Goal: Transaction & Acquisition: Purchase product/service

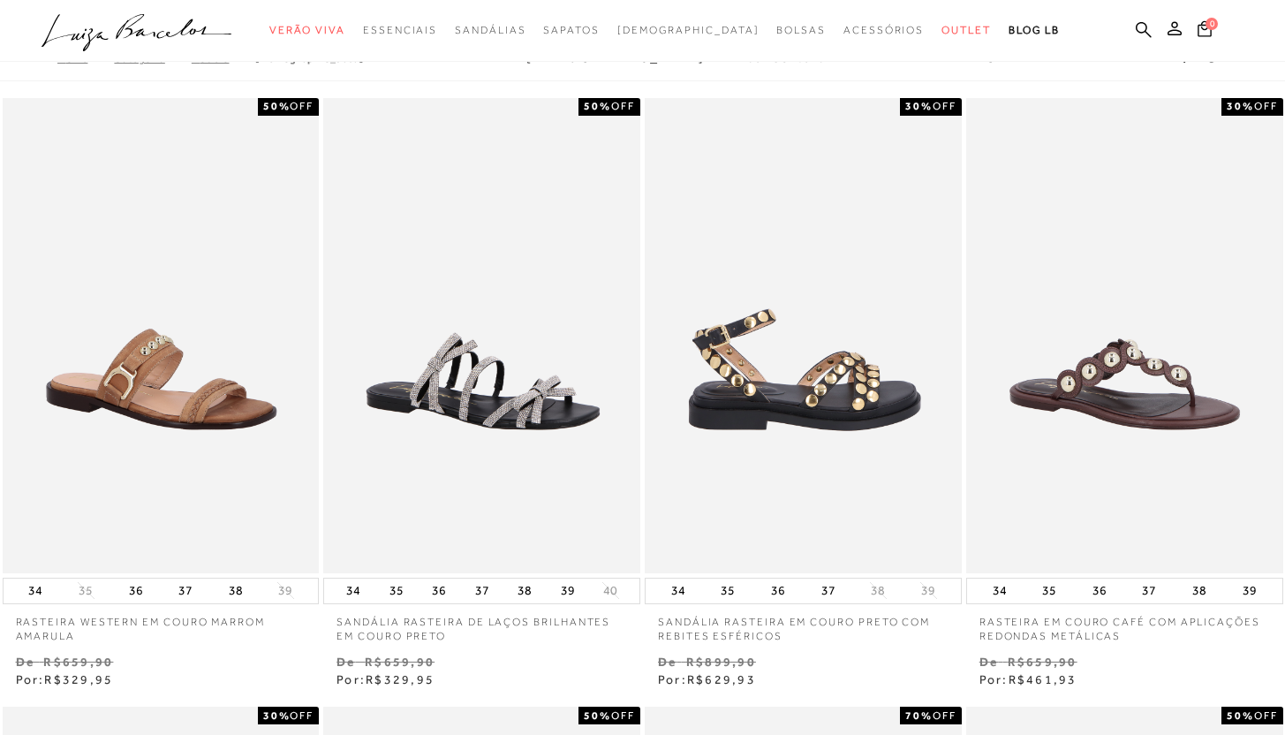
scroll to position [29, 0]
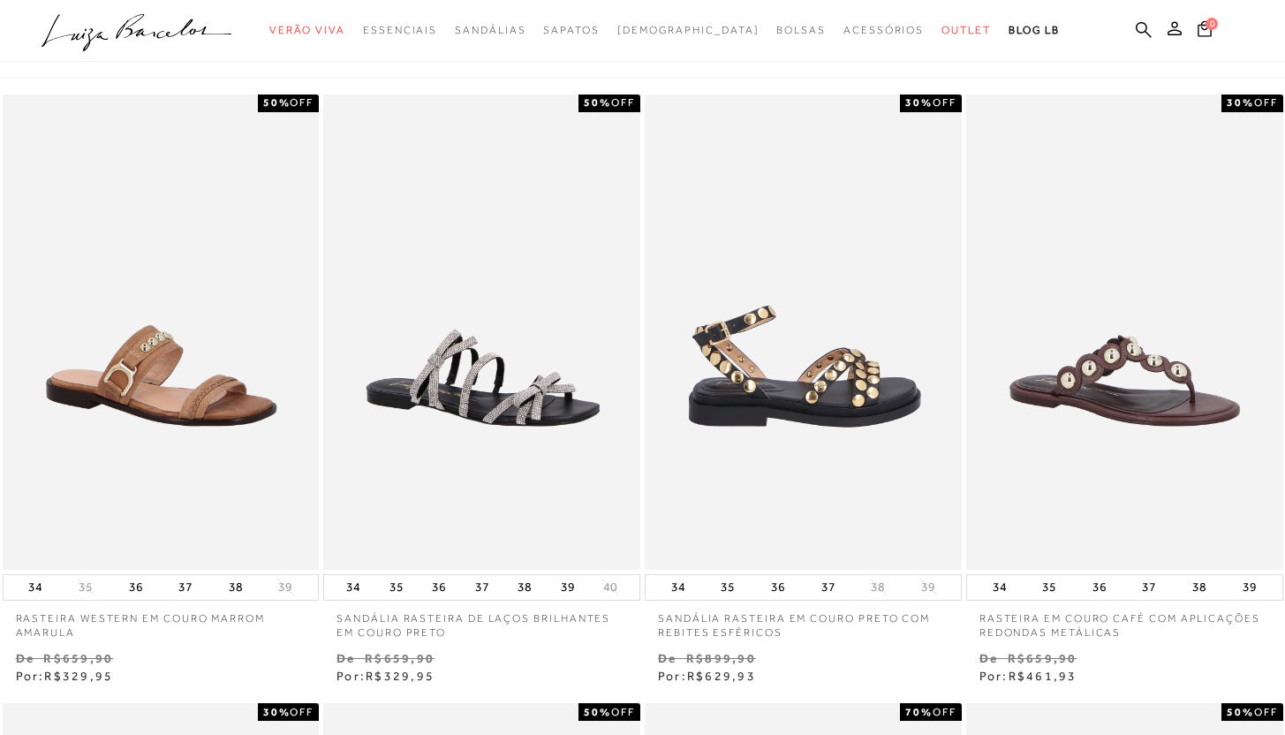
click at [815, 396] on img at bounding box center [803, 331] width 315 height 475
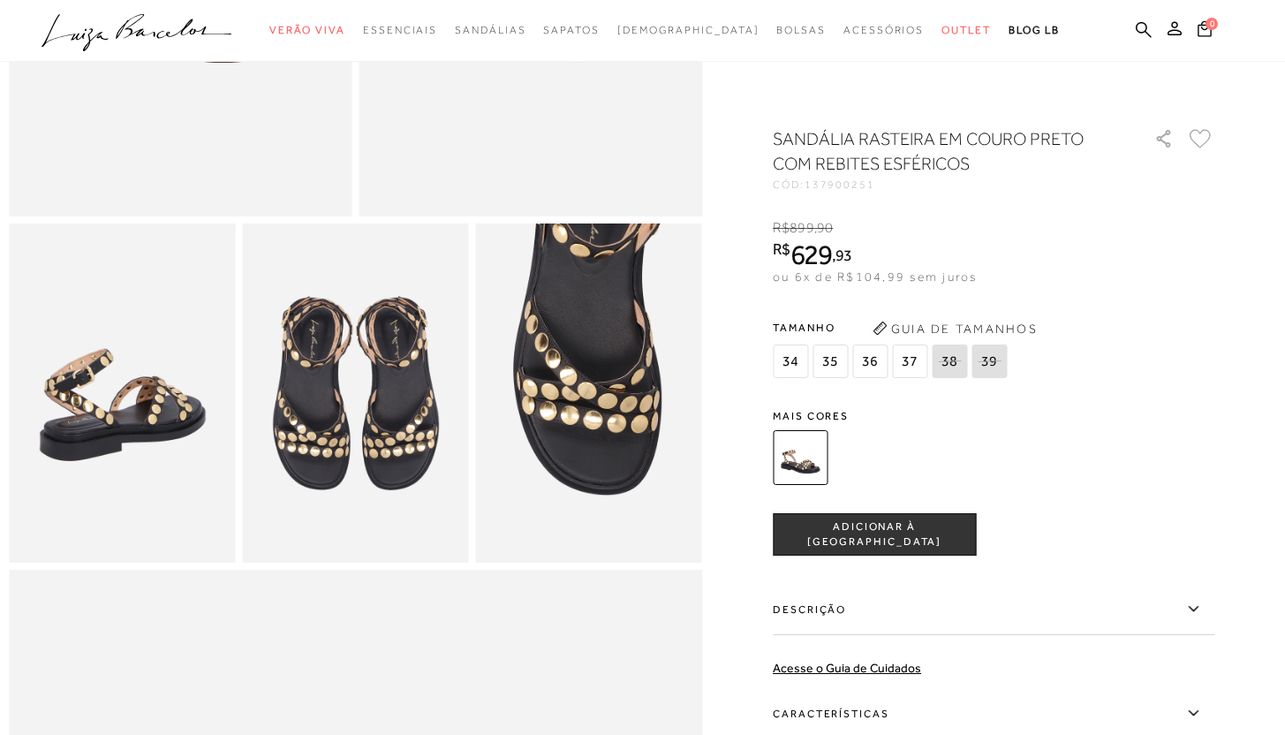
scroll to position [782, 0]
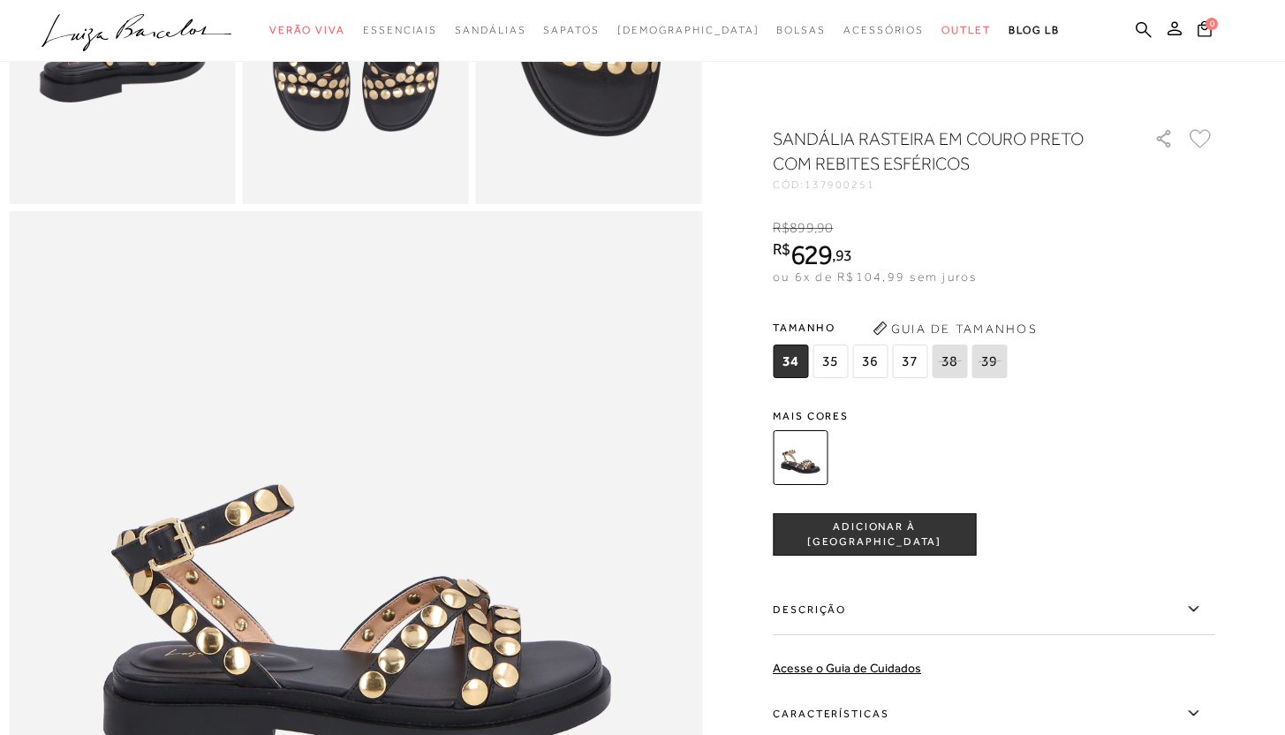
click at [808, 462] on img at bounding box center [800, 457] width 55 height 55
click at [826, 464] on img at bounding box center [800, 457] width 55 height 55
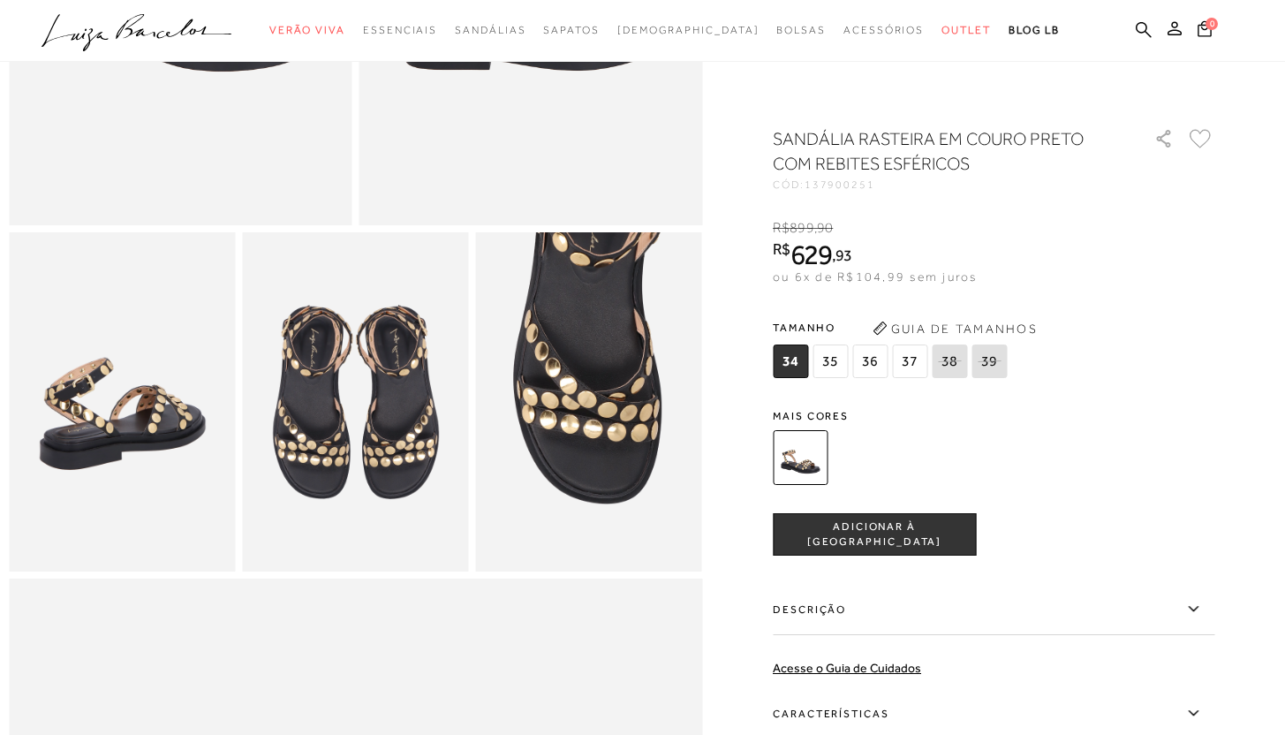
scroll to position [403, 0]
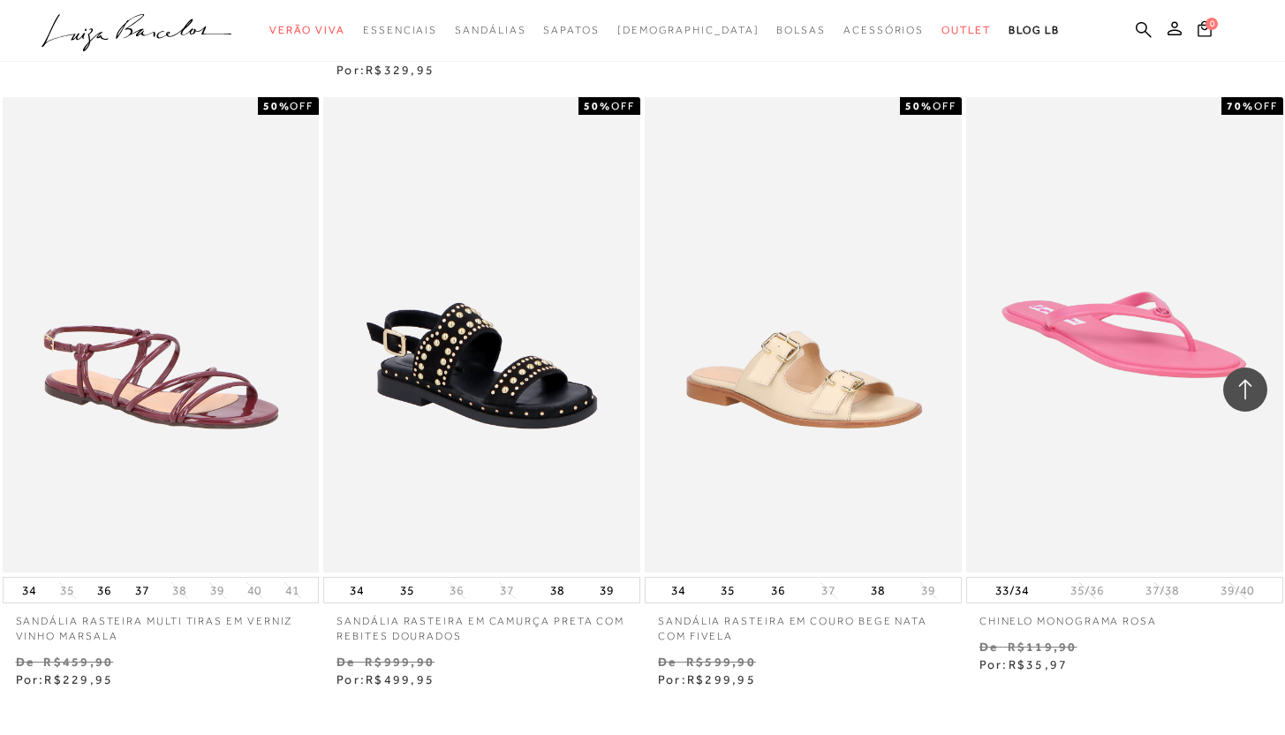
scroll to position [3073, 0]
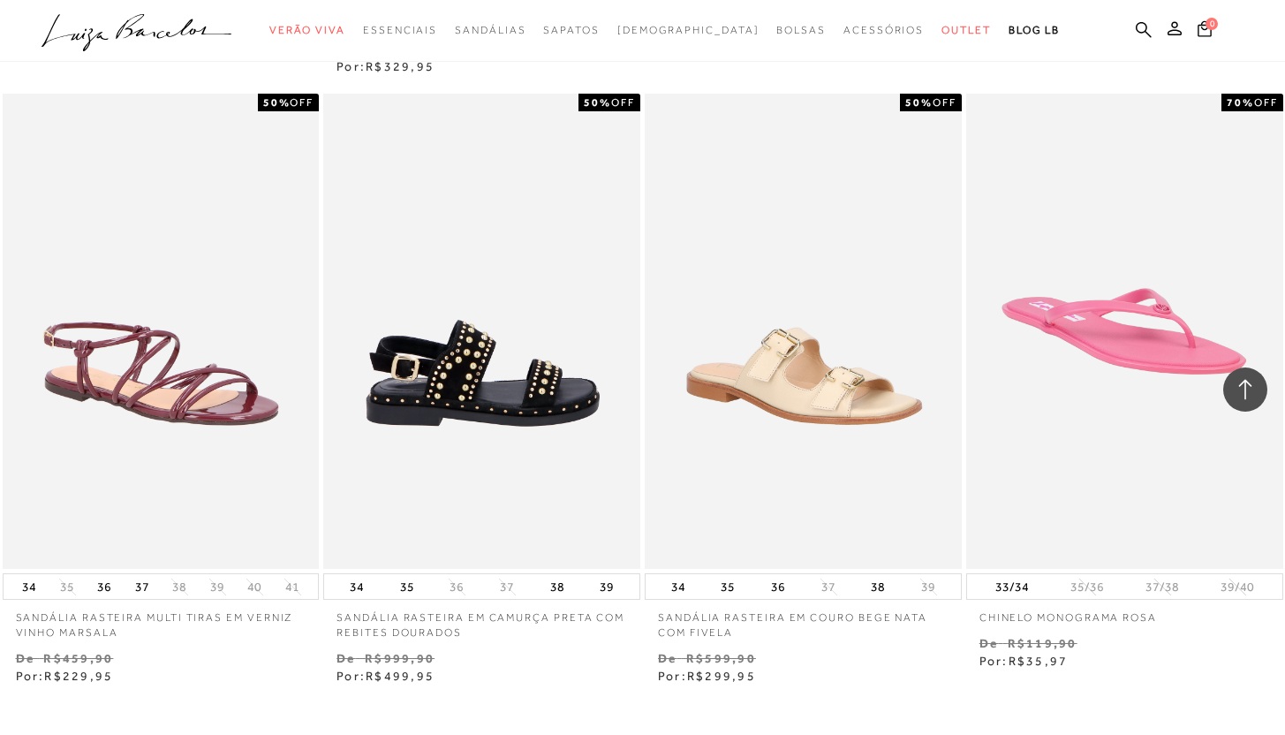
click at [544, 452] on img at bounding box center [482, 331] width 315 height 475
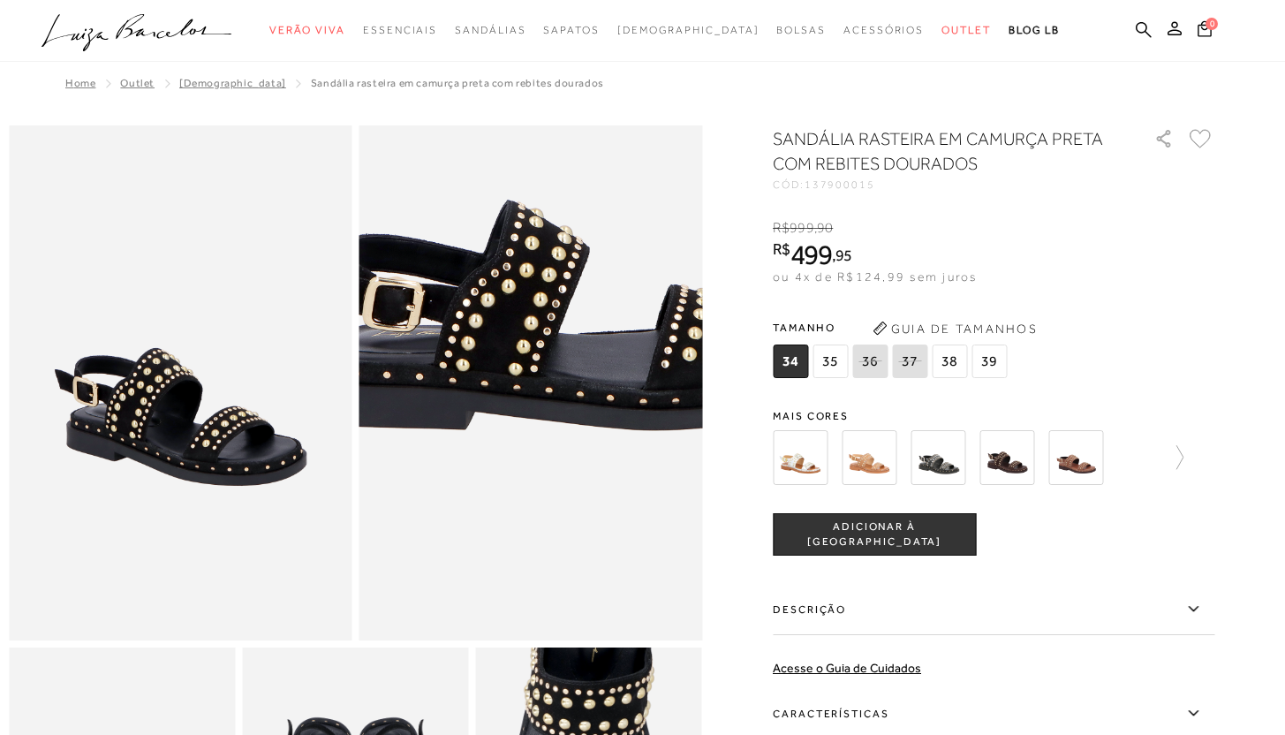
scroll to position [52, 0]
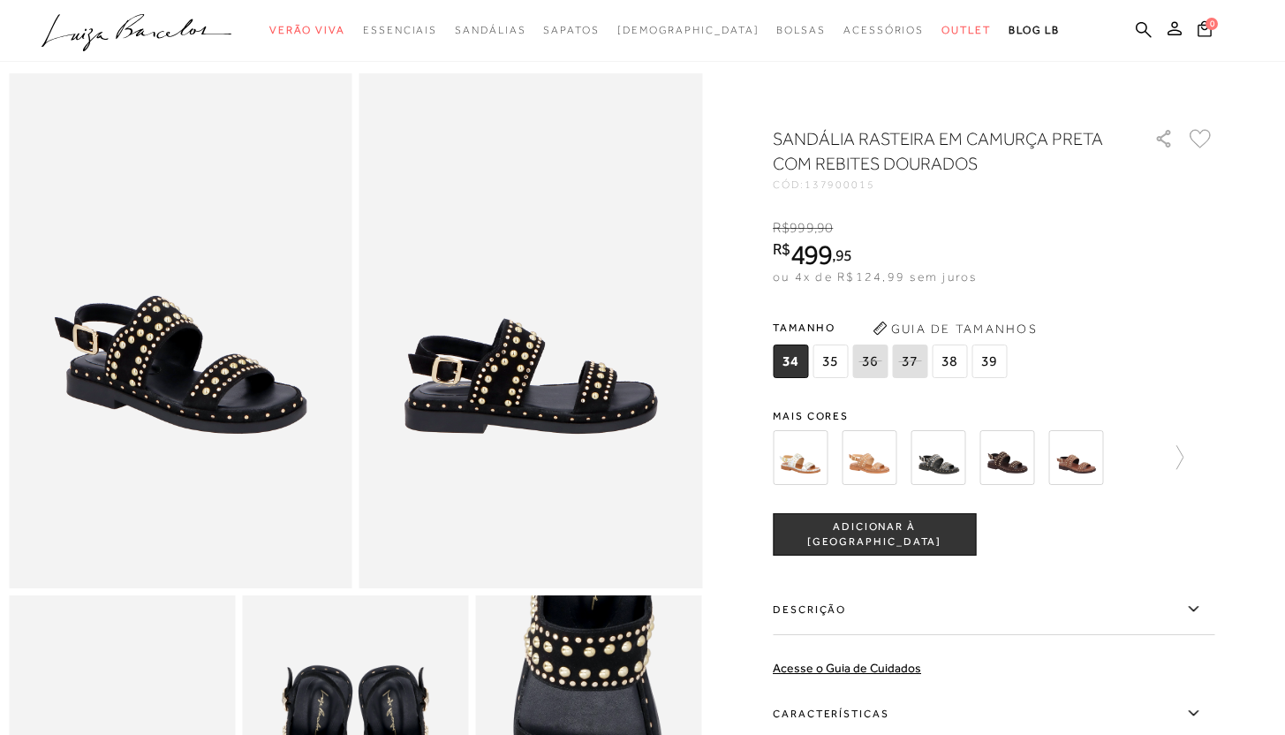
click at [1015, 464] on img at bounding box center [1006, 457] width 55 height 55
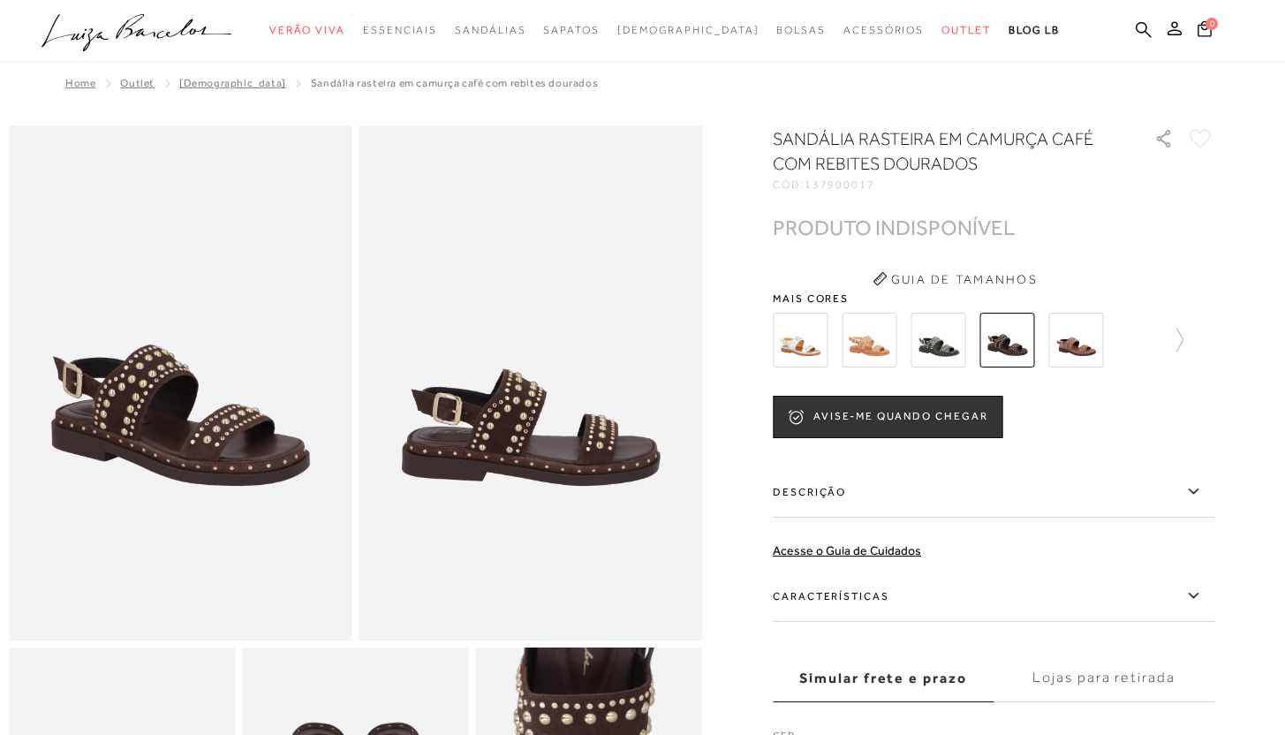
click at [924, 339] on img at bounding box center [937, 340] width 55 height 55
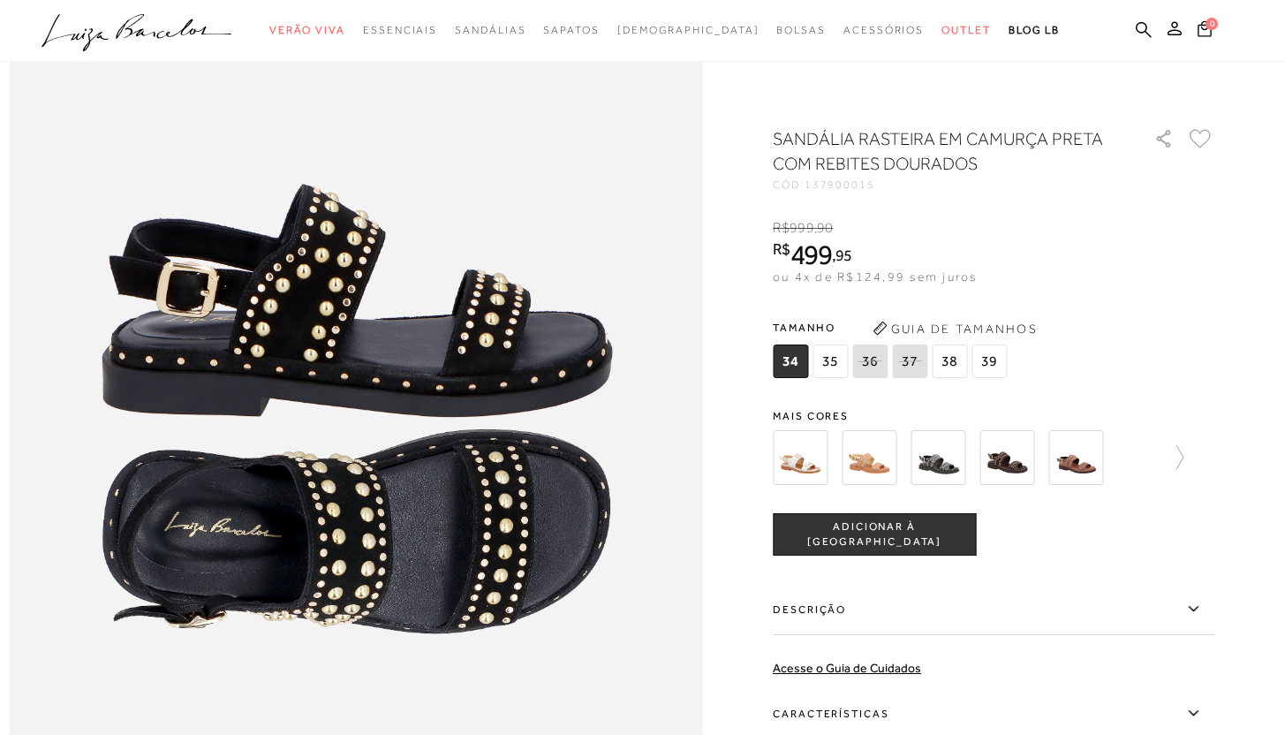
scroll to position [1060, 0]
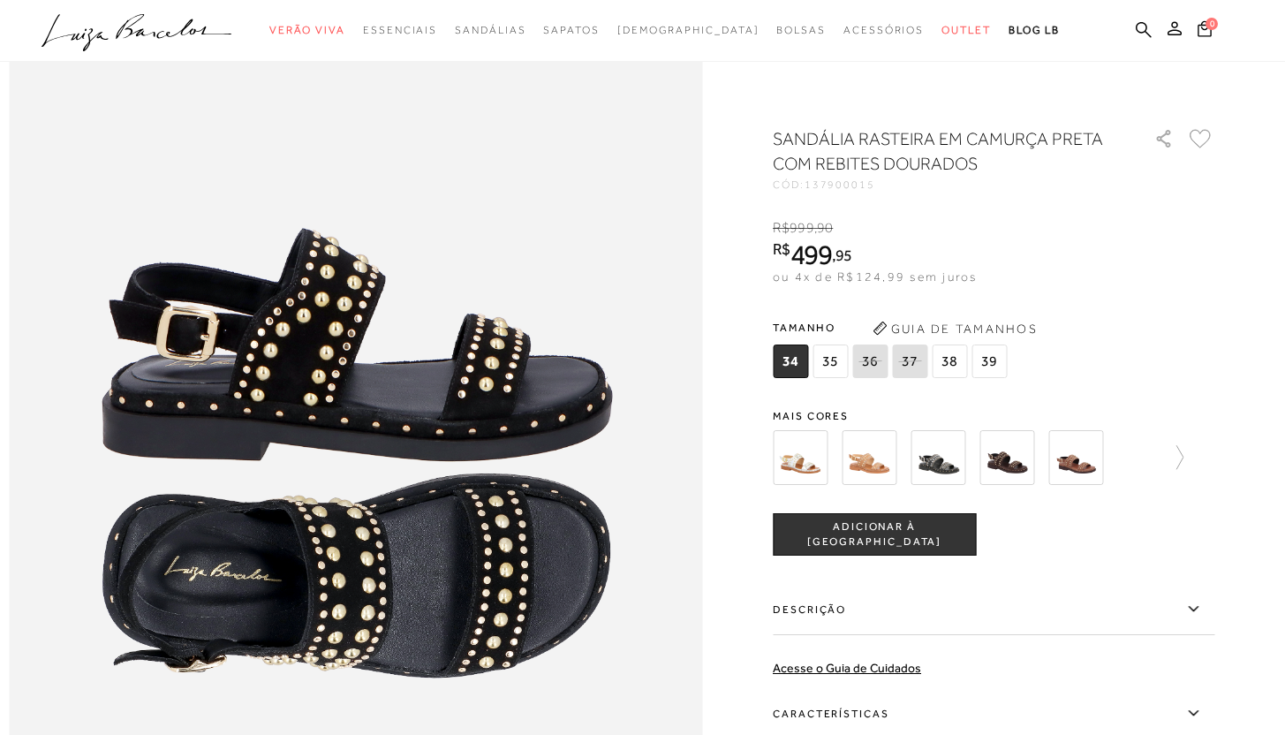
click at [939, 469] on img at bounding box center [937, 457] width 55 height 55
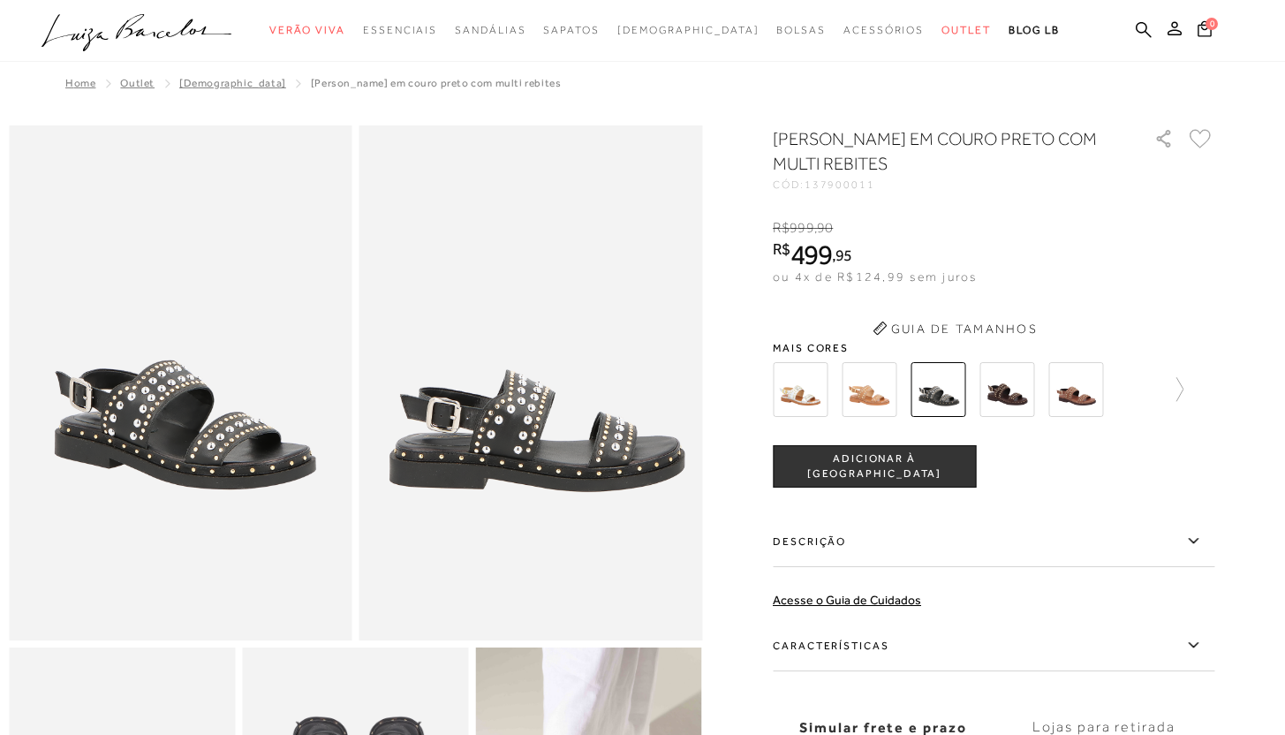
scroll to position [547, 0]
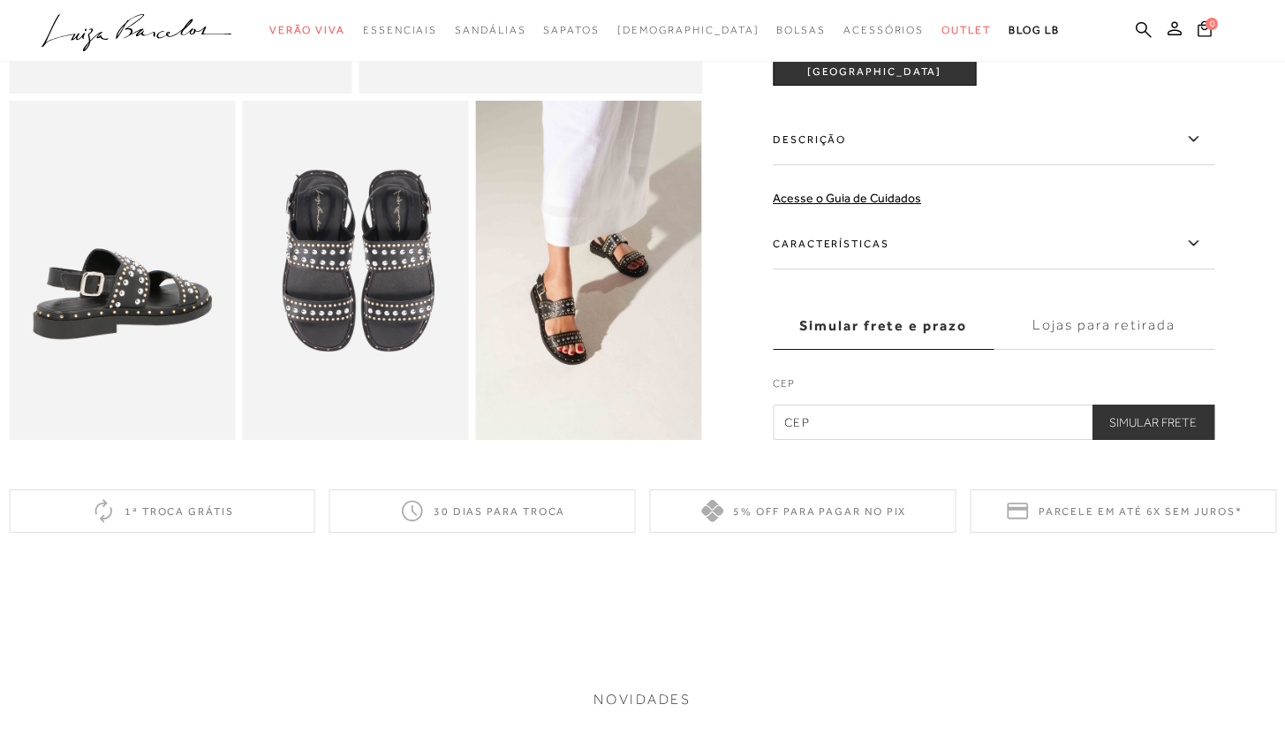
click at [569, 396] on img at bounding box center [589, 270] width 226 height 339
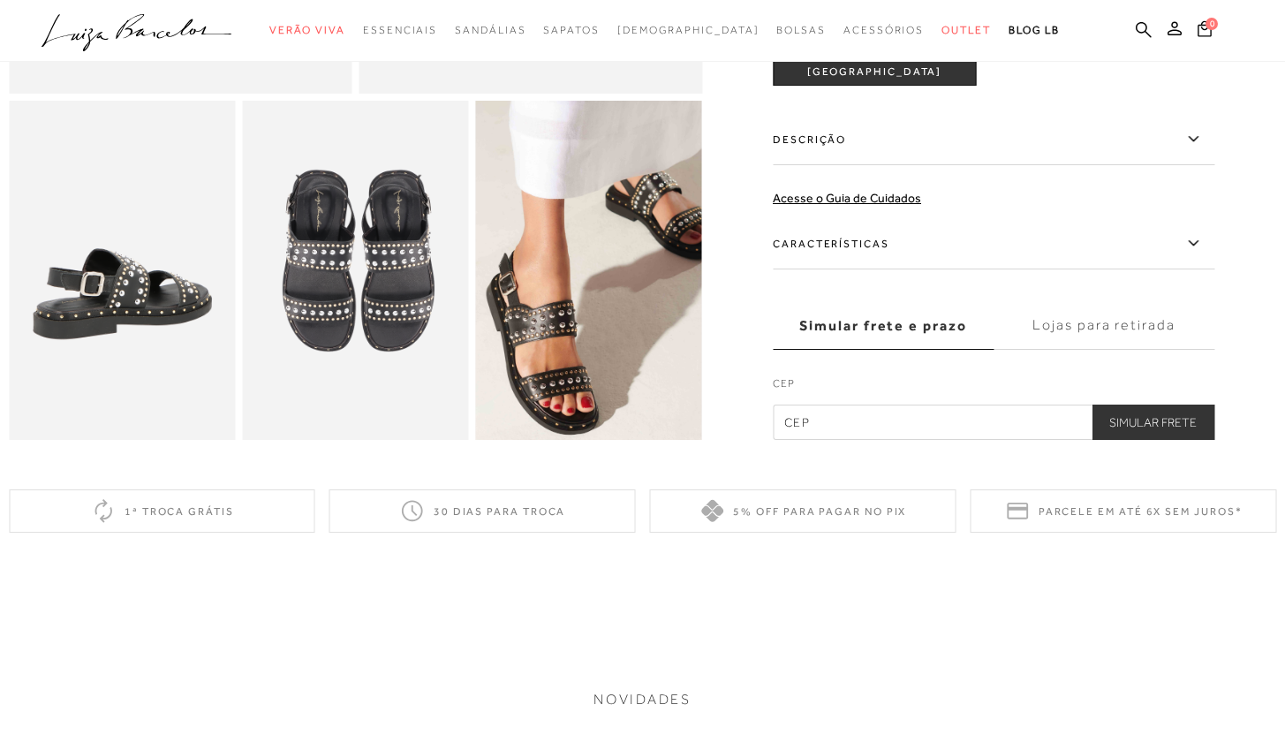
click at [578, 308] on img at bounding box center [603, 245] width 453 height 679
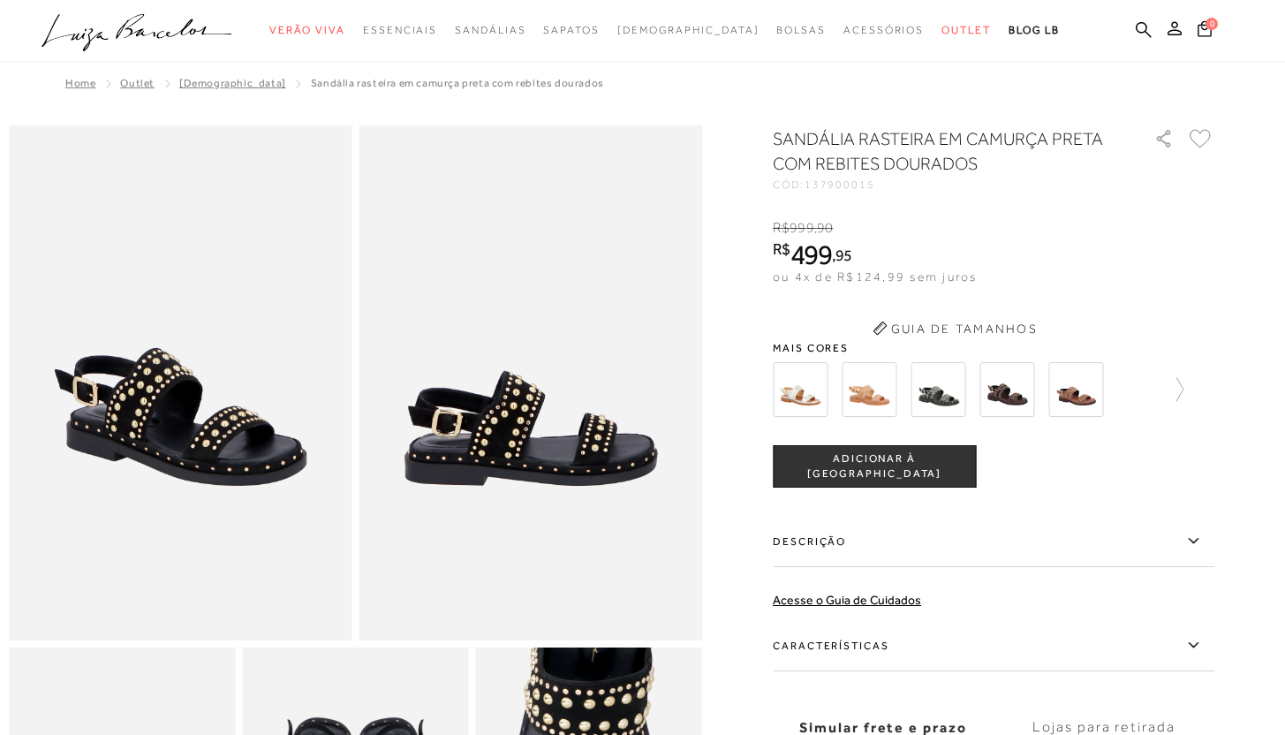
scroll to position [4, 0]
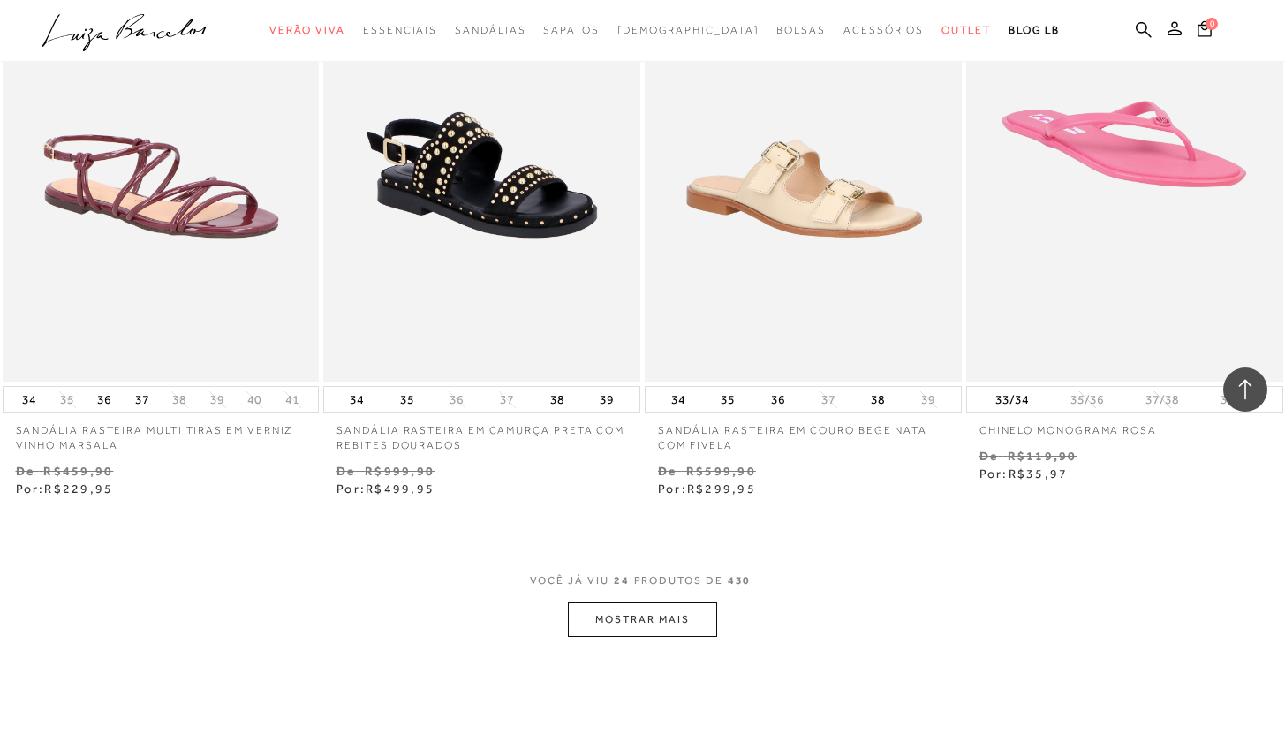
scroll to position [3263, 0]
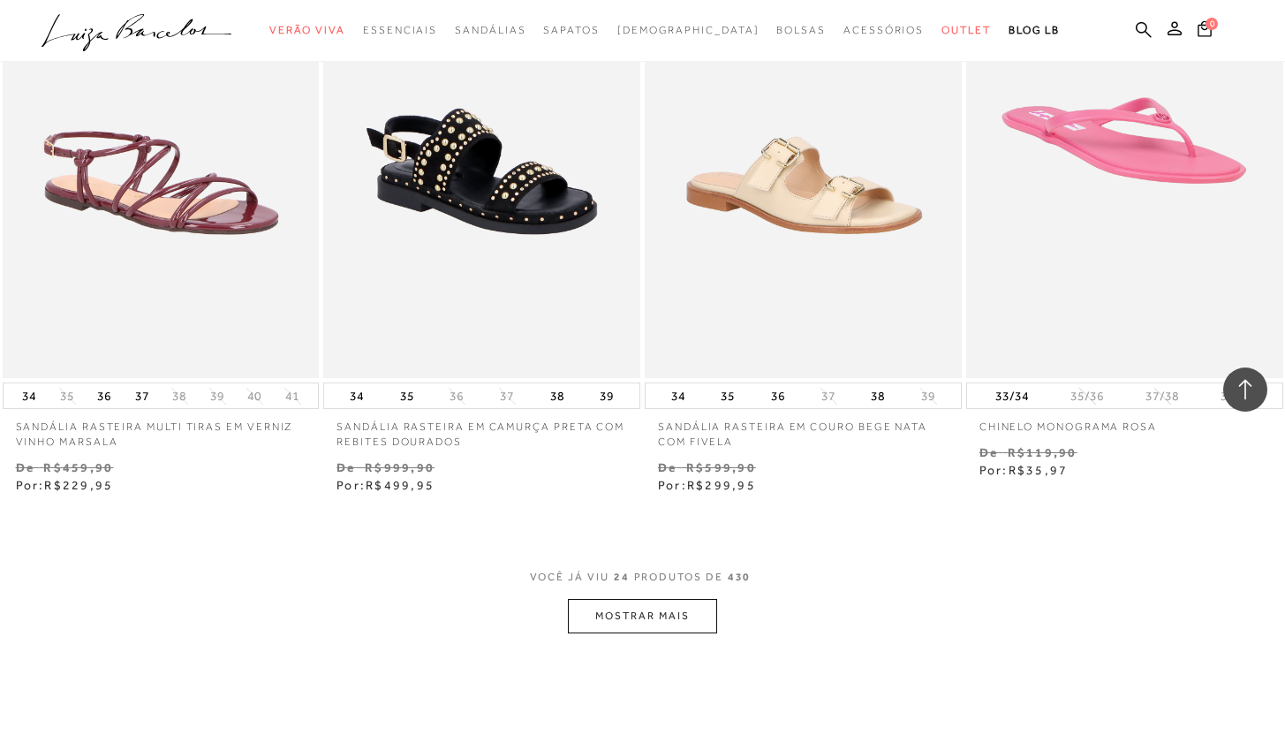
click at [641, 622] on button "MOSTRAR MAIS" at bounding box center [642, 616] width 148 height 34
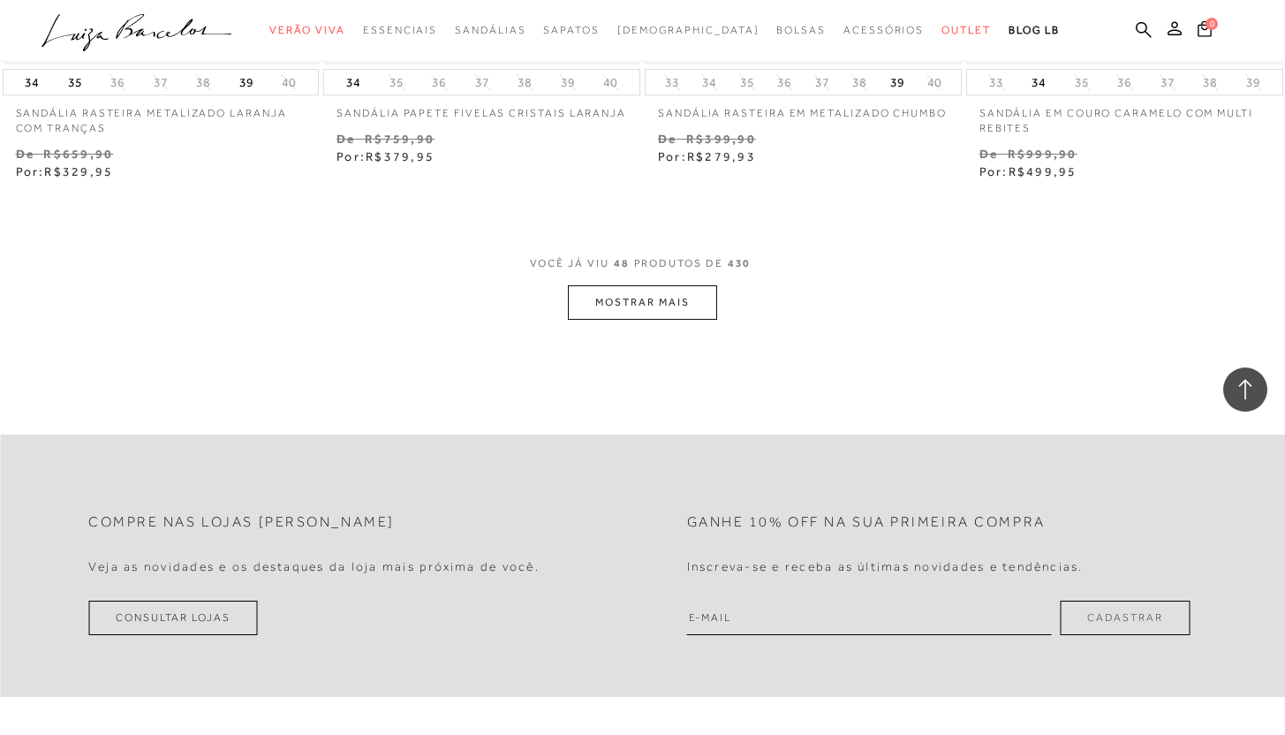
scroll to position [7230, 0]
click at [630, 279] on span "VOCÊ JÁ VIU 48 PRODUTOS DE 430" at bounding box center [643, 268] width 226 height 32
click at [631, 306] on button "MOSTRAR MAIS" at bounding box center [642, 300] width 148 height 34
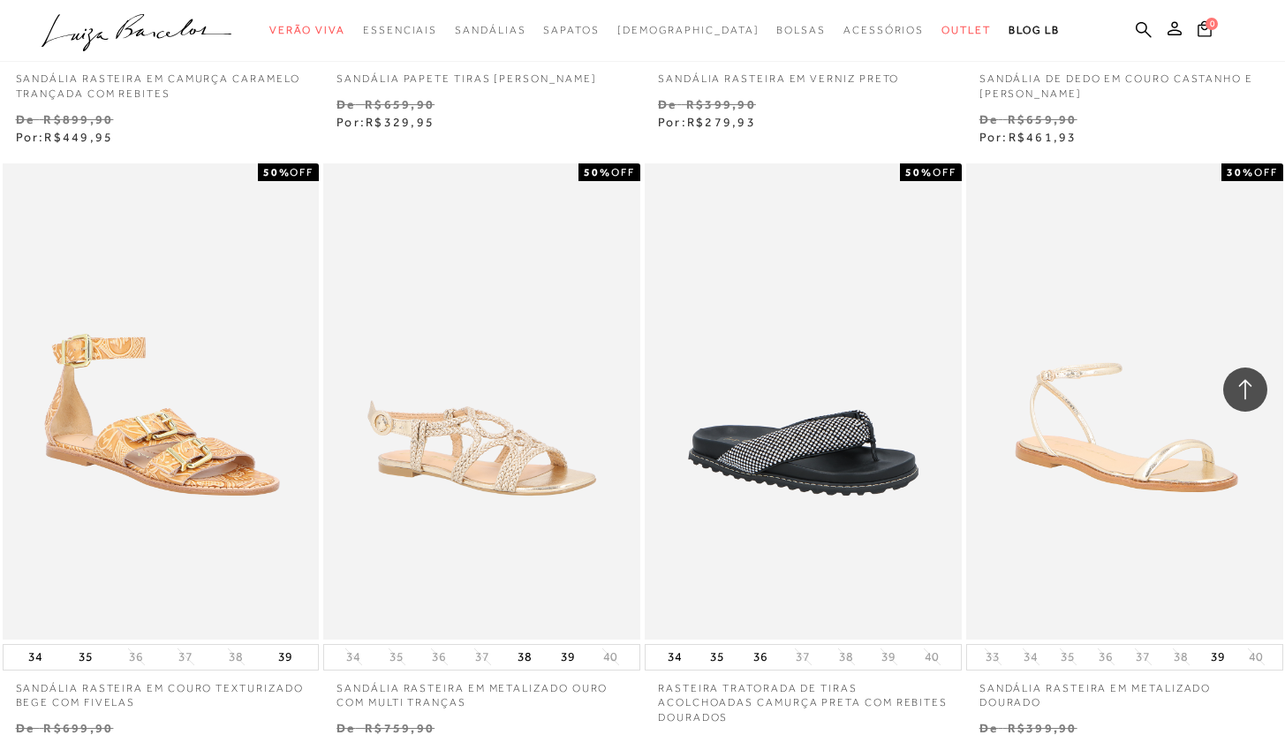
scroll to position [10572, 0]
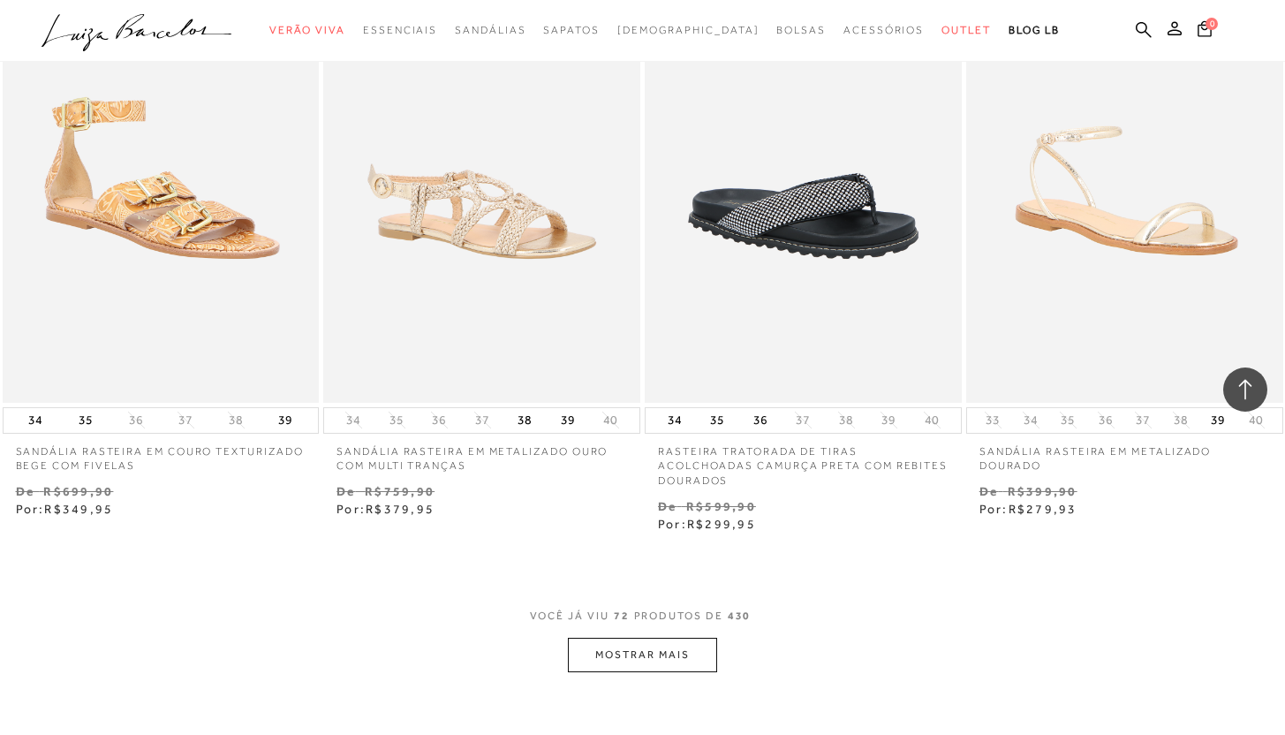
click at [620, 640] on button "MOSTRAR MAIS" at bounding box center [642, 654] width 148 height 34
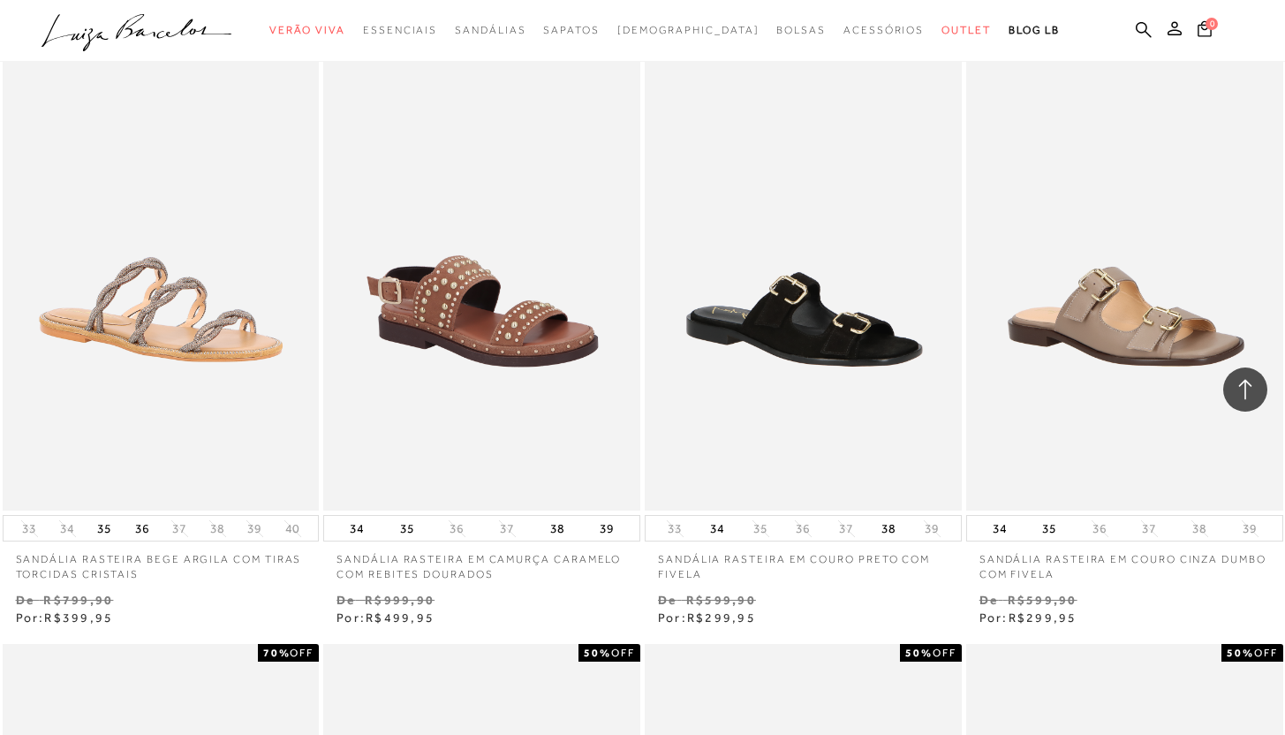
scroll to position [12305, 0]
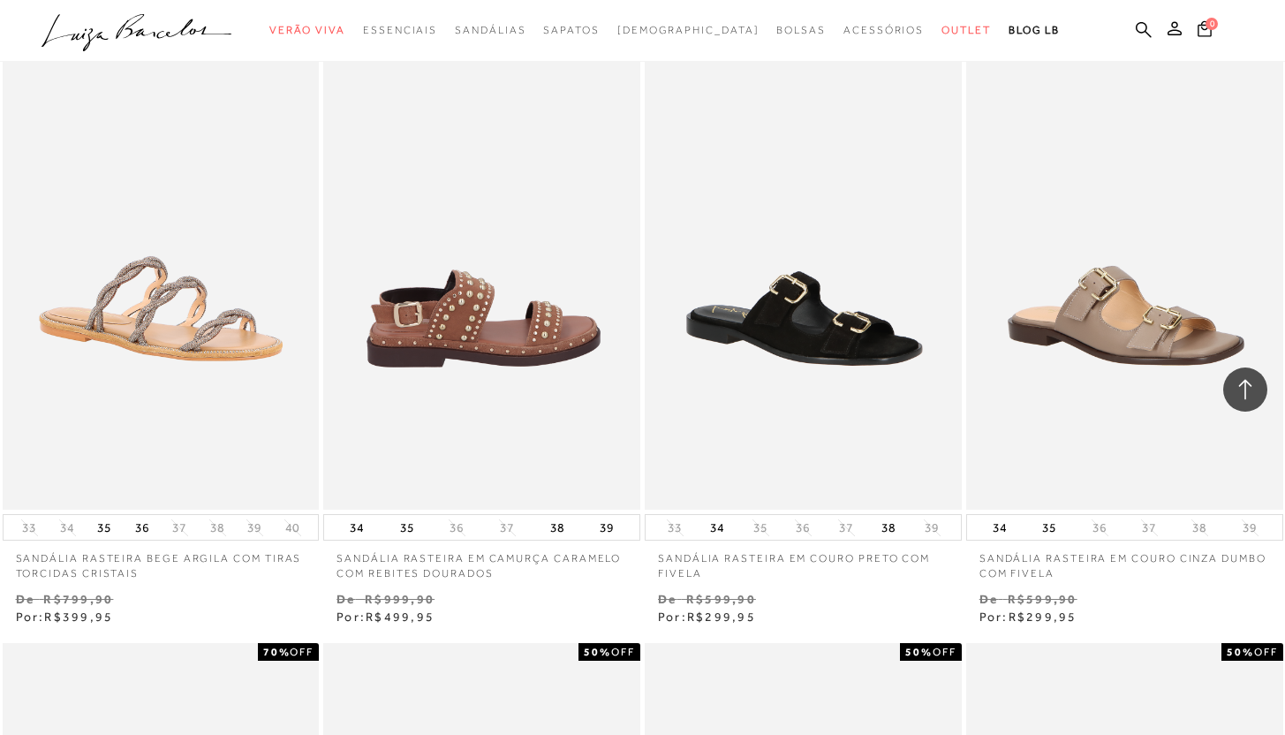
click at [516, 380] on img at bounding box center [482, 271] width 315 height 475
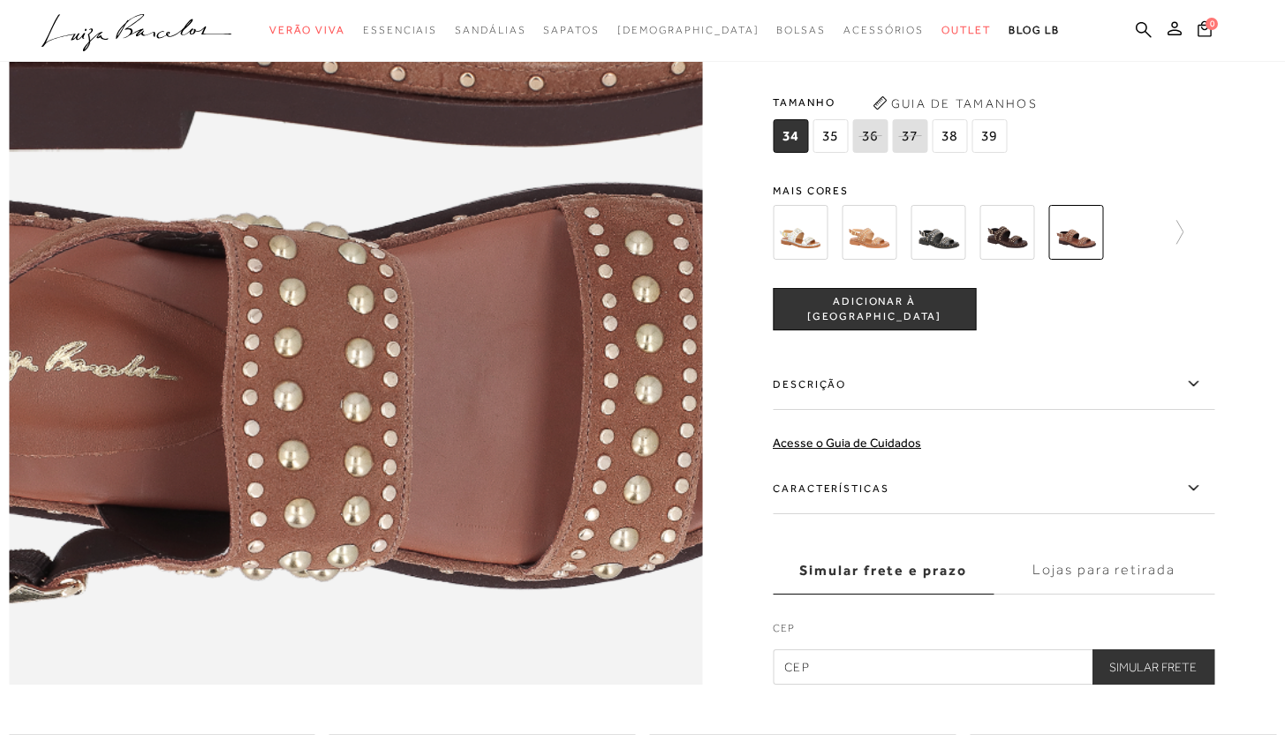
scroll to position [1349, 0]
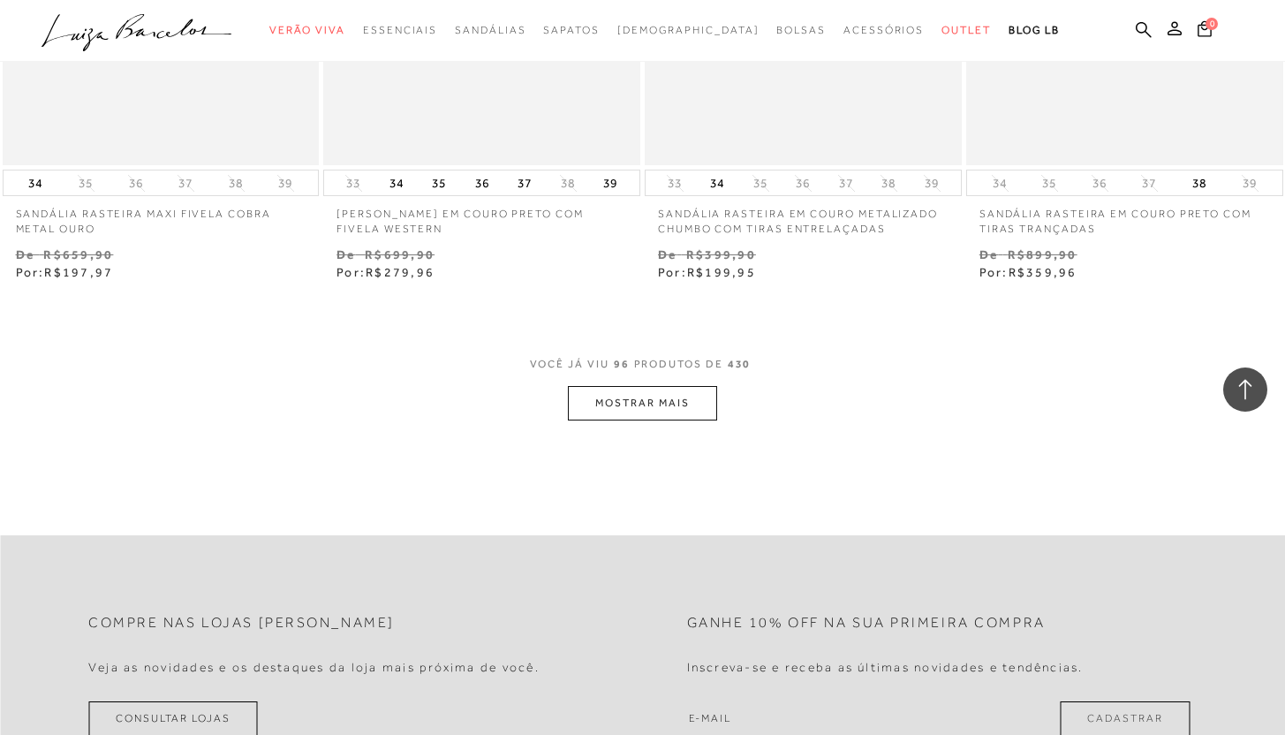
scroll to position [14445, 0]
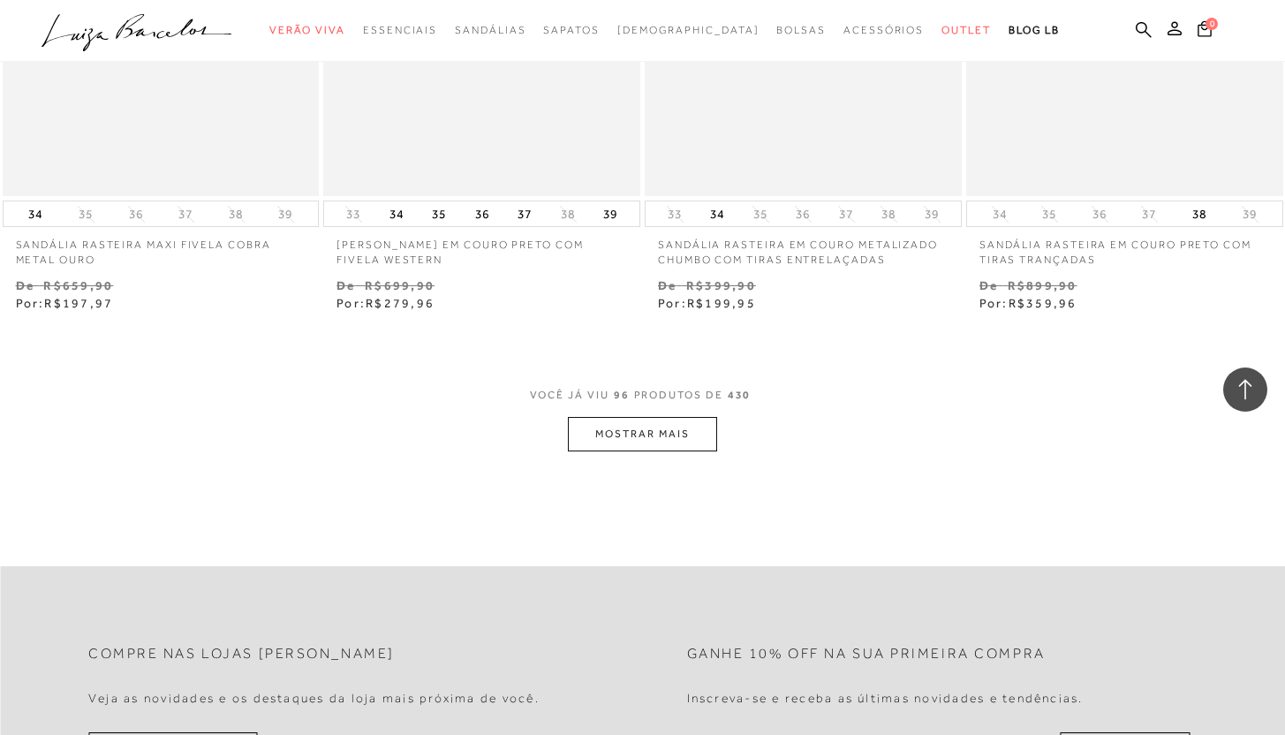
click at [672, 427] on button "MOSTRAR MAIS" at bounding box center [642, 434] width 148 height 34
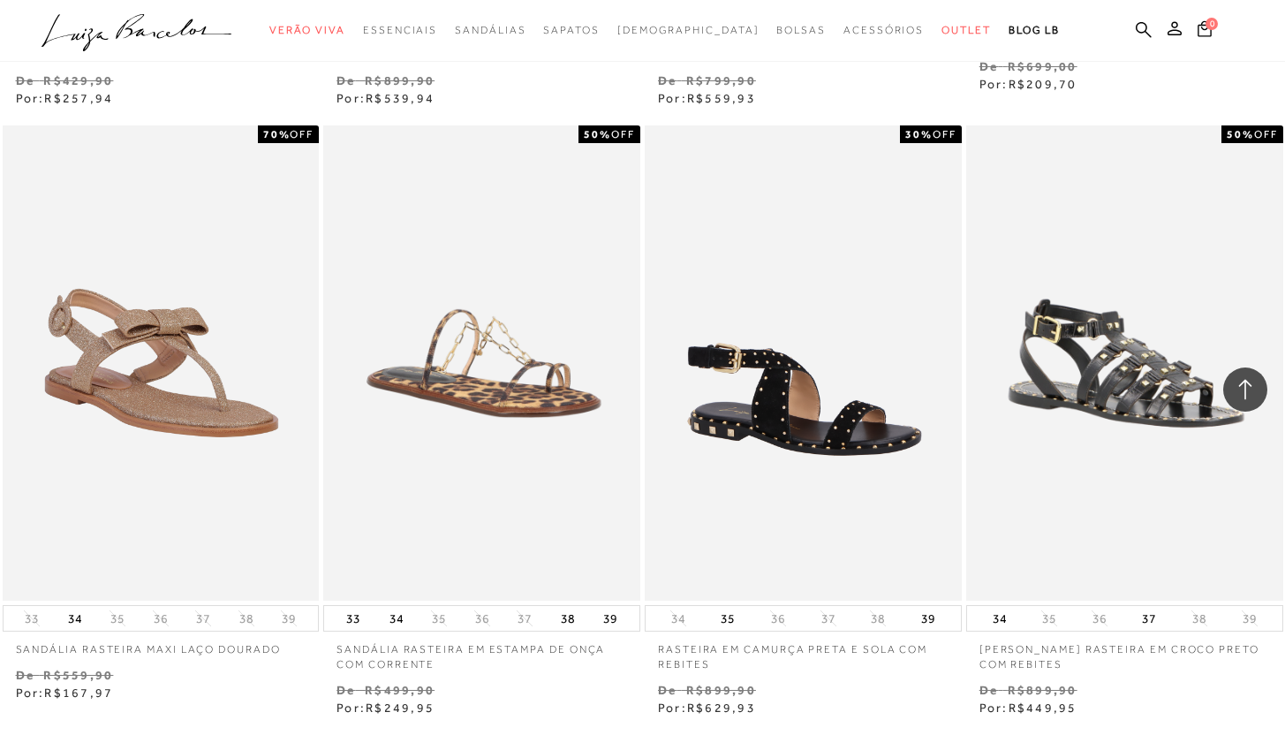
scroll to position [17900, 0]
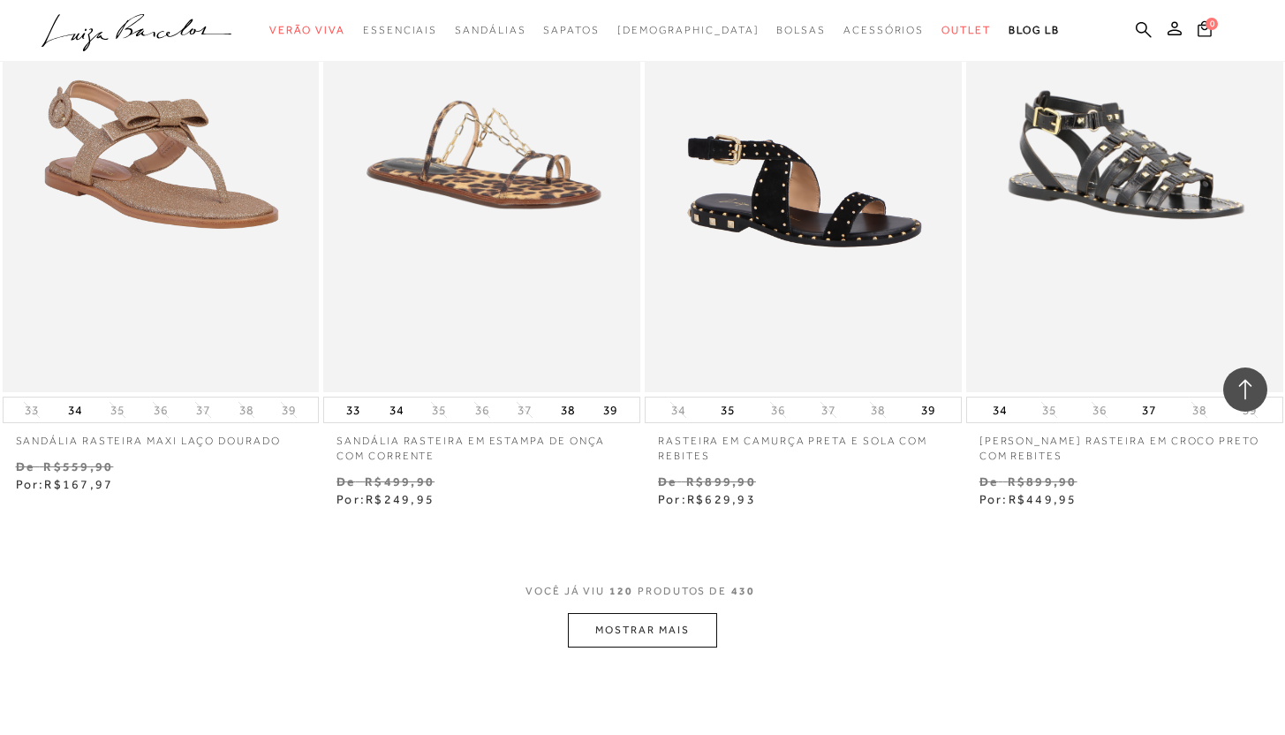
click at [663, 613] on button "MOSTRAR MAIS" at bounding box center [642, 630] width 148 height 34
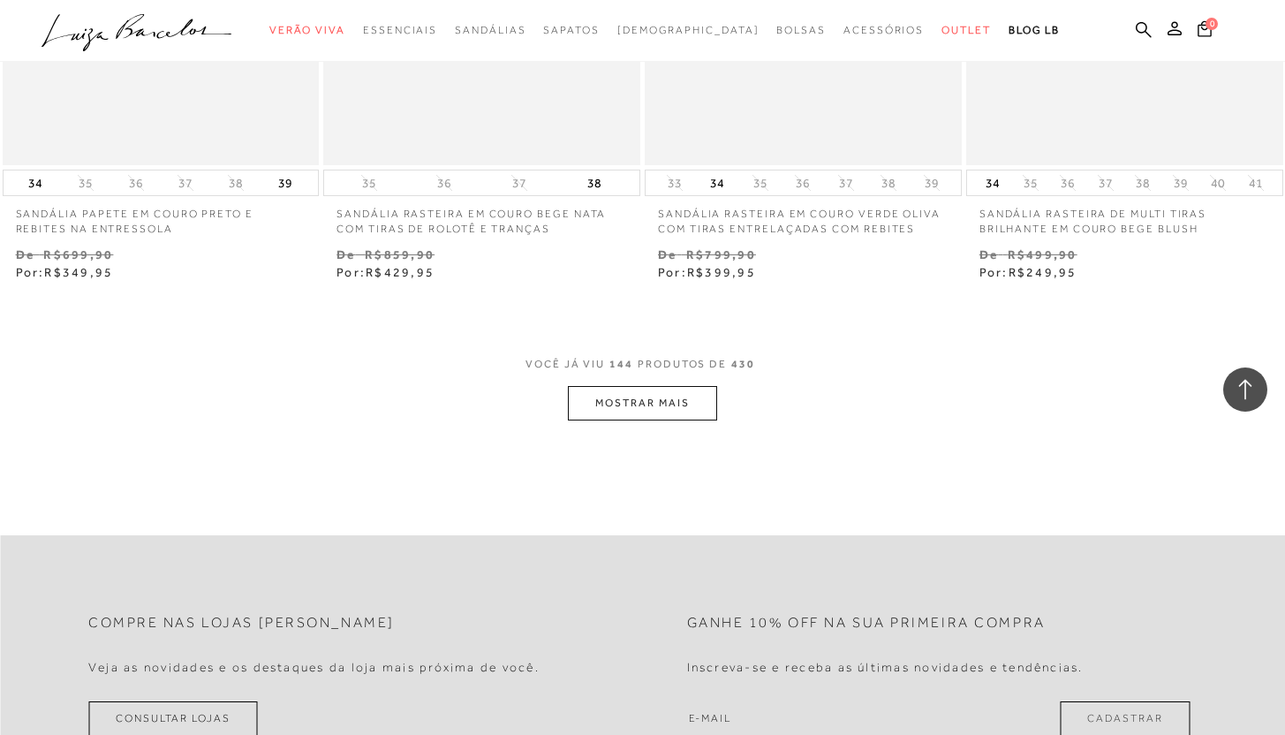
scroll to position [21778, 0]
click at [680, 387] on button "MOSTRAR MAIS" at bounding box center [642, 404] width 148 height 34
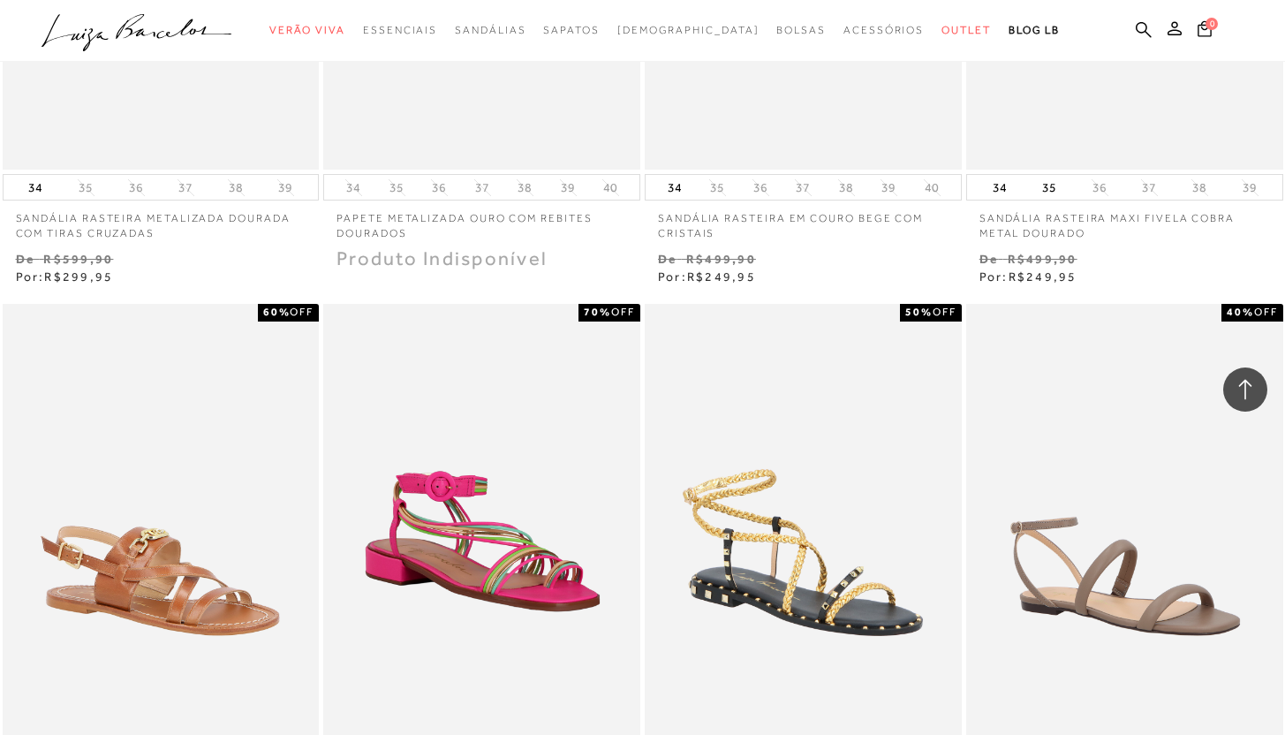
scroll to position [25166, 0]
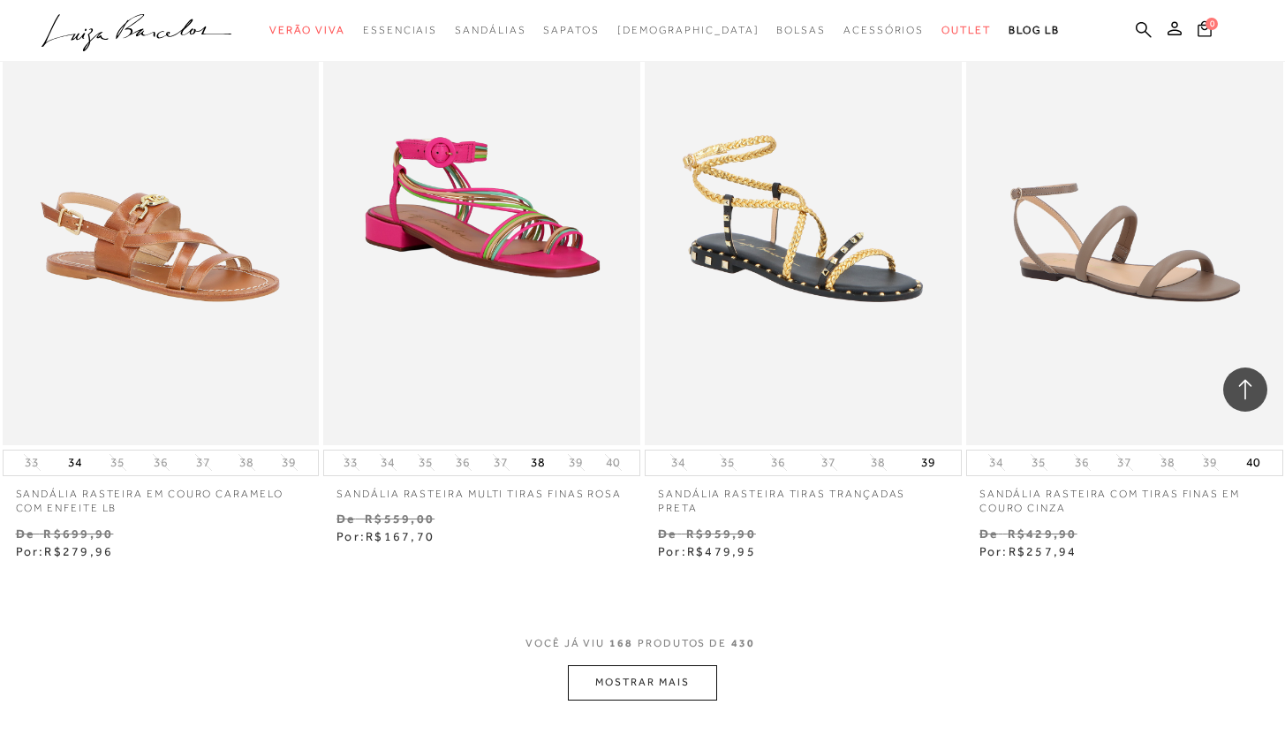
click at [680, 665] on button "MOSTRAR MAIS" at bounding box center [642, 682] width 148 height 34
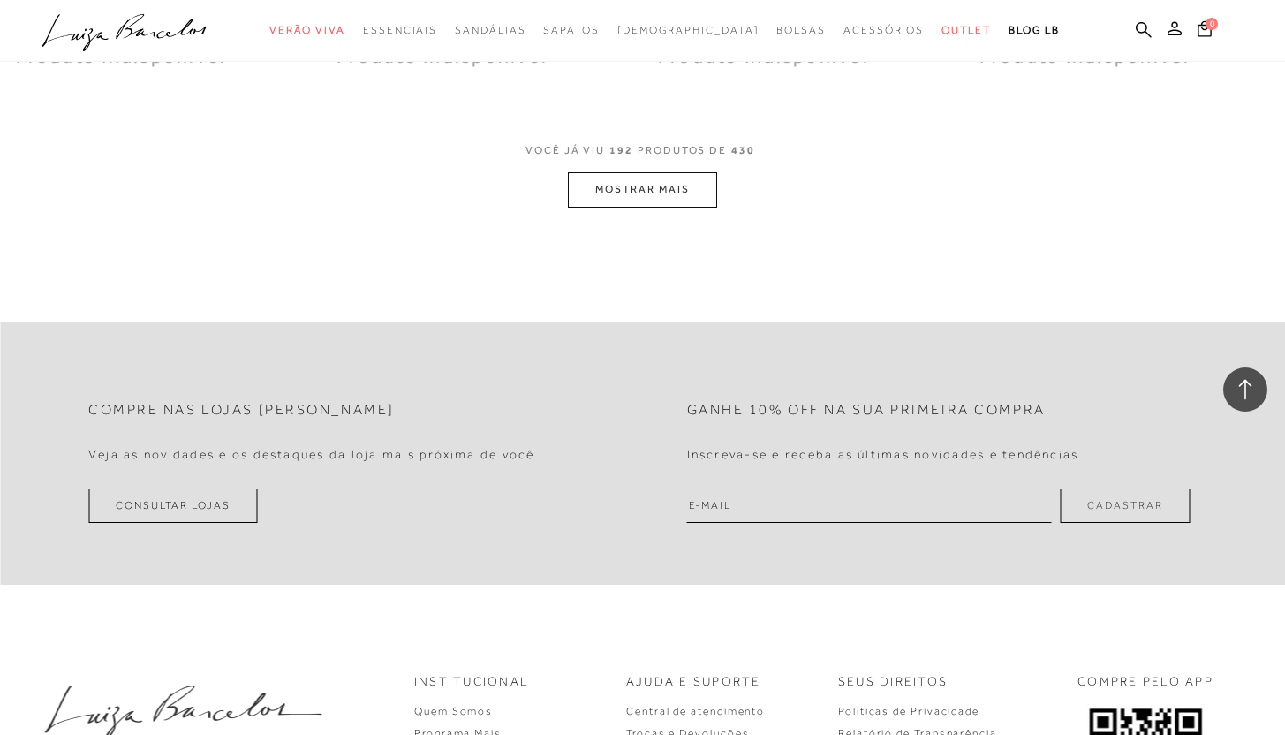
scroll to position [29158, 0]
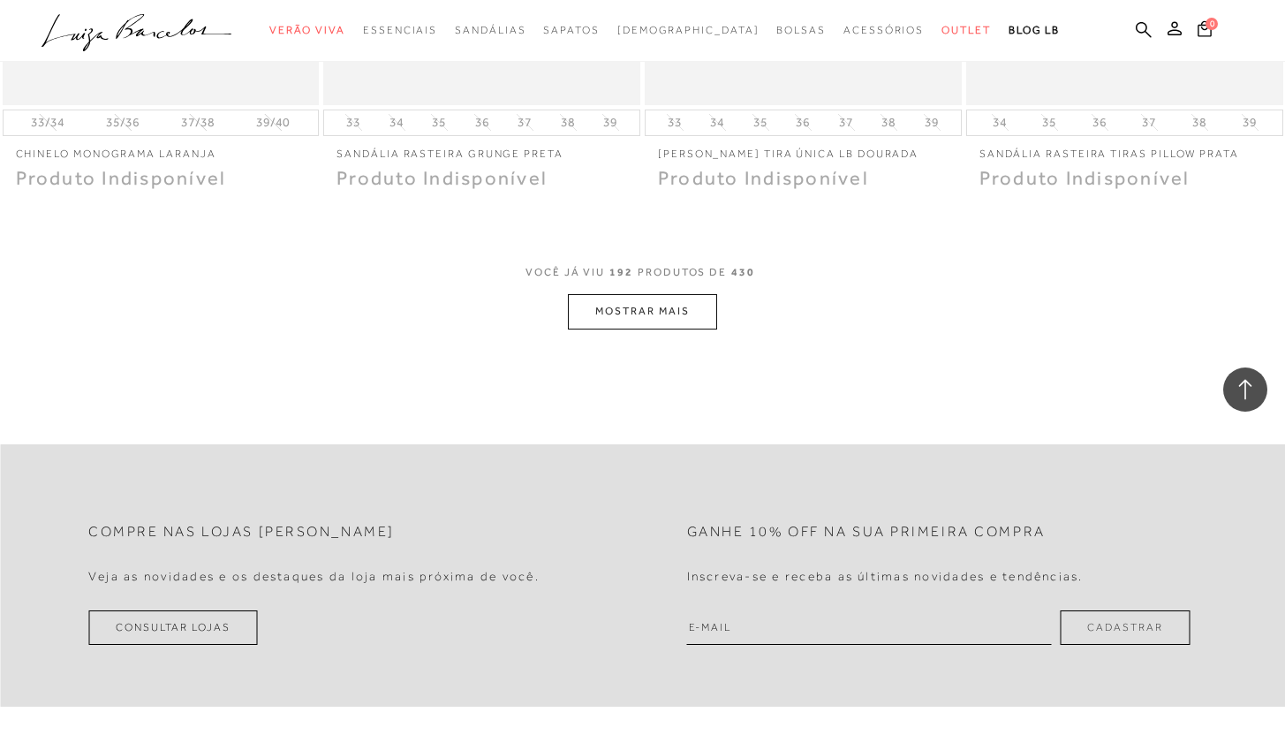
click at [662, 294] on button "MOSTRAR MAIS" at bounding box center [642, 311] width 148 height 34
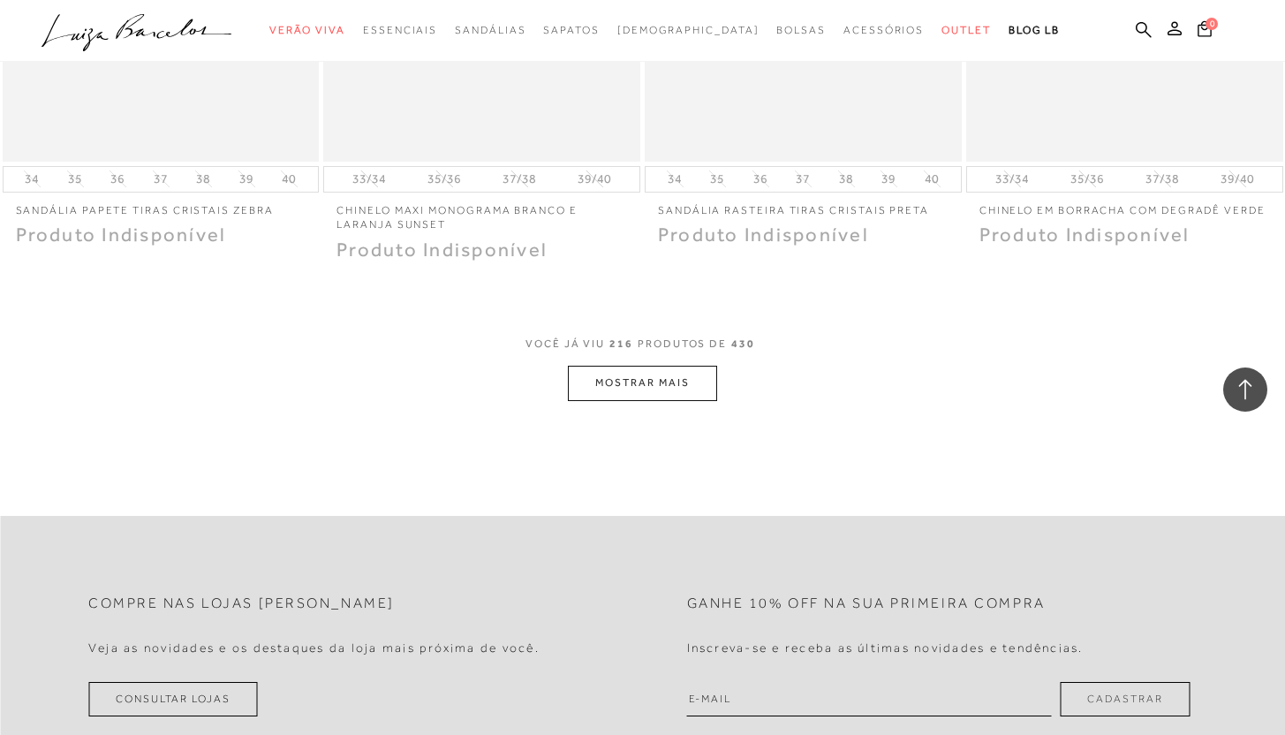
scroll to position [32588, 0]
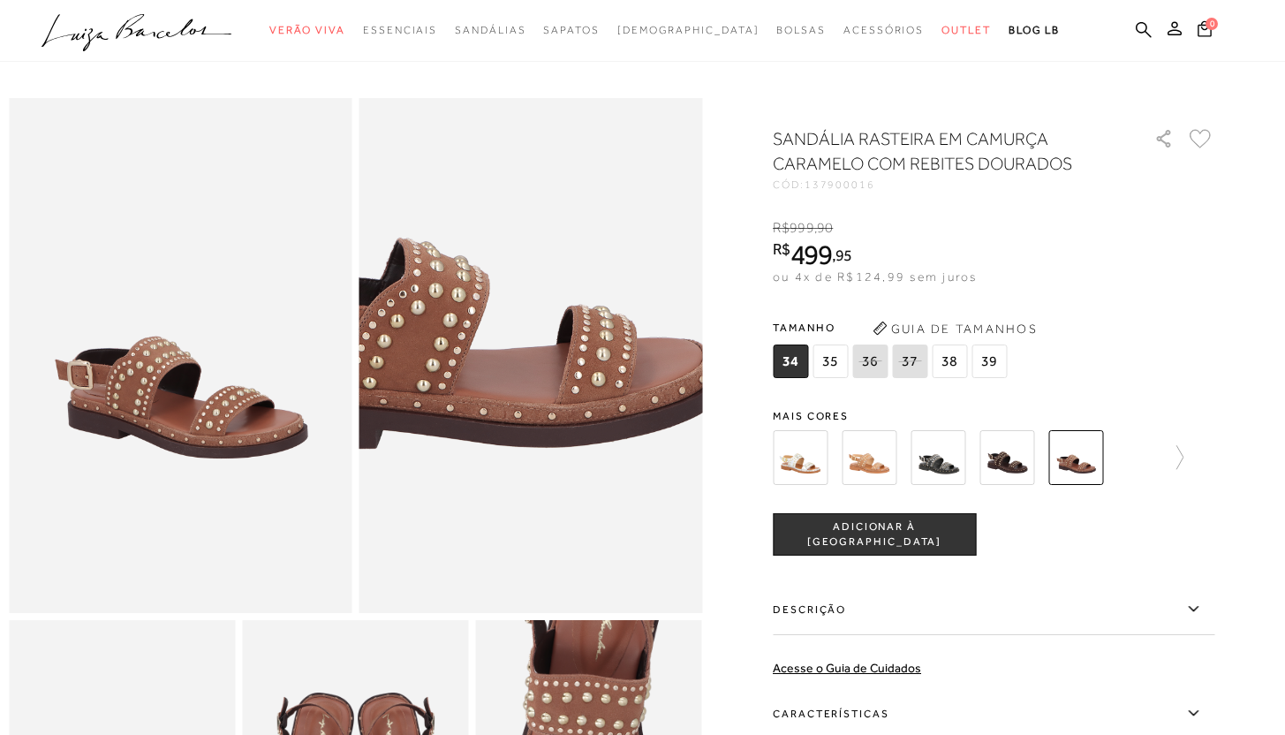
scroll to position [29, 0]
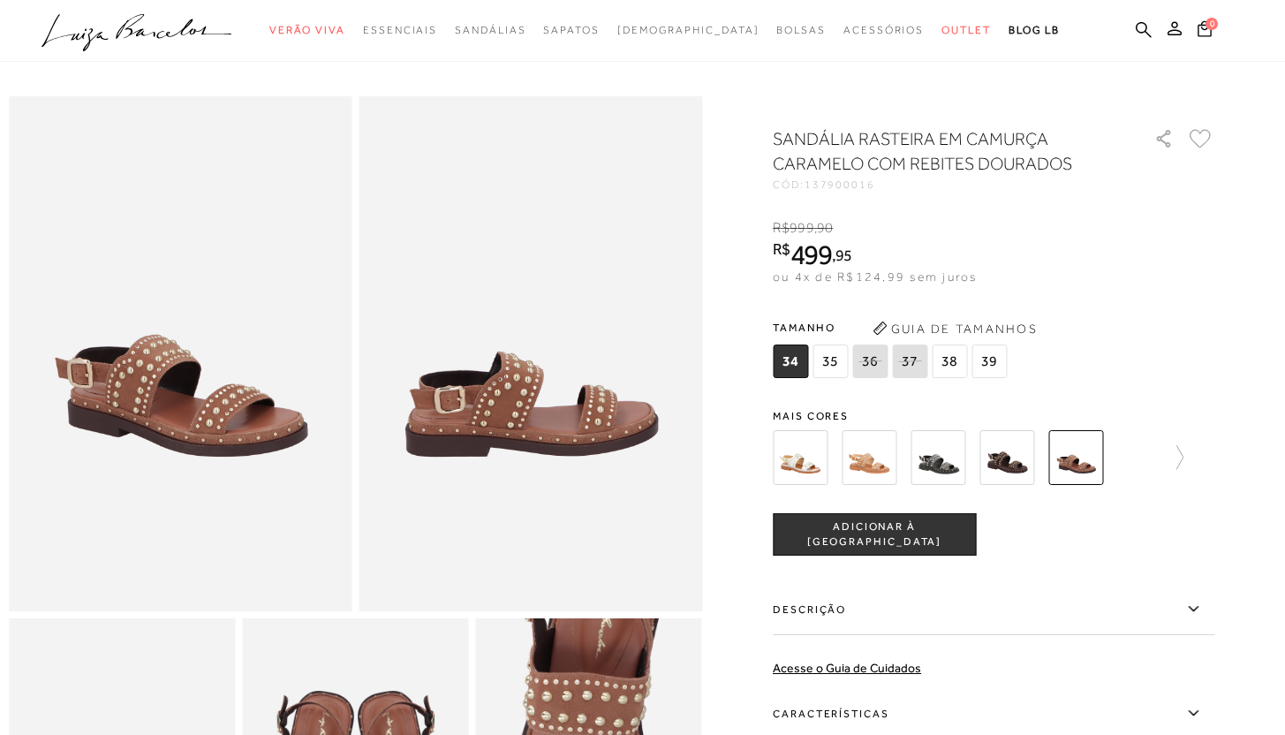
click at [918, 544] on button "ADICIONAR À SACOLA" at bounding box center [874, 534] width 203 height 42
click at [928, 524] on button "Adicionado à sacola" at bounding box center [874, 534] width 203 height 42
click at [1209, 34] on icon at bounding box center [1204, 28] width 14 height 16
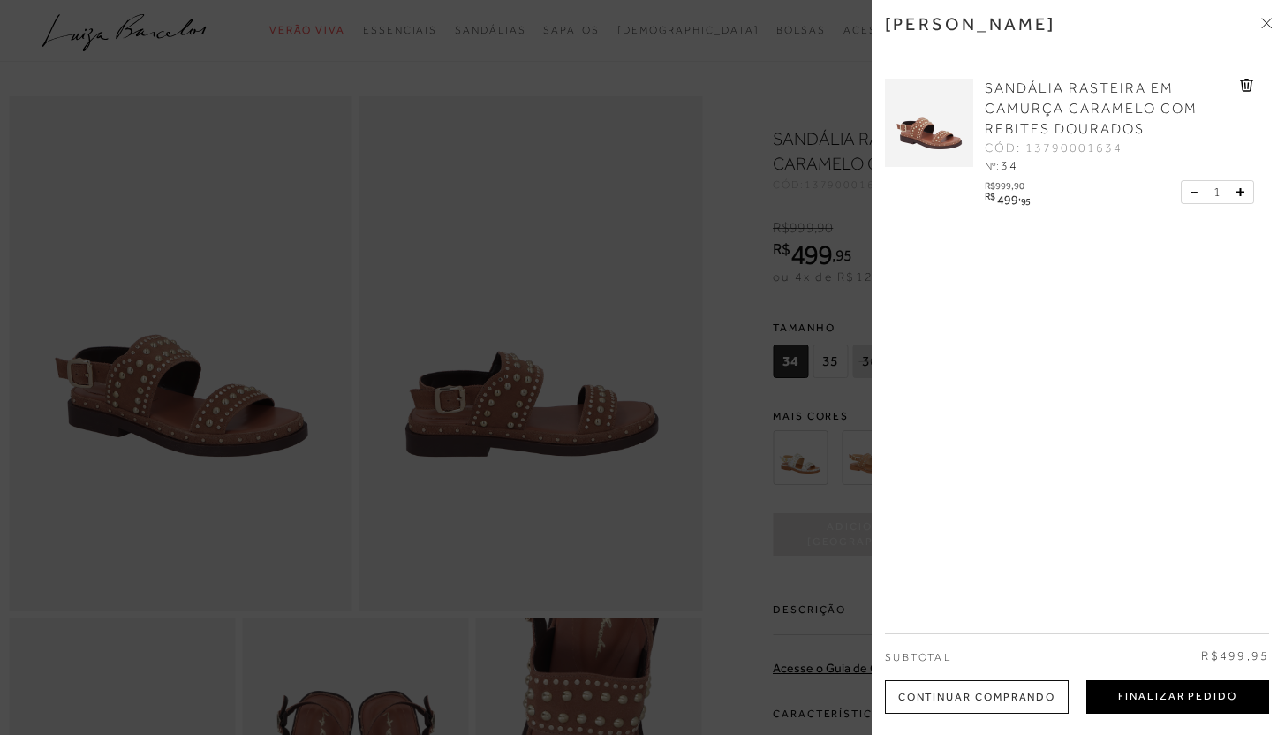
click at [1143, 701] on button "Finalizar Pedido" at bounding box center [1177, 697] width 183 height 34
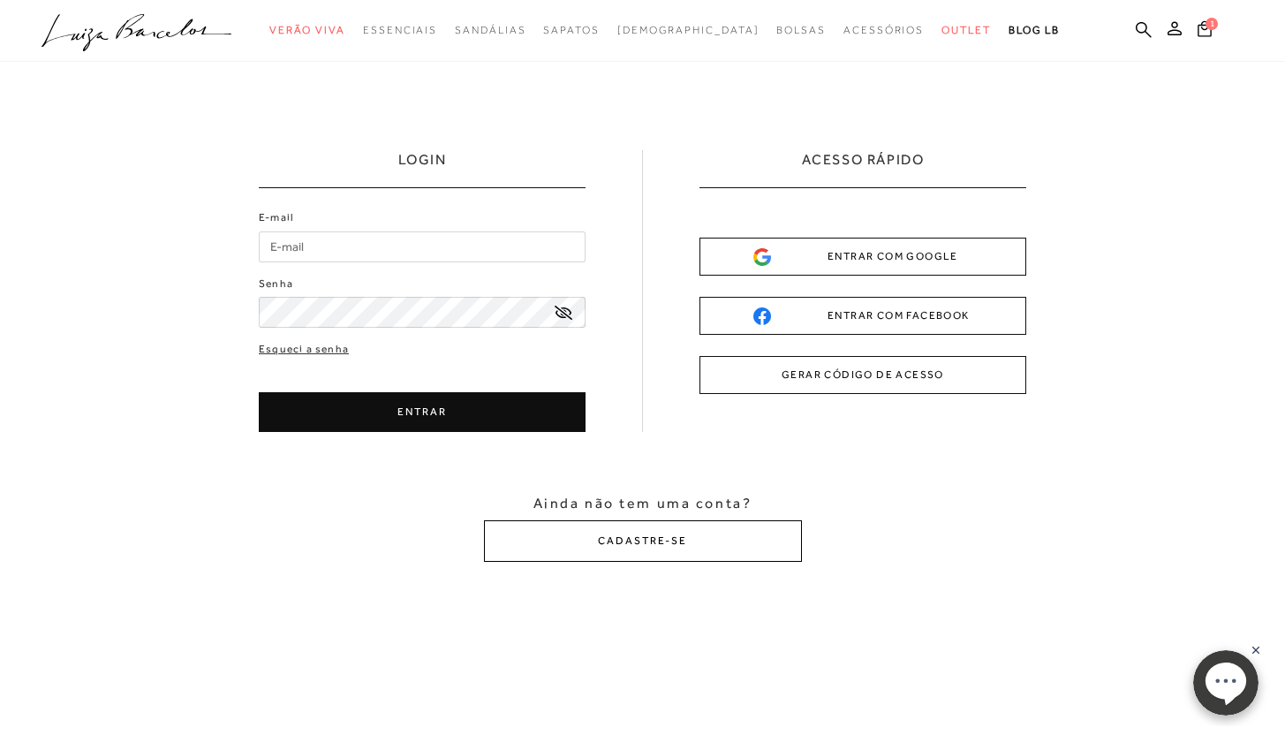
click at [618, 530] on button "CADASTRE-SE" at bounding box center [643, 540] width 318 height 41
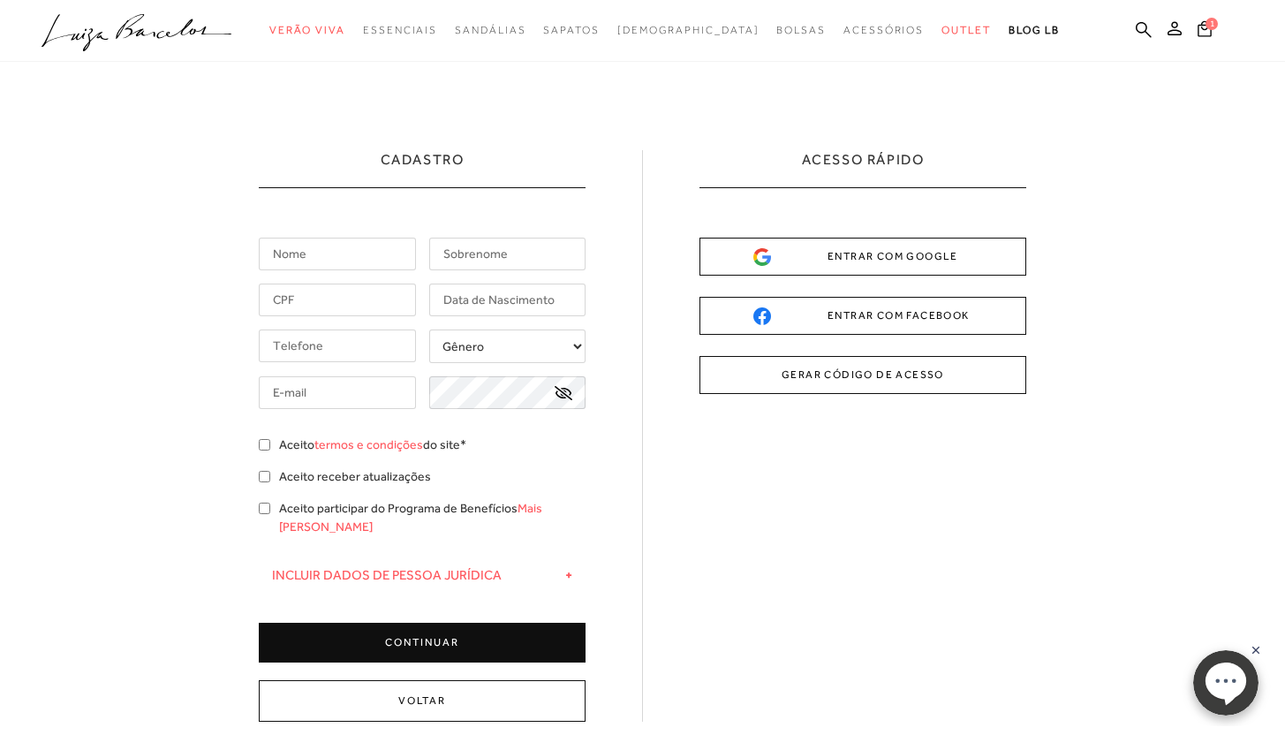
click at [359, 249] on input "text" at bounding box center [337, 254] width 157 height 33
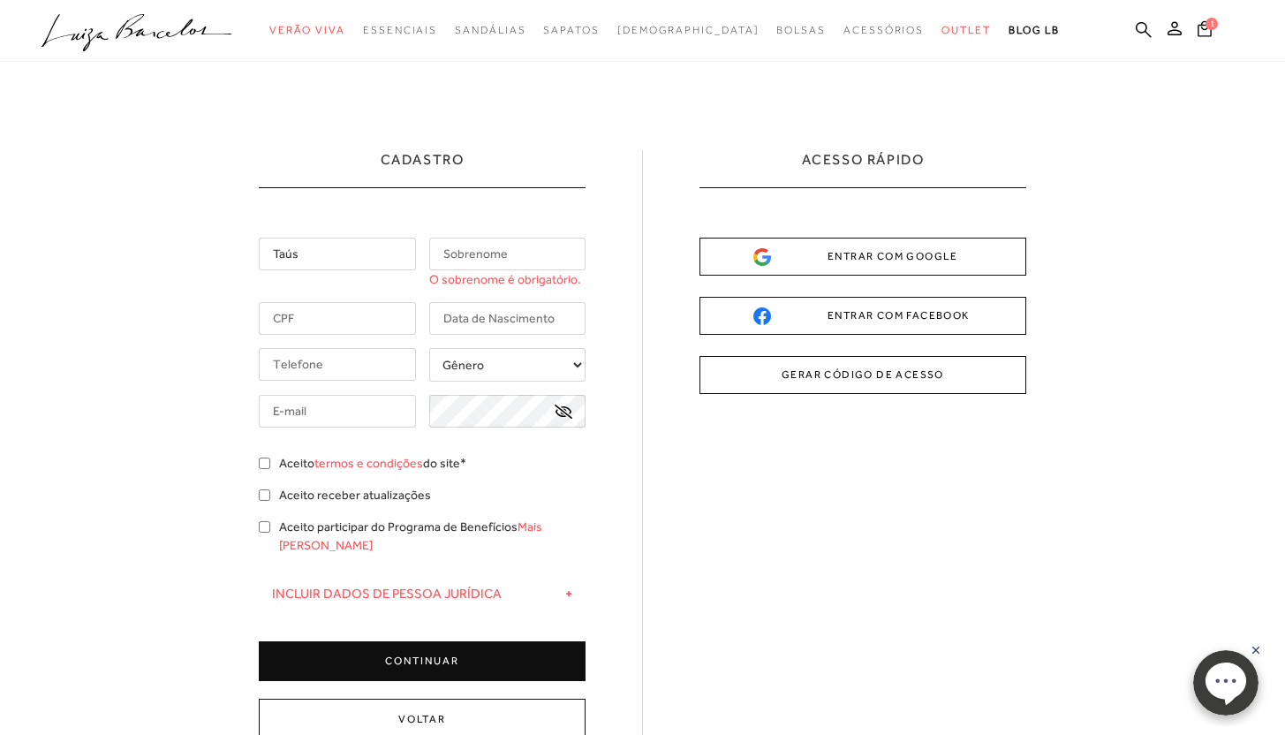
click at [315, 251] on input "Taús" at bounding box center [337, 254] width 157 height 33
type input "Taís"
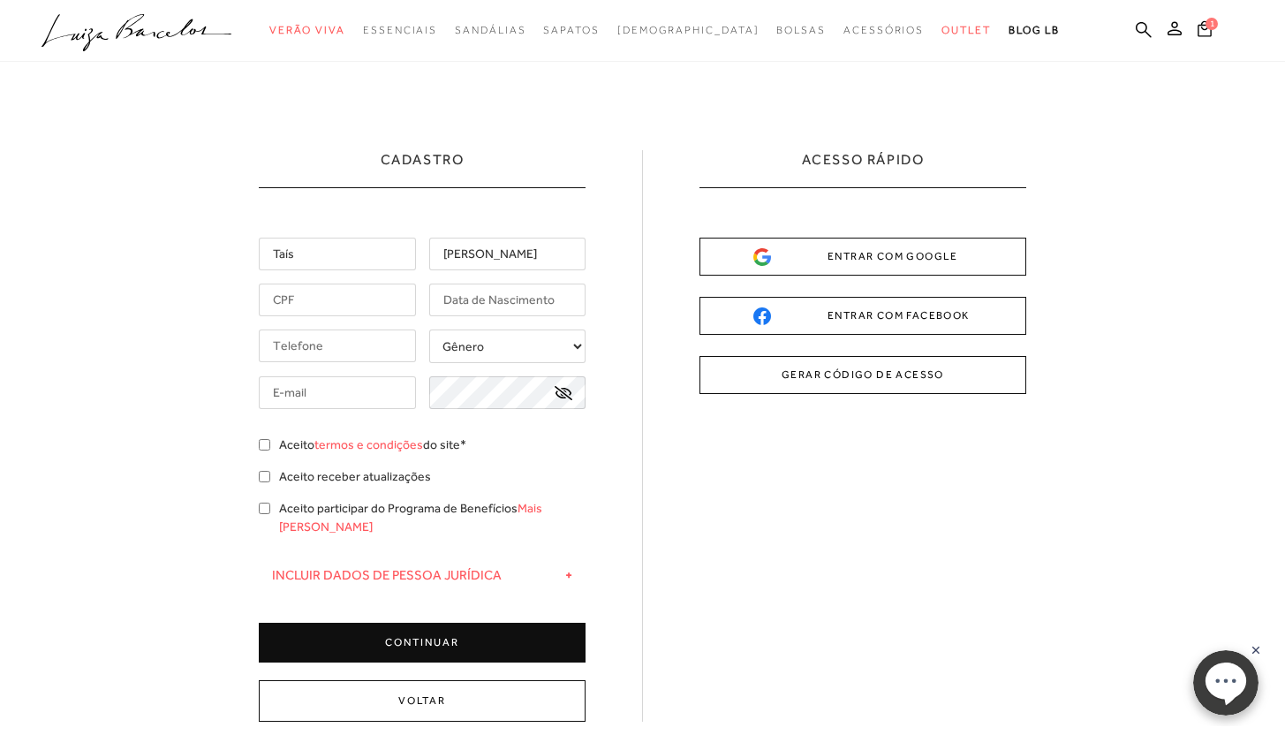
type input "Carvalho"
type input "057.314.983-69"
type input "12/01/1998"
click at [346, 358] on input "tel" at bounding box center [337, 345] width 157 height 33
type input "(86) 98845-1998"
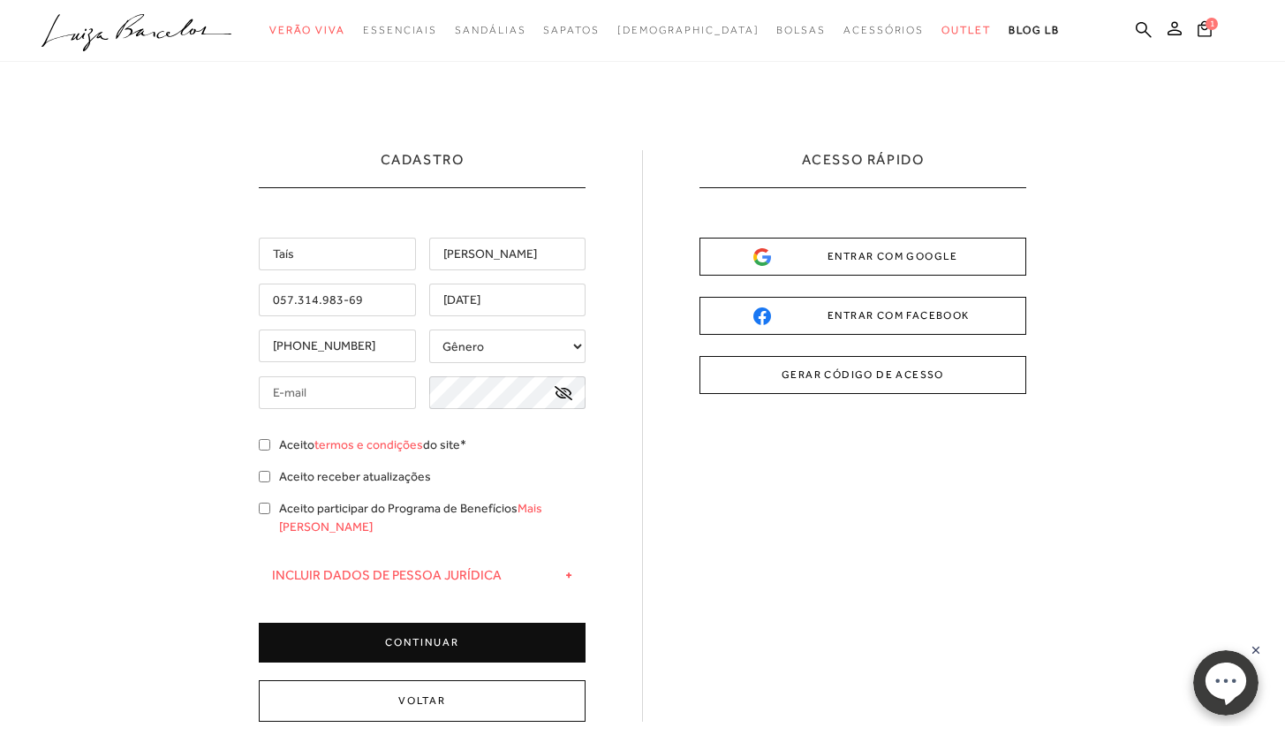
click at [464, 352] on select "Gênero Feminino Masculino" at bounding box center [507, 346] width 157 height 34
select select
click at [429, 329] on select "Gênero Feminino Masculino" at bounding box center [507, 346] width 157 height 34
click at [341, 380] on input "text" at bounding box center [337, 392] width 157 height 33
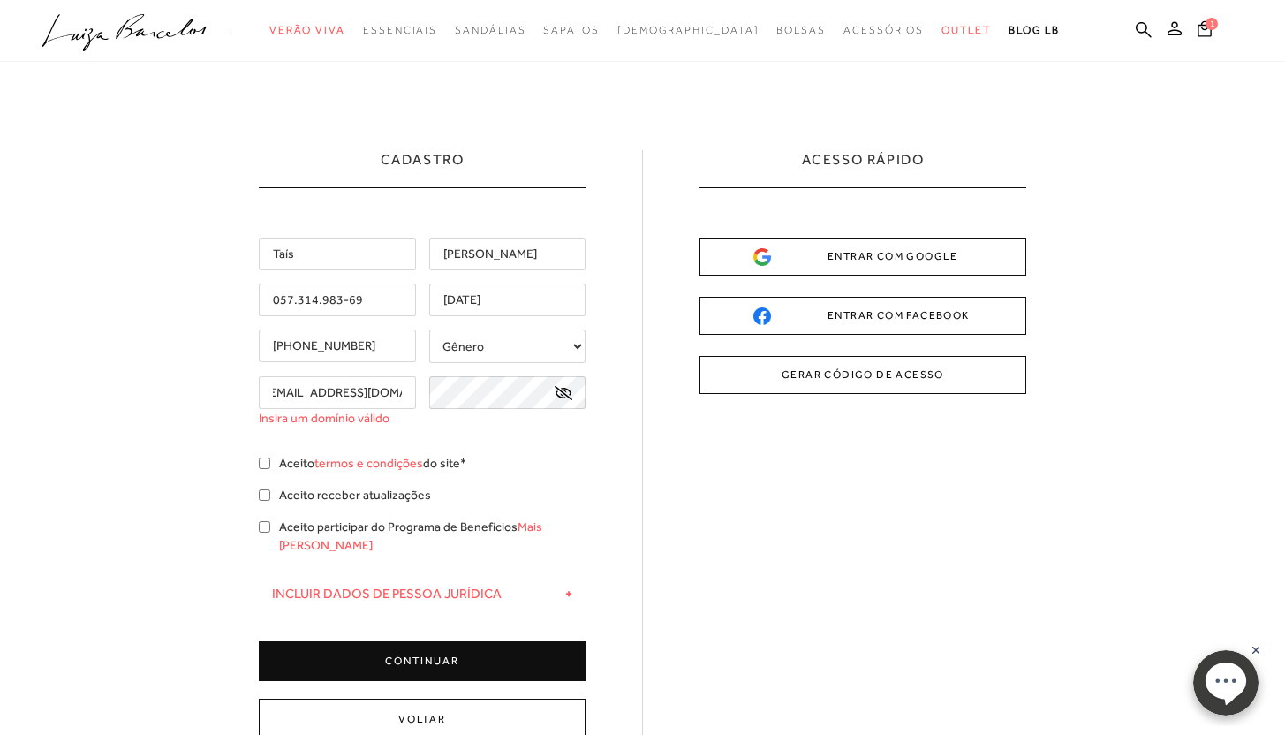
scroll to position [0, 25]
type input "tais_meneses@hotmail.com"
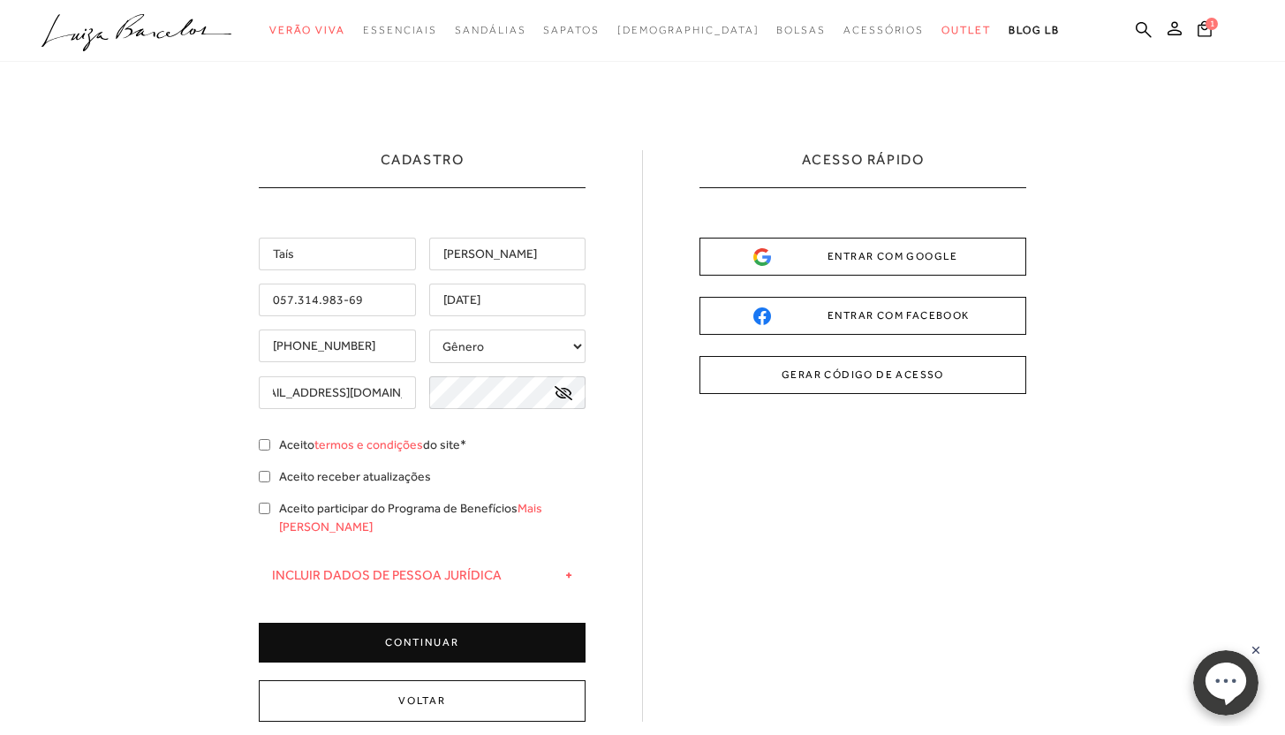
scroll to position [0, 0]
click at [558, 394] on icon at bounding box center [563, 393] width 18 height 14
click at [263, 448] on input "Aceito termos e condições do site*" at bounding box center [264, 444] width 11 height 11
checkbox input "true"
click at [263, 479] on input "Aceito receber atualizações" at bounding box center [264, 476] width 11 height 11
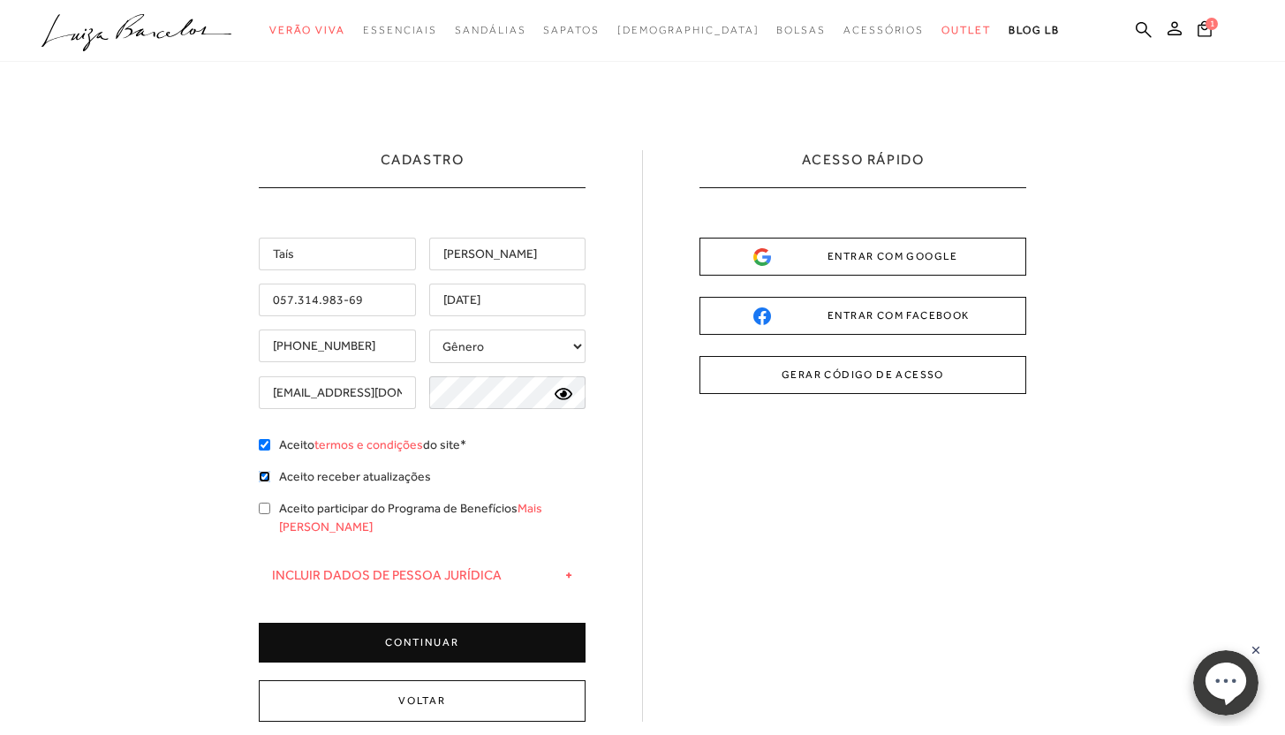
checkbox input "true"
click at [268, 508] on input "Aceito participar do Programa de Benefícios Mais Luiza" at bounding box center [264, 507] width 11 height 11
checkbox input "true"
click at [437, 627] on button "CONTINUAR" at bounding box center [422, 642] width 327 height 40
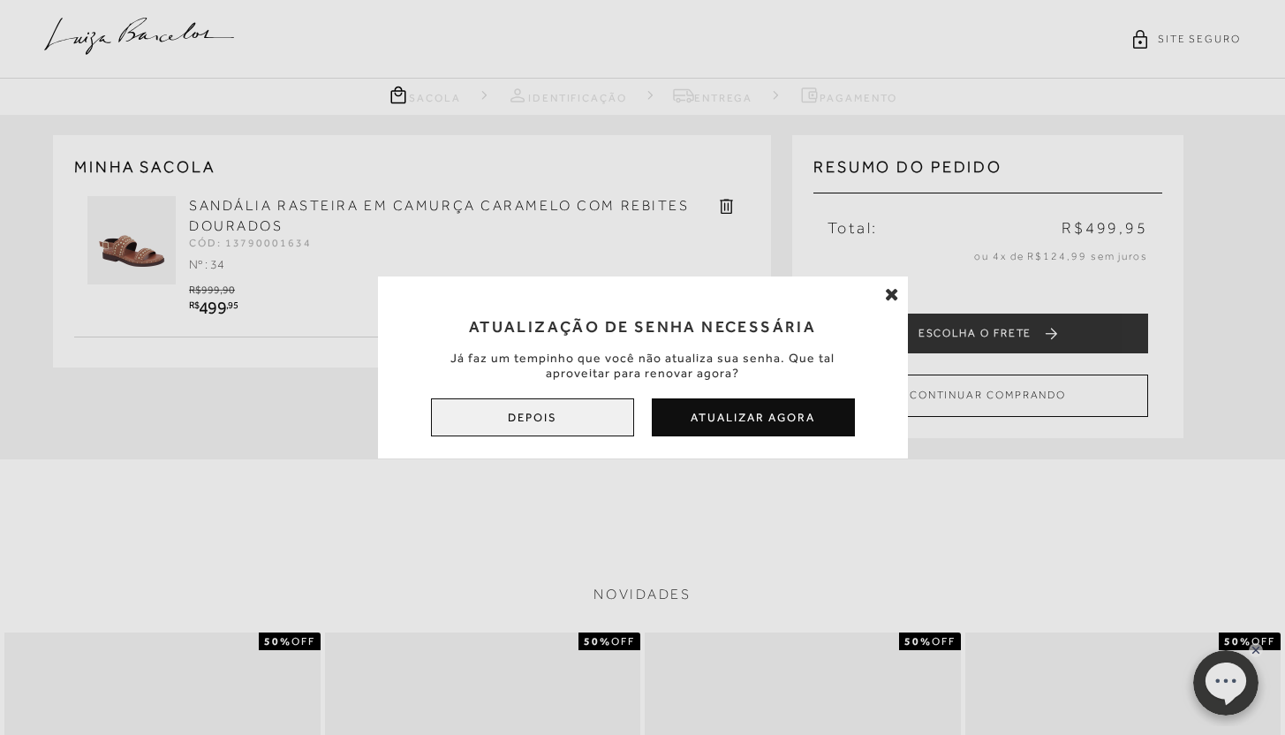
click at [591, 422] on button "Depois" at bounding box center [532, 417] width 203 height 38
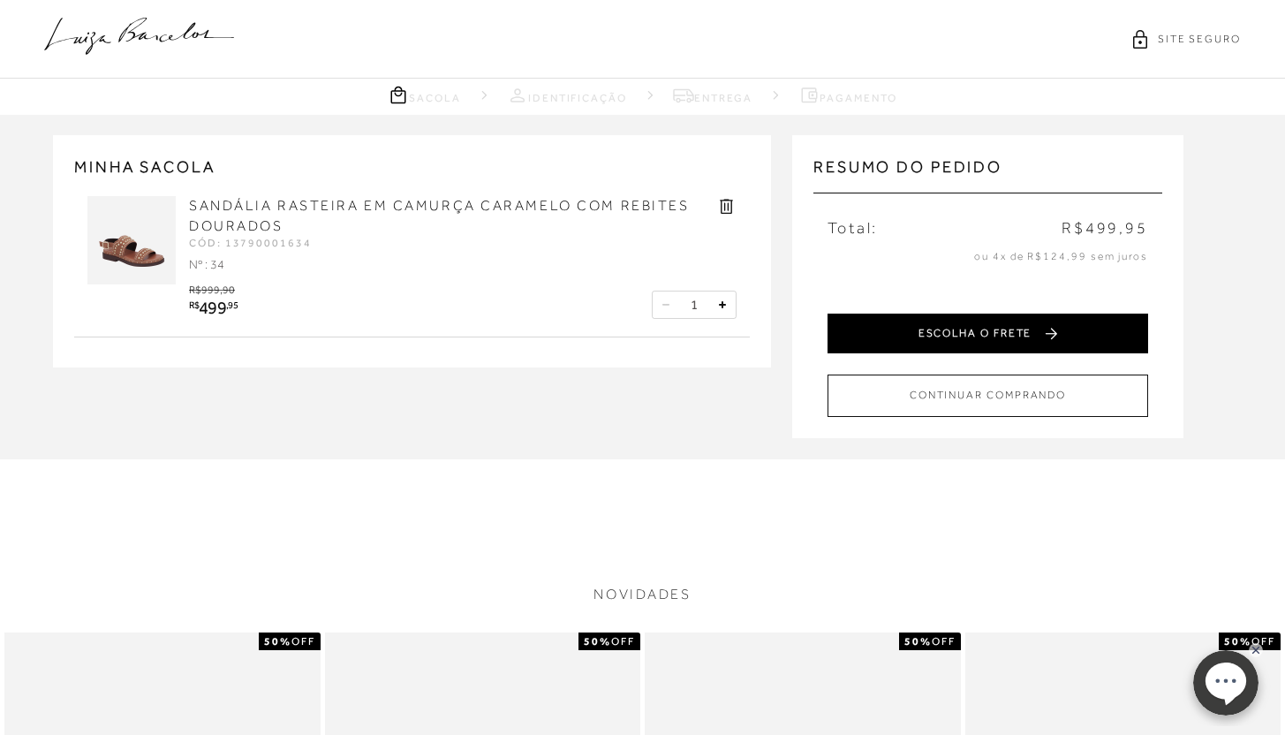
click at [1016, 329] on button "ESCOLHA O FRETE" at bounding box center [987, 333] width 320 height 40
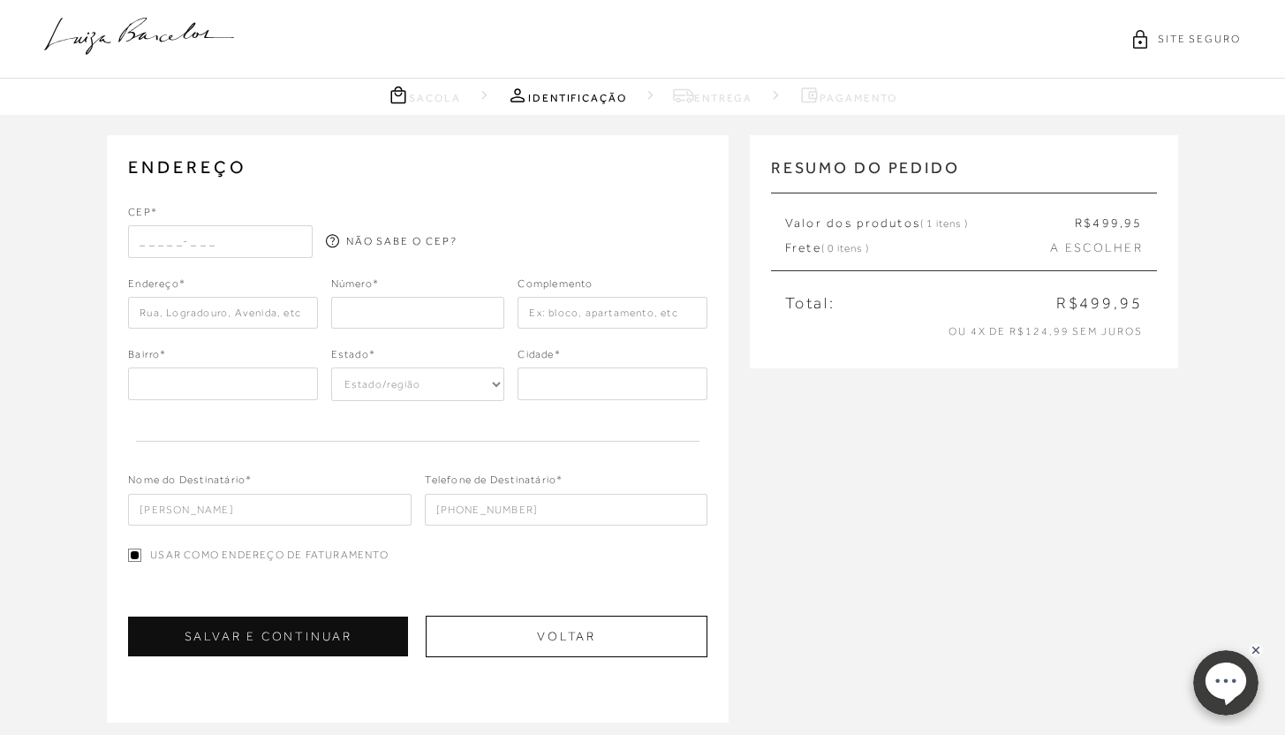
click at [149, 244] on input "text" at bounding box center [220, 241] width 185 height 32
type input "64049-280"
type input "Rua Anfrísio Lobão"
type input "Jóquei"
select select "PI"
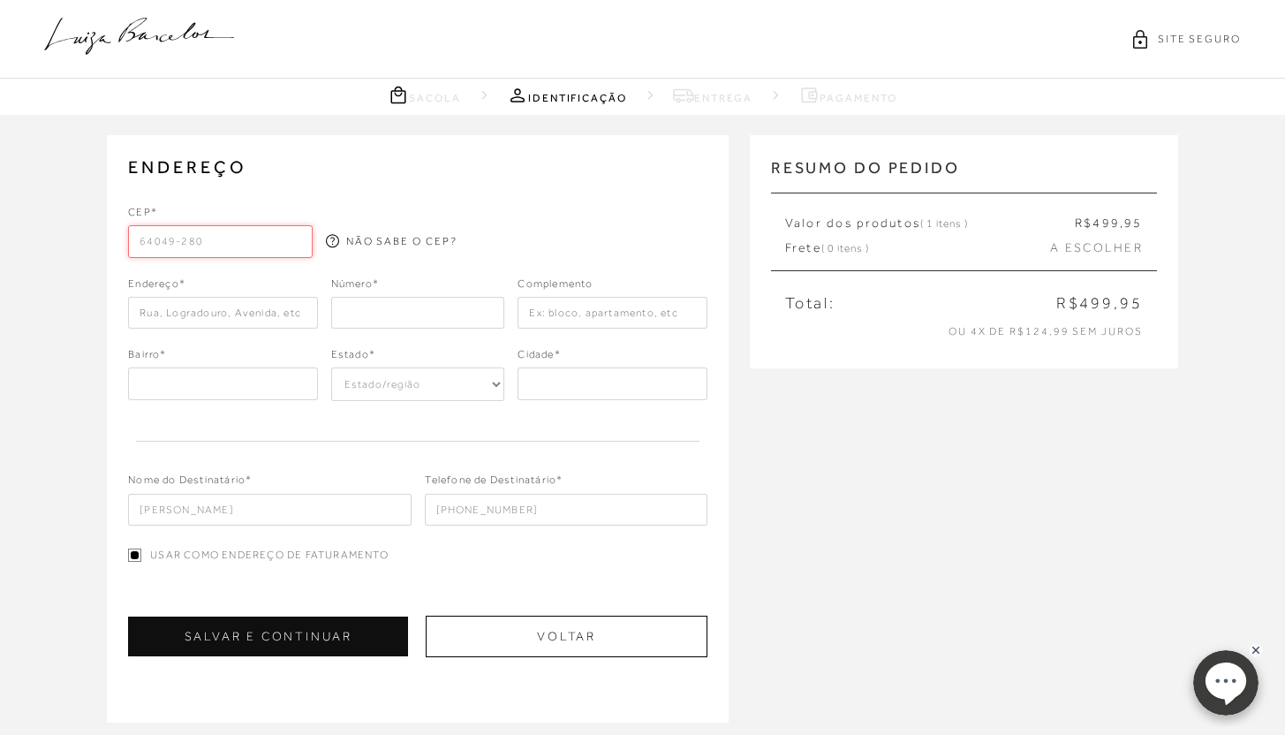
type input "Teresina"
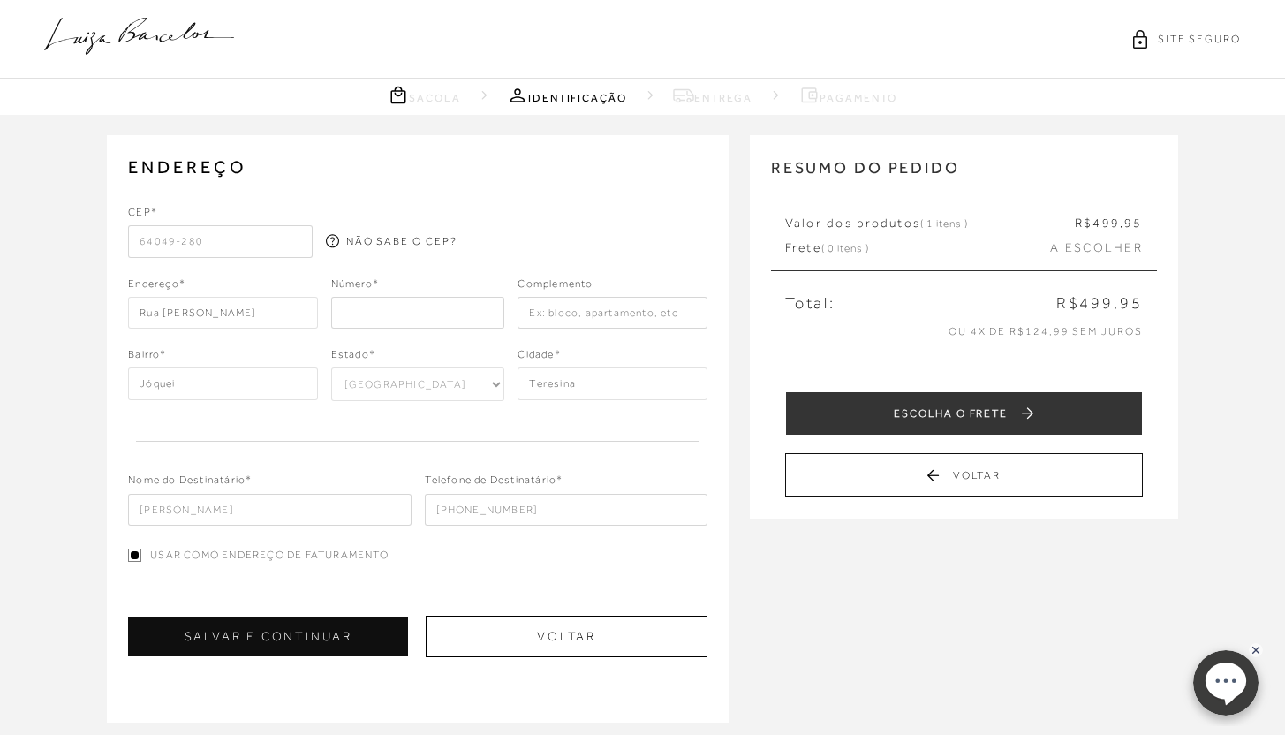
click at [394, 317] on input "number" at bounding box center [418, 313] width 174 height 32
type input "1433"
click at [620, 315] on input "text" at bounding box center [611, 313] width 189 height 32
type input "Apto 601"
click at [387, 648] on button "SALVAR E CONTINUAR" at bounding box center [268, 636] width 280 height 40
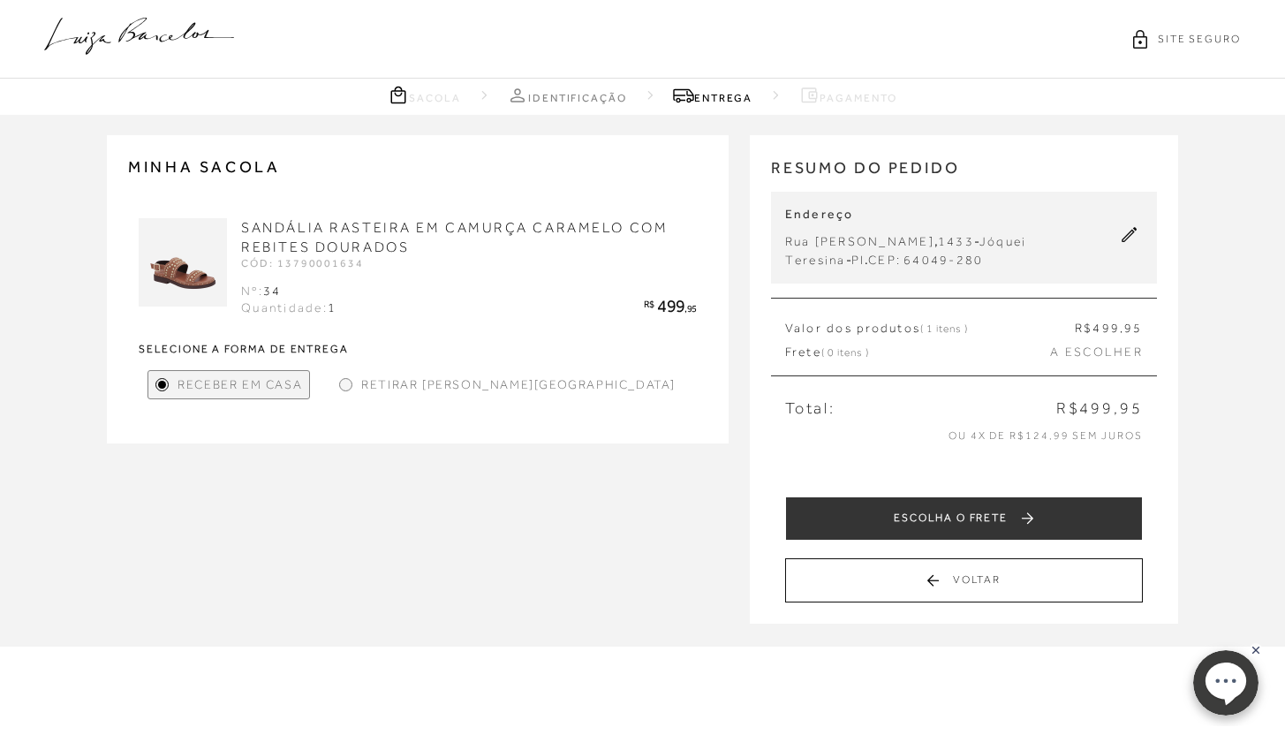
click at [347, 383] on div at bounding box center [346, 385] width 8 height 8
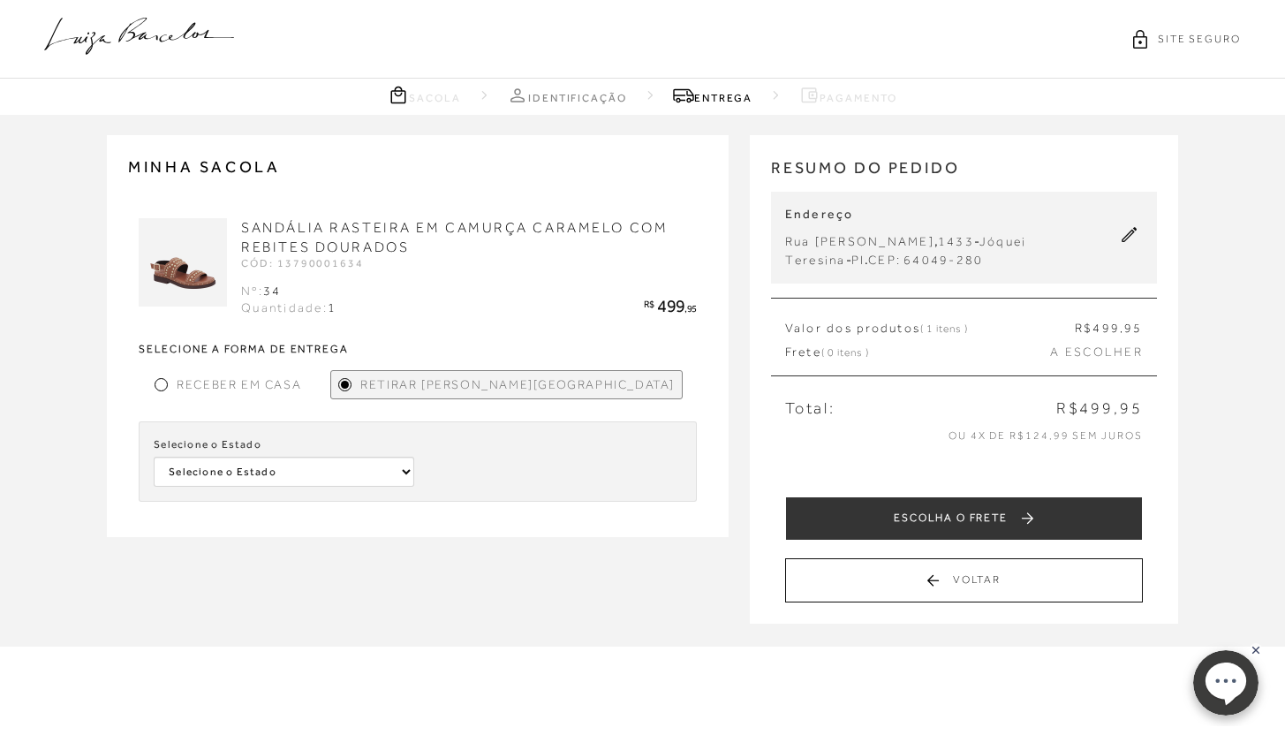
click at [289, 493] on div "Selecione o Estado Selecione o Estado Minas Gerais" at bounding box center [418, 461] width 558 height 80
click at [295, 476] on select "Selecione o Estado Minas Gerais" at bounding box center [284, 471] width 260 height 30
click at [166, 384] on div at bounding box center [161, 384] width 13 height 13
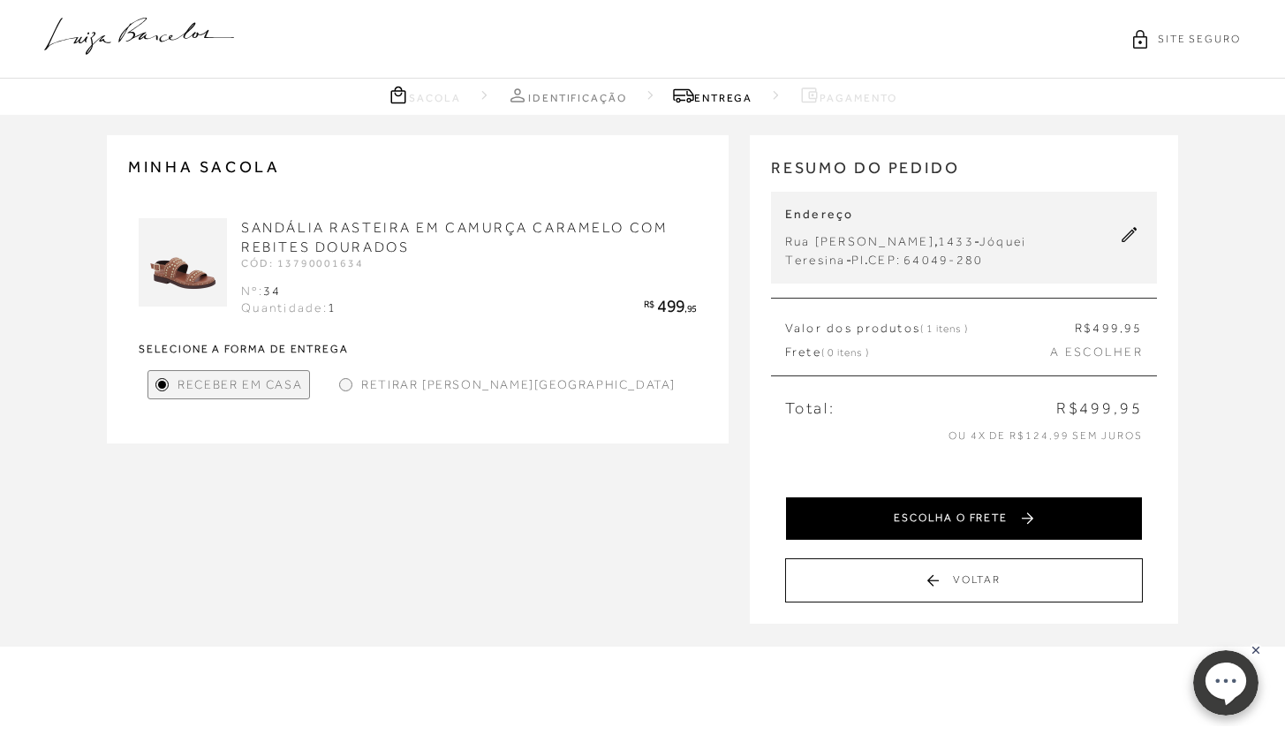
click at [944, 507] on button "ESCOLHA O FRETE" at bounding box center [964, 518] width 358 height 44
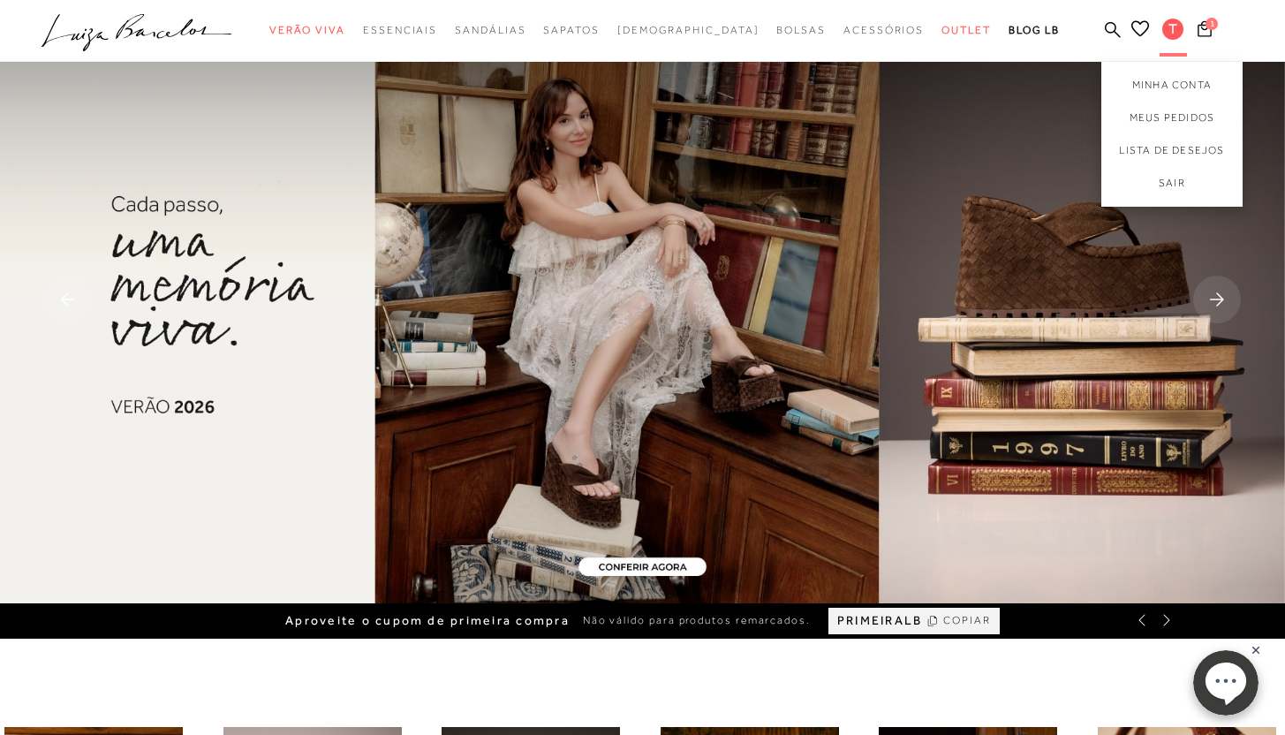
click at [1180, 34] on span "T" at bounding box center [1172, 29] width 21 height 21
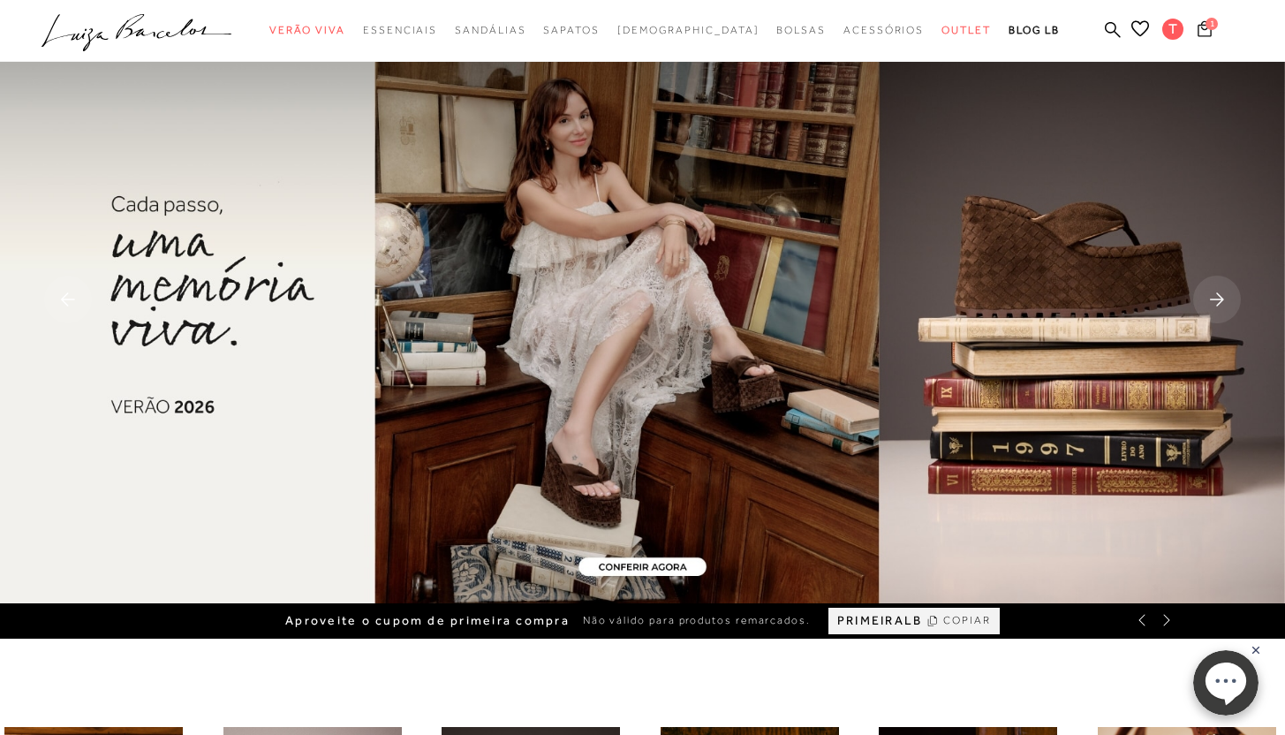
click at [1214, 34] on button "1" at bounding box center [1204, 31] width 25 height 24
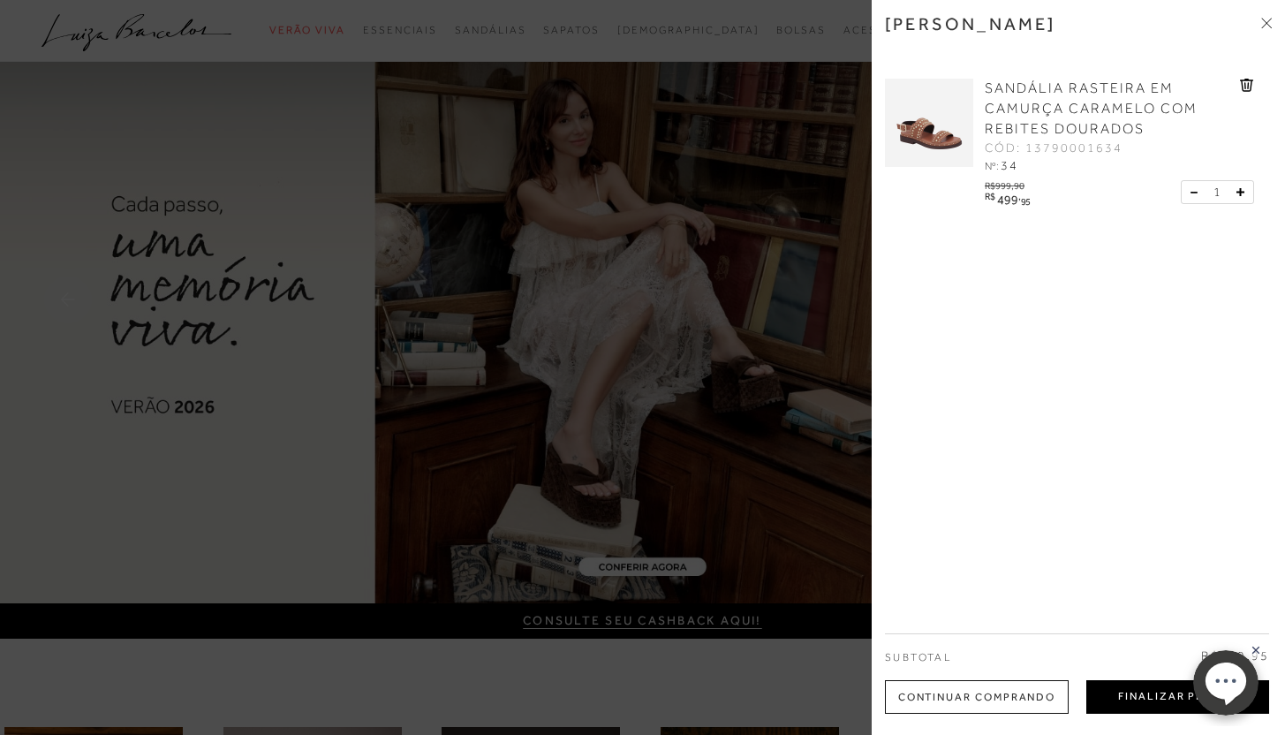
click at [1143, 702] on button "Finalizar Pedido" at bounding box center [1177, 697] width 183 height 34
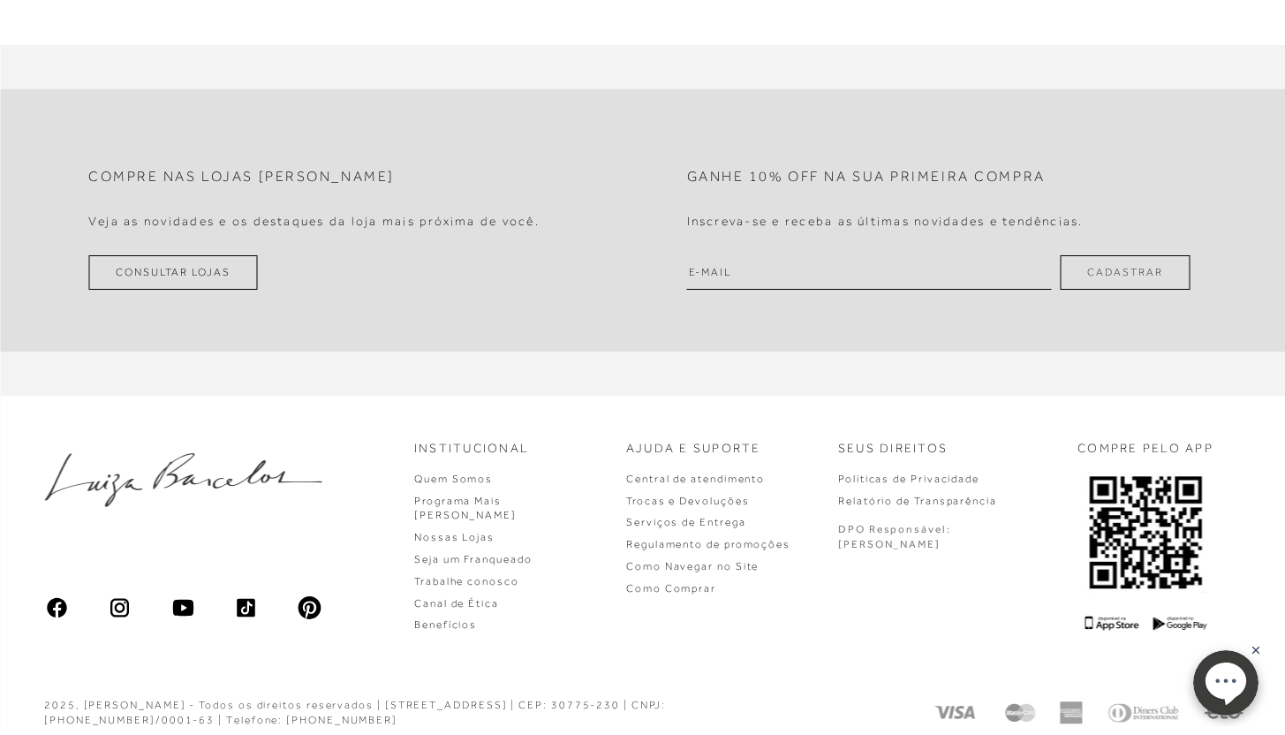
scroll to position [1327, 0]
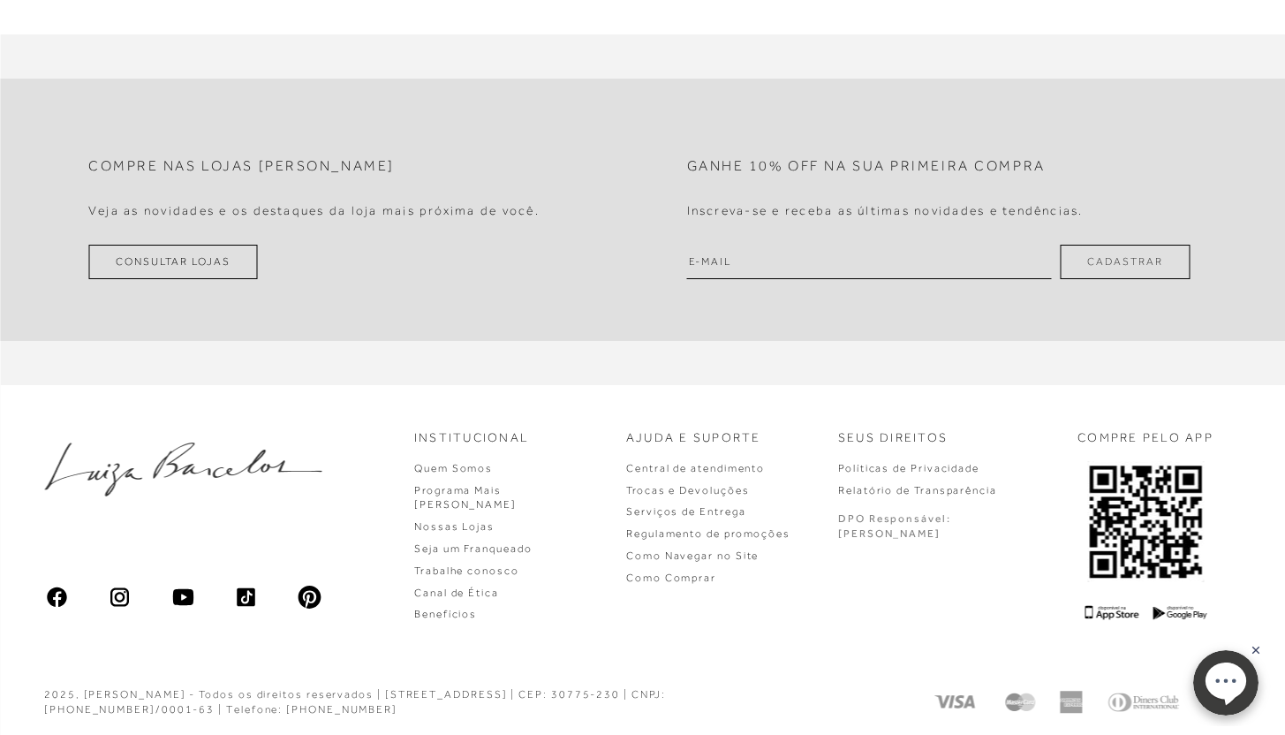
click at [786, 252] on input "email" at bounding box center [869, 262] width 365 height 34
type input "tais_meneses@hotmail.com"
click at [1060, 245] on button "Cadastrar" at bounding box center [1125, 262] width 130 height 34
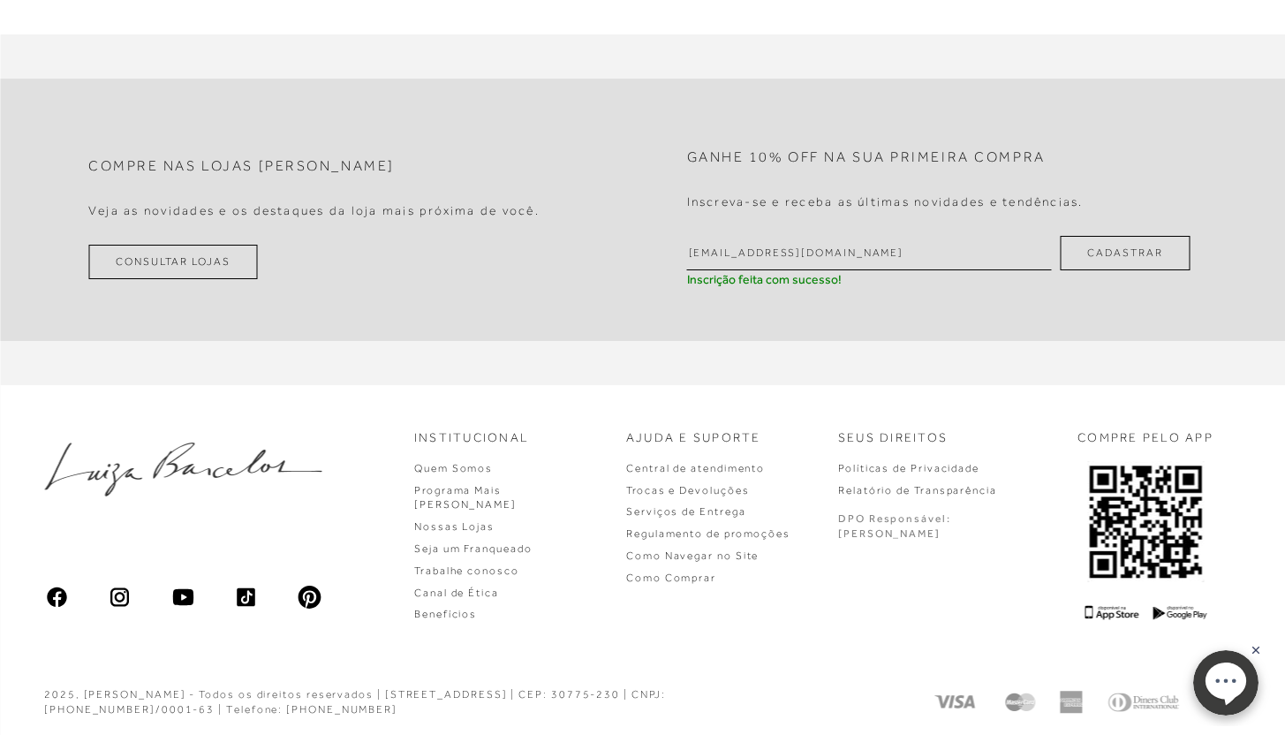
click at [1104, 257] on button "Cadastrar" at bounding box center [1125, 253] width 130 height 34
click at [831, 149] on h2 "Ganhe 10% off na sua primeira compra" at bounding box center [866, 157] width 358 height 17
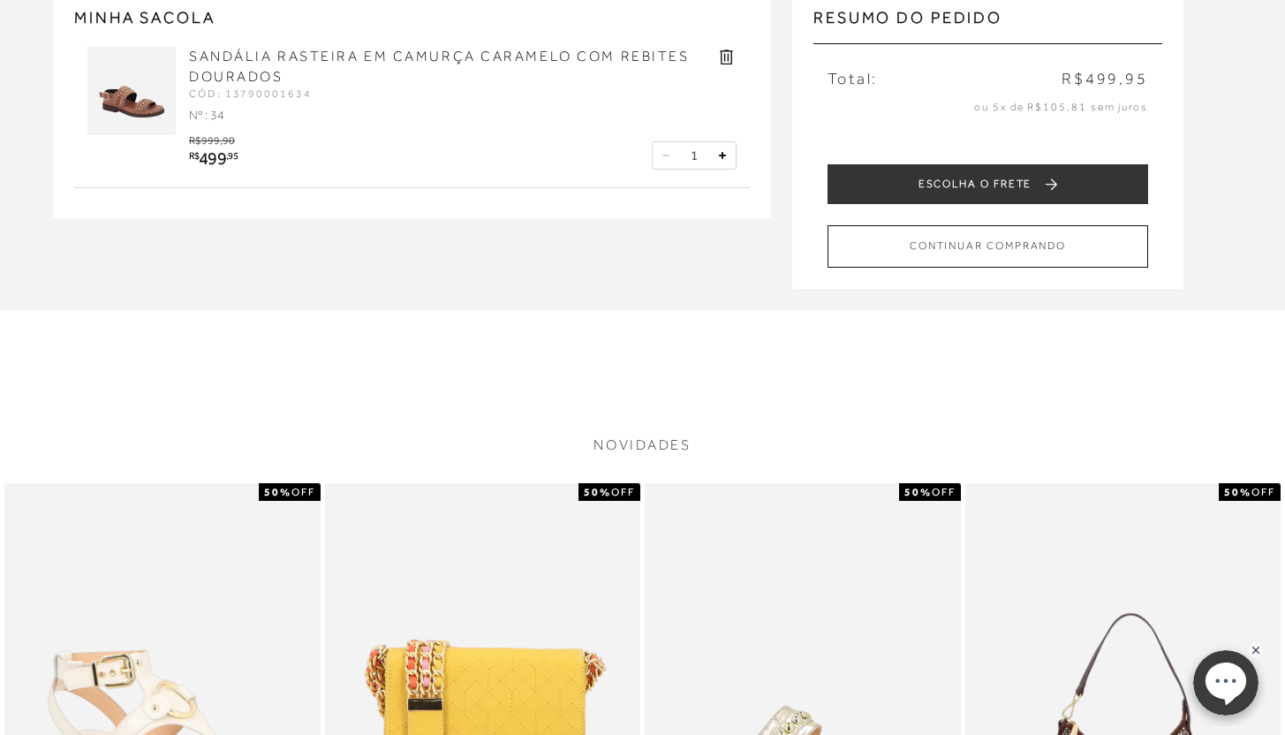
scroll to position [0, 0]
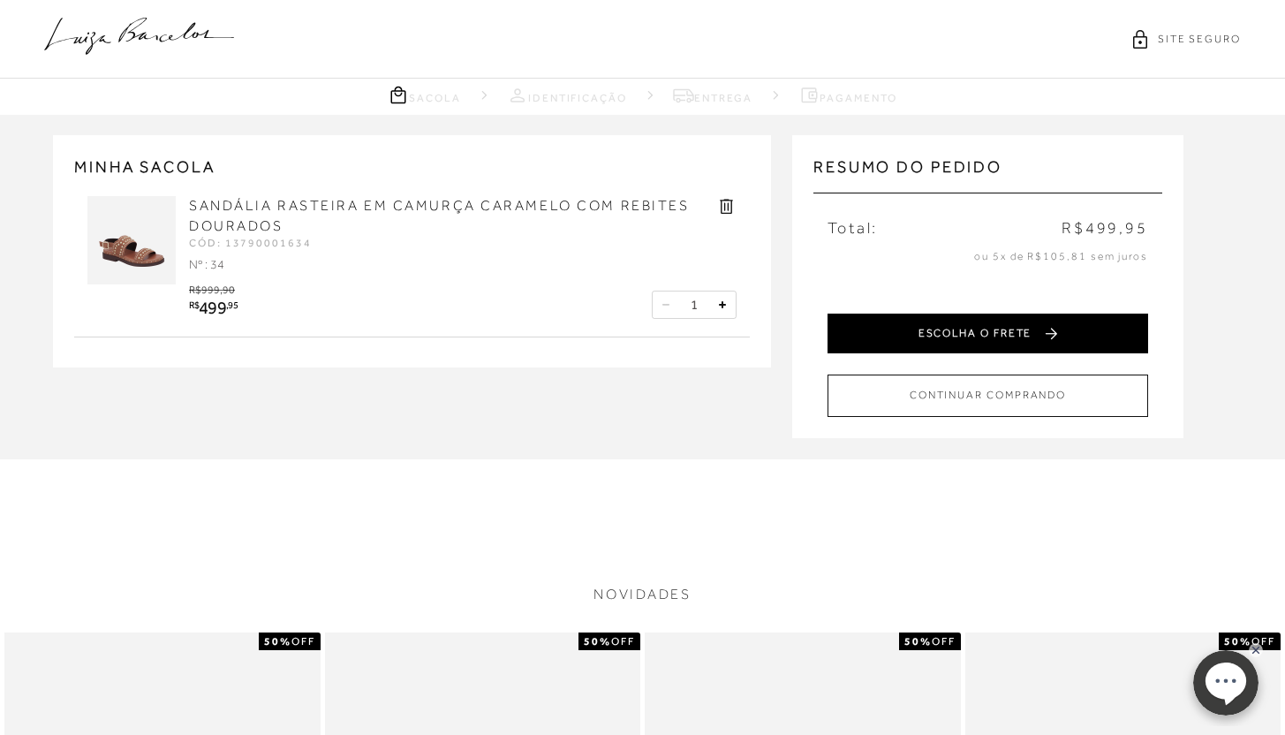
click at [977, 343] on button "ESCOLHA O FRETE" at bounding box center [987, 333] width 320 height 40
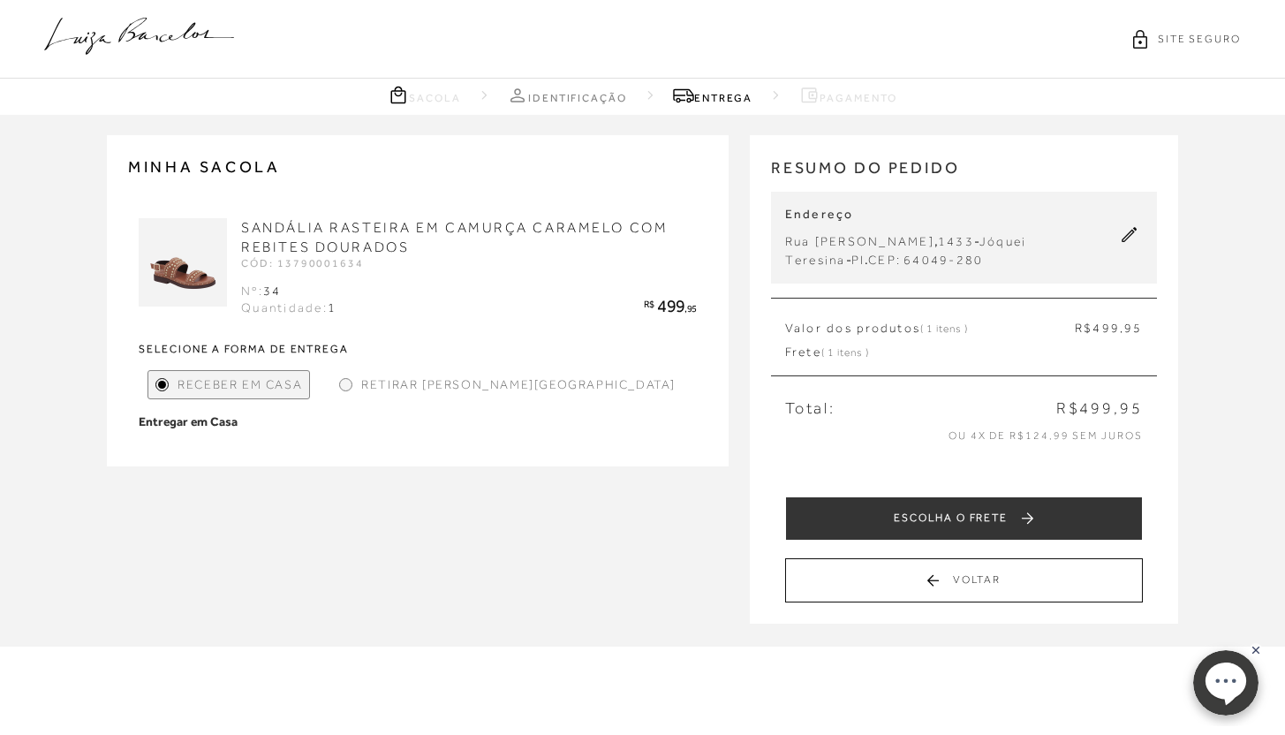
click at [238, 412] on strong "Entregar em Casa" at bounding box center [188, 421] width 99 height 19
click at [221, 356] on div "SANDÁLIA RASTEIRA EM CAMURÇA CARAMELO COM REBITES DOURADOS CÓD: 13790001634 Nº:…" at bounding box center [418, 324] width 558 height 213
click at [1141, 221] on div "Endereço Rua Anfrísio Lobão , 1433 - Jóquei Teresina - PI . CEP: 64049-280" at bounding box center [964, 238] width 386 height 92
click at [1134, 228] on icon at bounding box center [1128, 234] width 15 height 15
select select "PI"
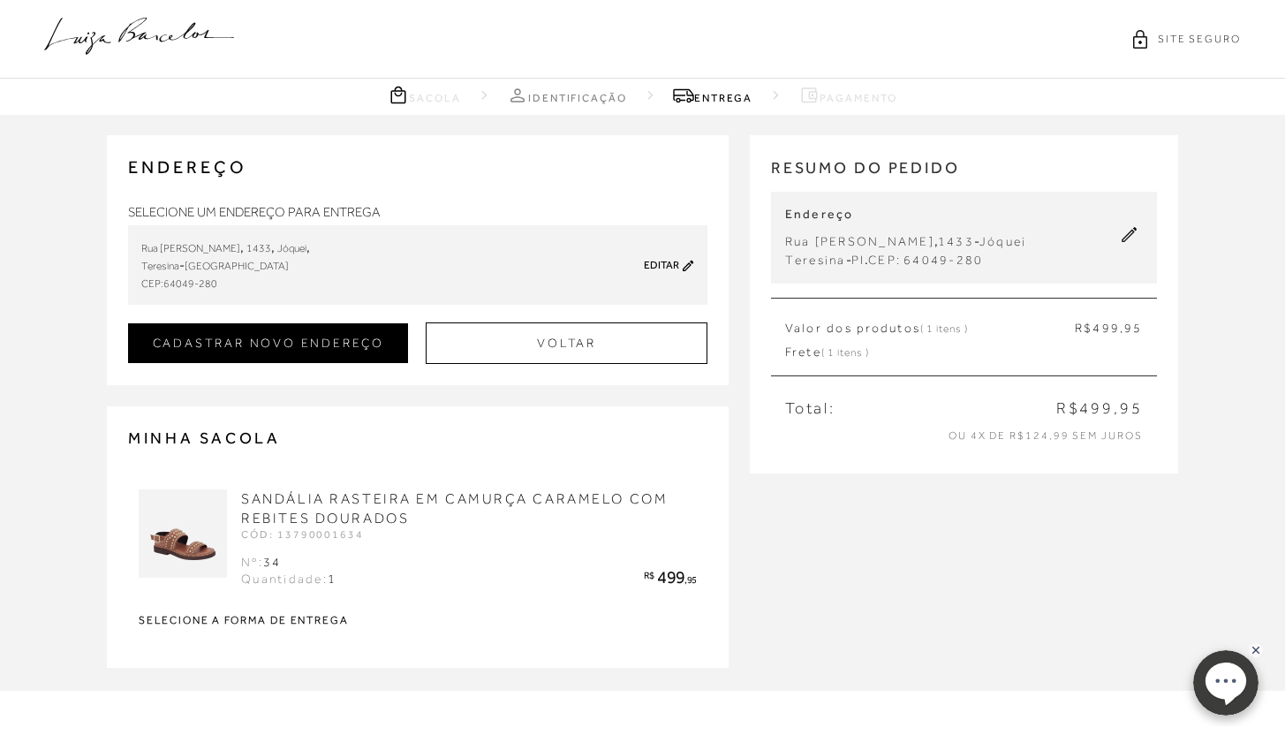
click at [306, 351] on button "CADASTRAR NOVO ENDEREÇO" at bounding box center [268, 343] width 280 height 40
checkbox input "true"
select select
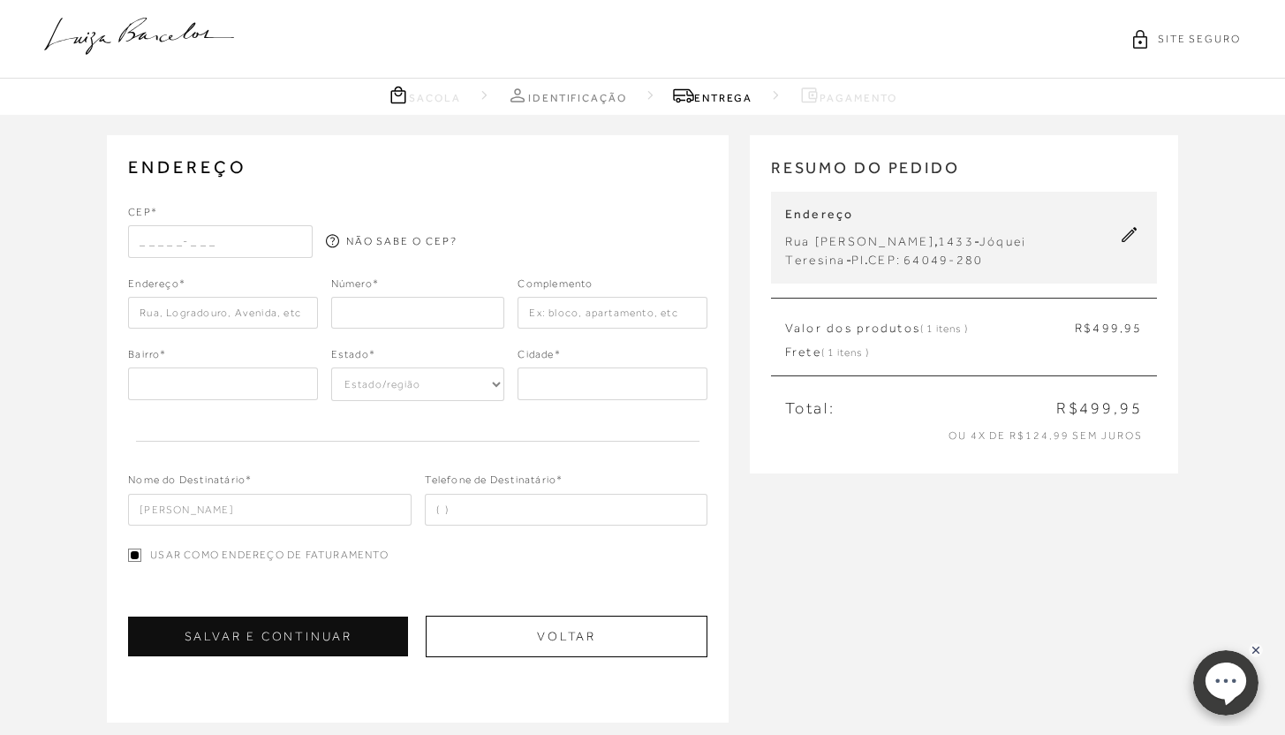
click at [139, 235] on input "text" at bounding box center [220, 241] width 185 height 32
type input "01308-000"
type input "Rua Barata Ribeiro"
type input "Bela Vista"
select select "SP"
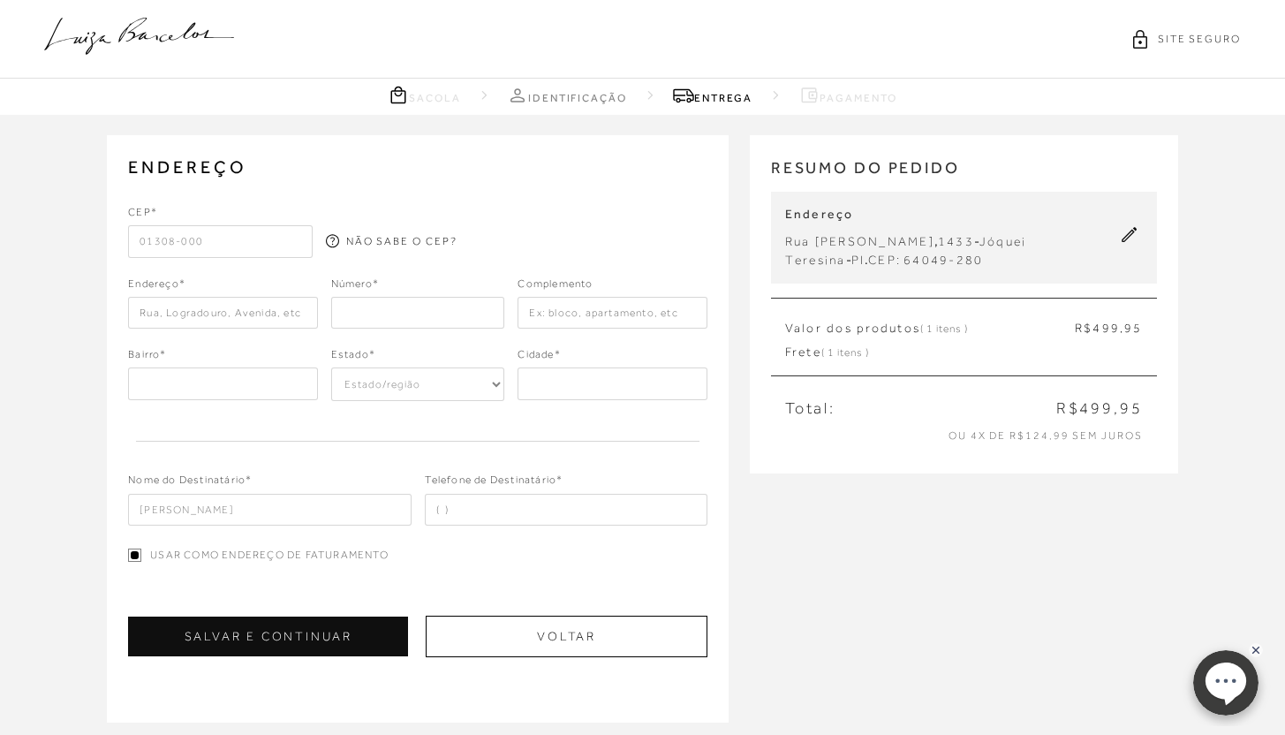
type input "[GEOGRAPHIC_DATA]"
type input "01308-000"
click at [493, 266] on div "CEP* 01308-000 NÃO SABE O CEP? Endereço* Rua Barata Ribeiro Número* Acre" at bounding box center [417, 364] width 579 height 321
click at [408, 297] on div at bounding box center [418, 313] width 174 height 32
click at [409, 313] on input "number" at bounding box center [418, 313] width 174 height 32
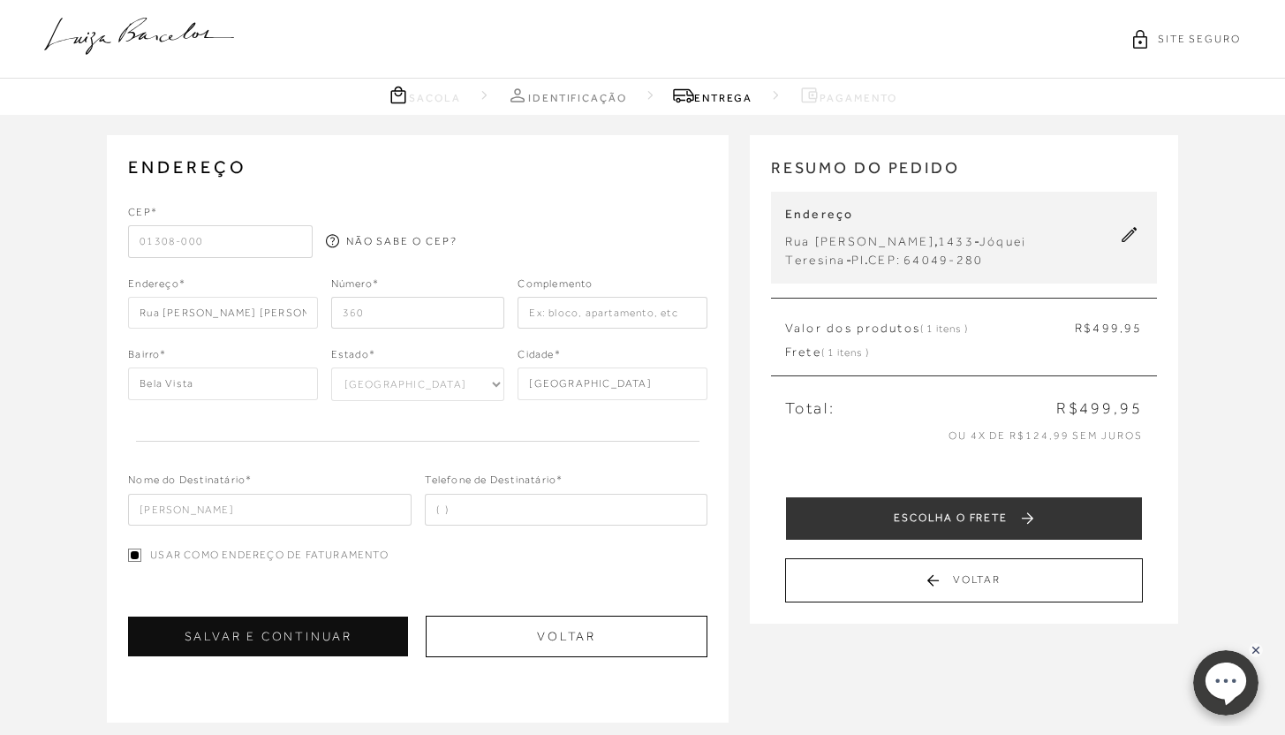
type input "360"
click at [579, 309] on input "text" at bounding box center [611, 313] width 189 height 32
type input "Apto 1102"
click at [508, 507] on input "tel" at bounding box center [566, 510] width 283 height 32
type input "(86) 98845-1998"
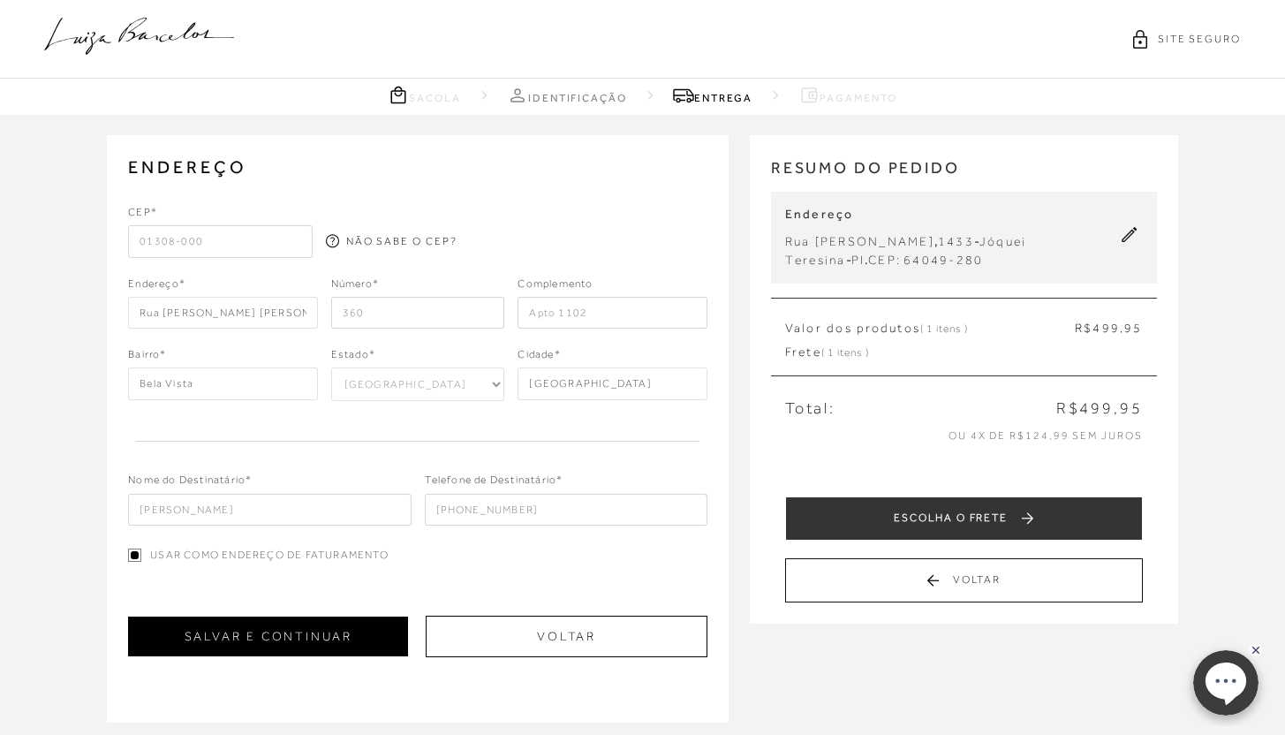
click at [352, 630] on button "SALVAR E CONTINUAR" at bounding box center [268, 636] width 280 height 40
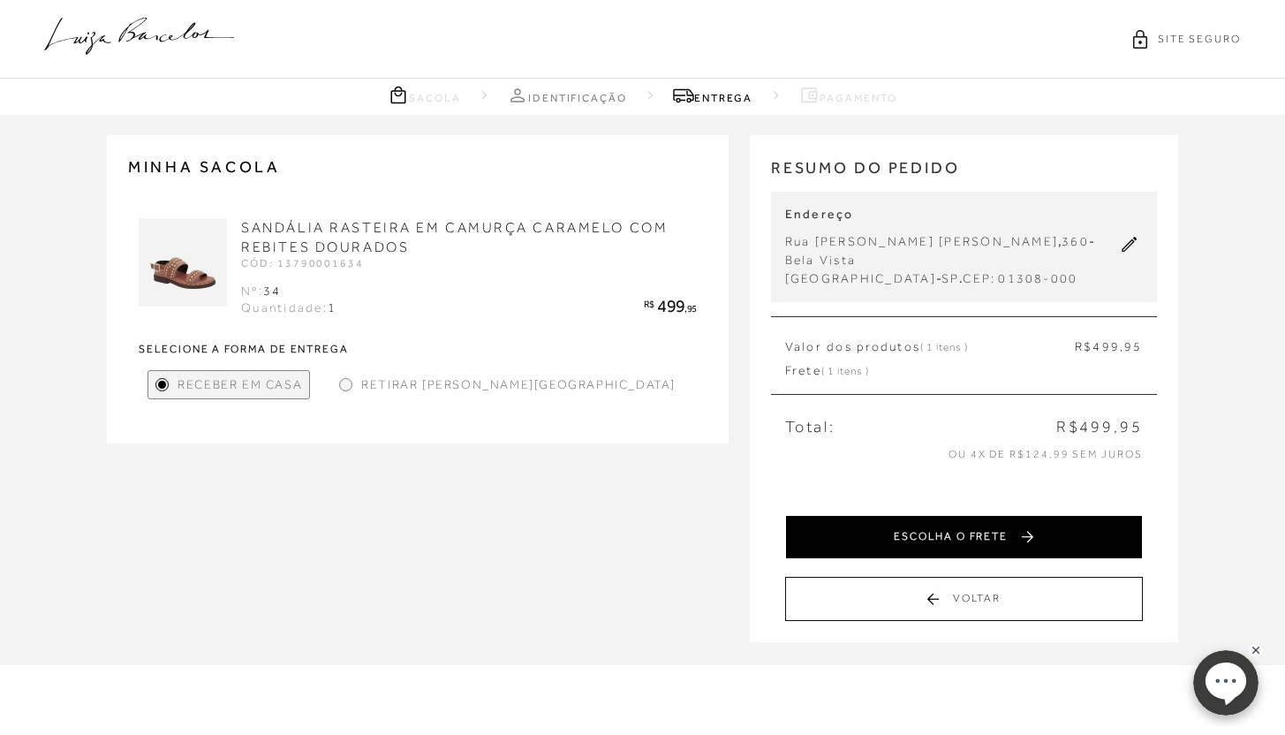
click at [885, 527] on button "ESCOLHA O FRETE" at bounding box center [964, 537] width 358 height 44
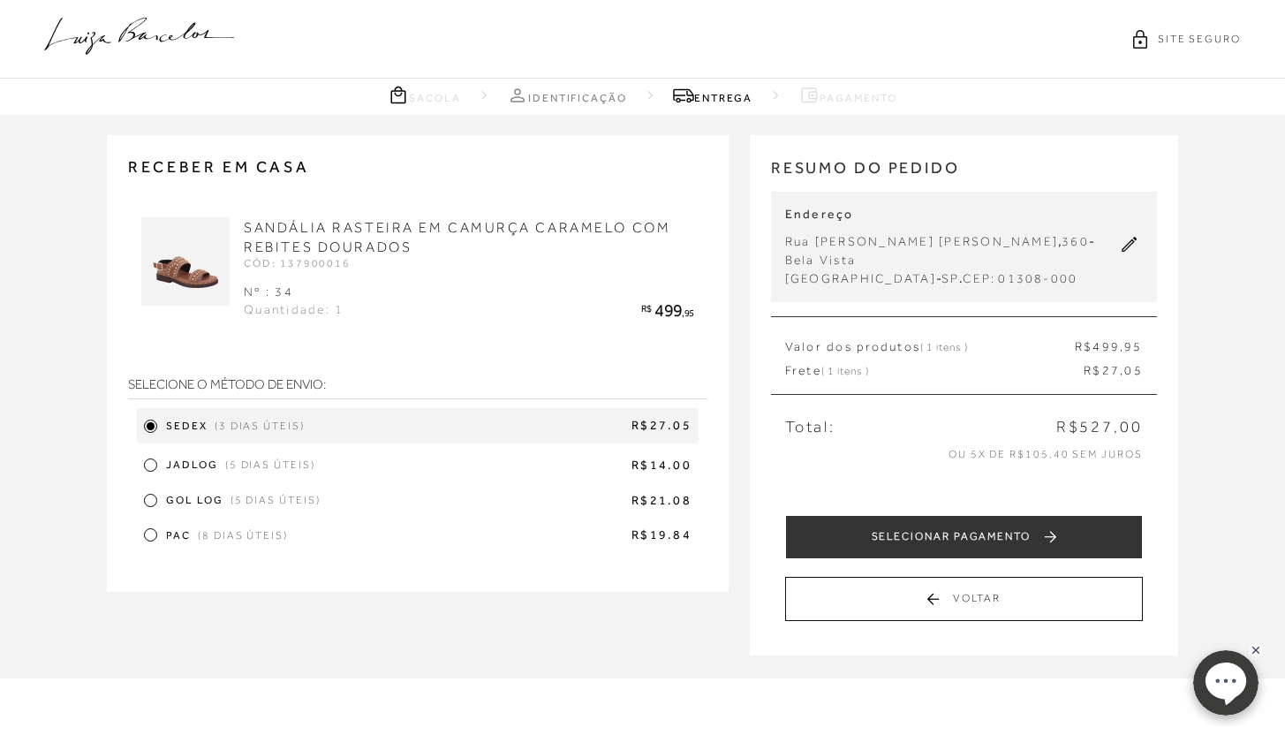
click at [150, 466] on div at bounding box center [151, 465] width 8 height 8
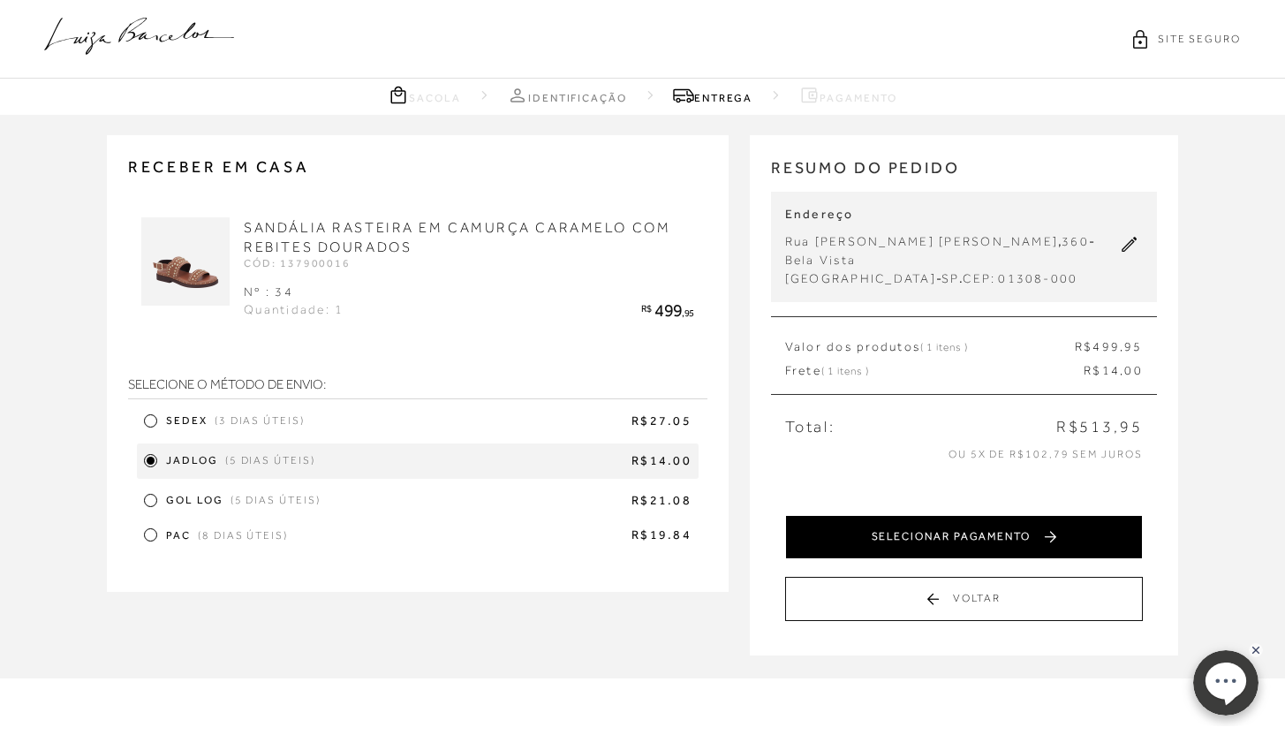
click at [939, 527] on button "SELECIONAR PAGAMENTO" at bounding box center [964, 537] width 358 height 44
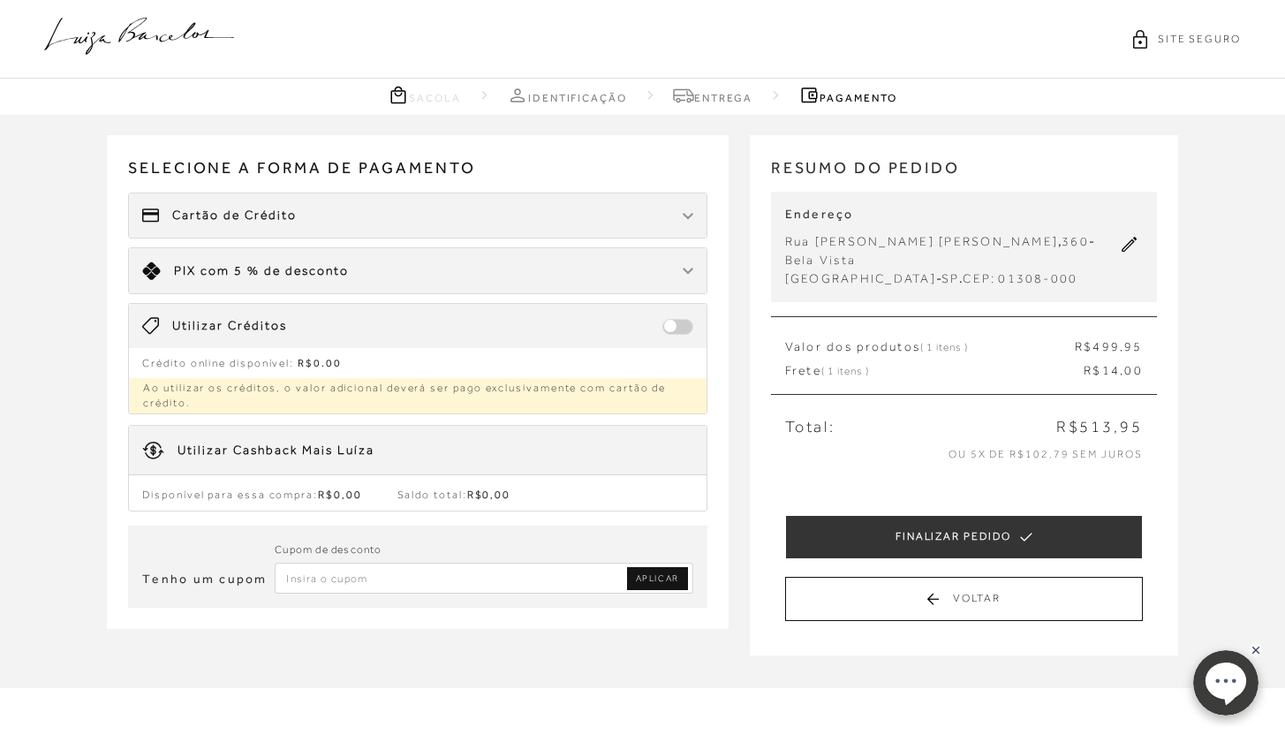
click at [313, 227] on div "Cartão de Crédito" at bounding box center [417, 215] width 577 height 44
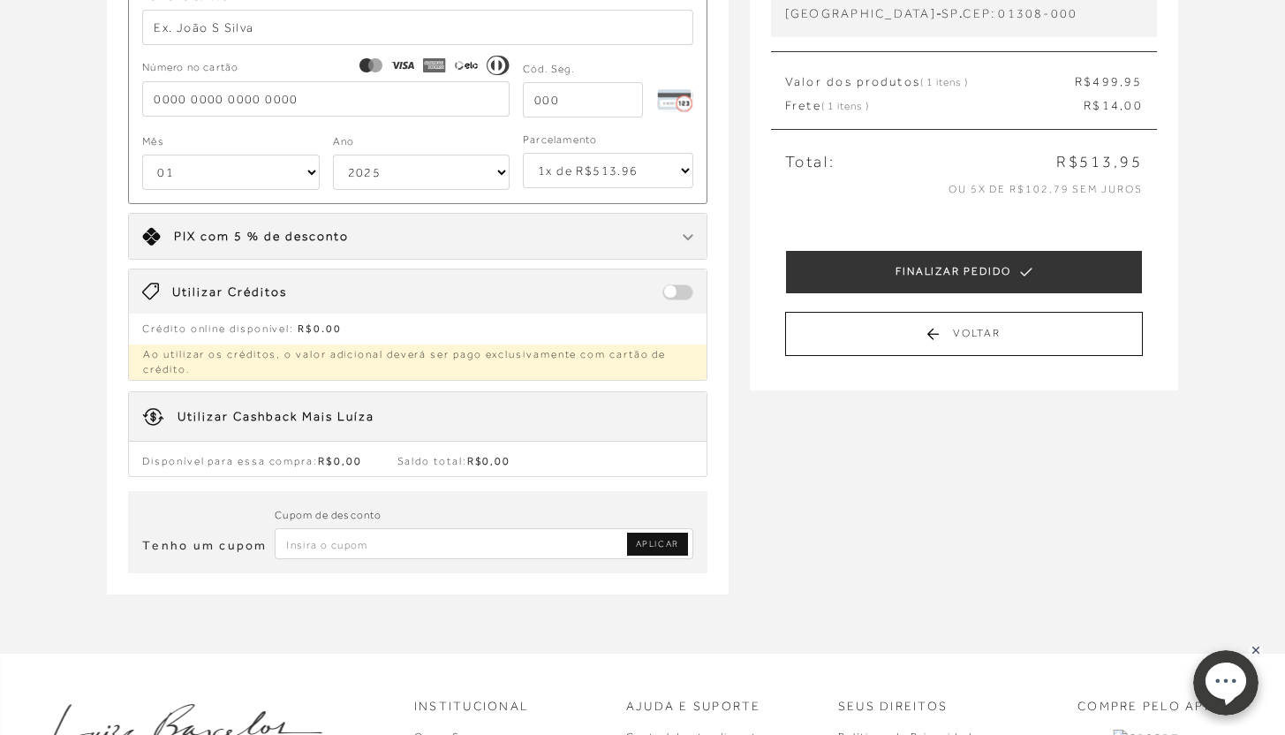
scroll to position [266, 0]
click at [342, 524] on div "Cupom de desconto" at bounding box center [328, 515] width 107 height 23
click at [345, 541] on input "Inserir Código da Promoção" at bounding box center [484, 542] width 419 height 31
paste input "PRIMEIRALB"
type input "PRIMEIRALB"
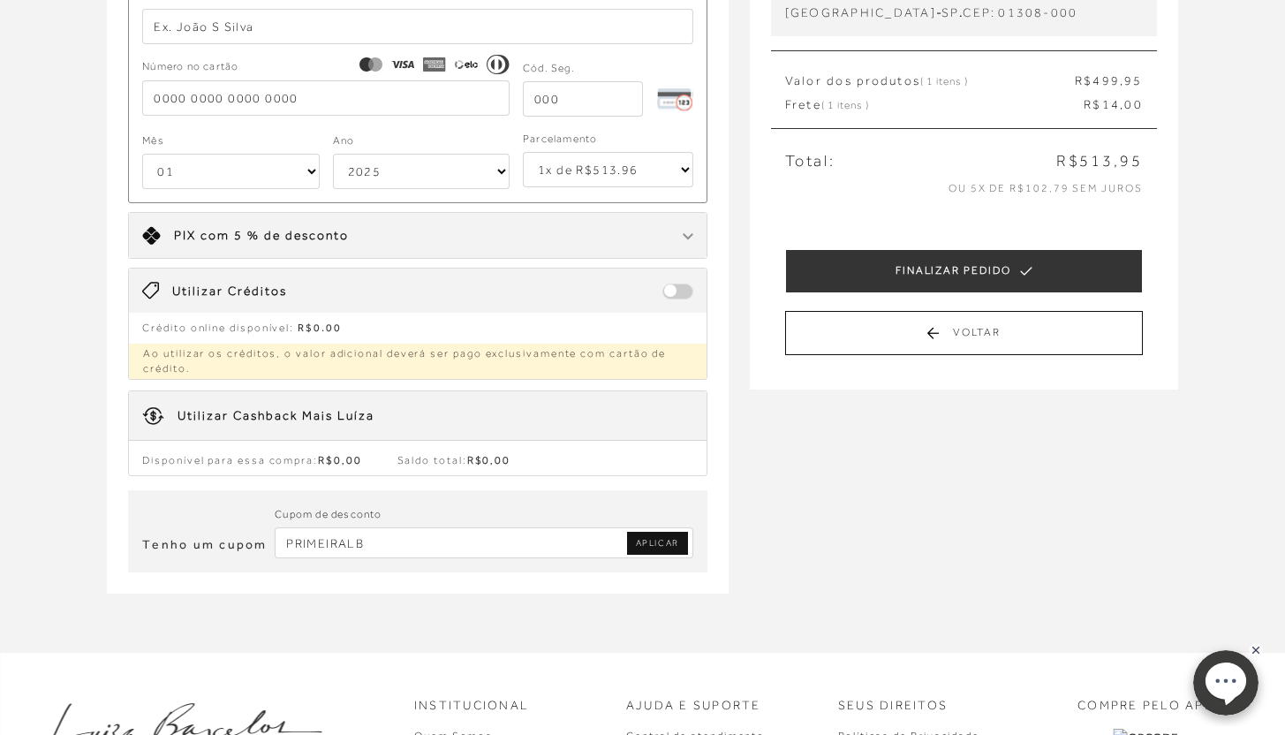
click at [661, 543] on span "APLICAR" at bounding box center [657, 543] width 43 height 12
click at [660, 542] on span "APLICAR" at bounding box center [657, 543] width 43 height 12
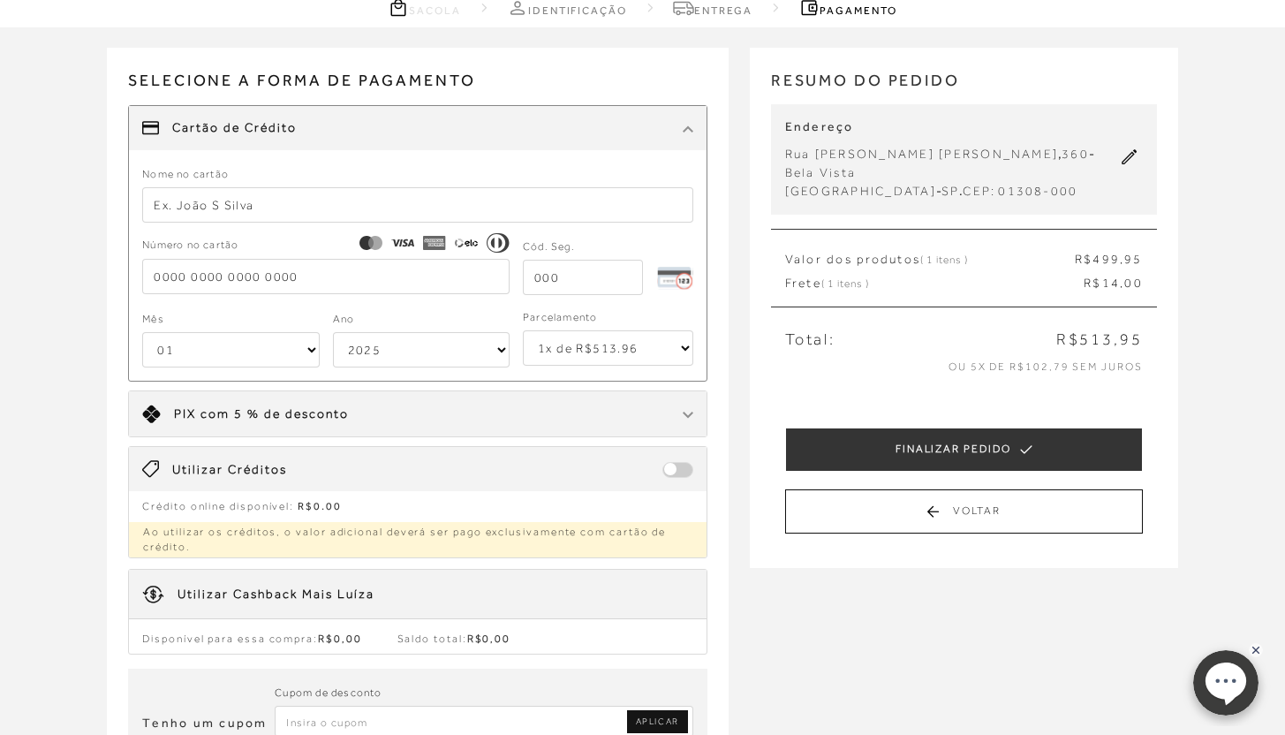
scroll to position [0, 0]
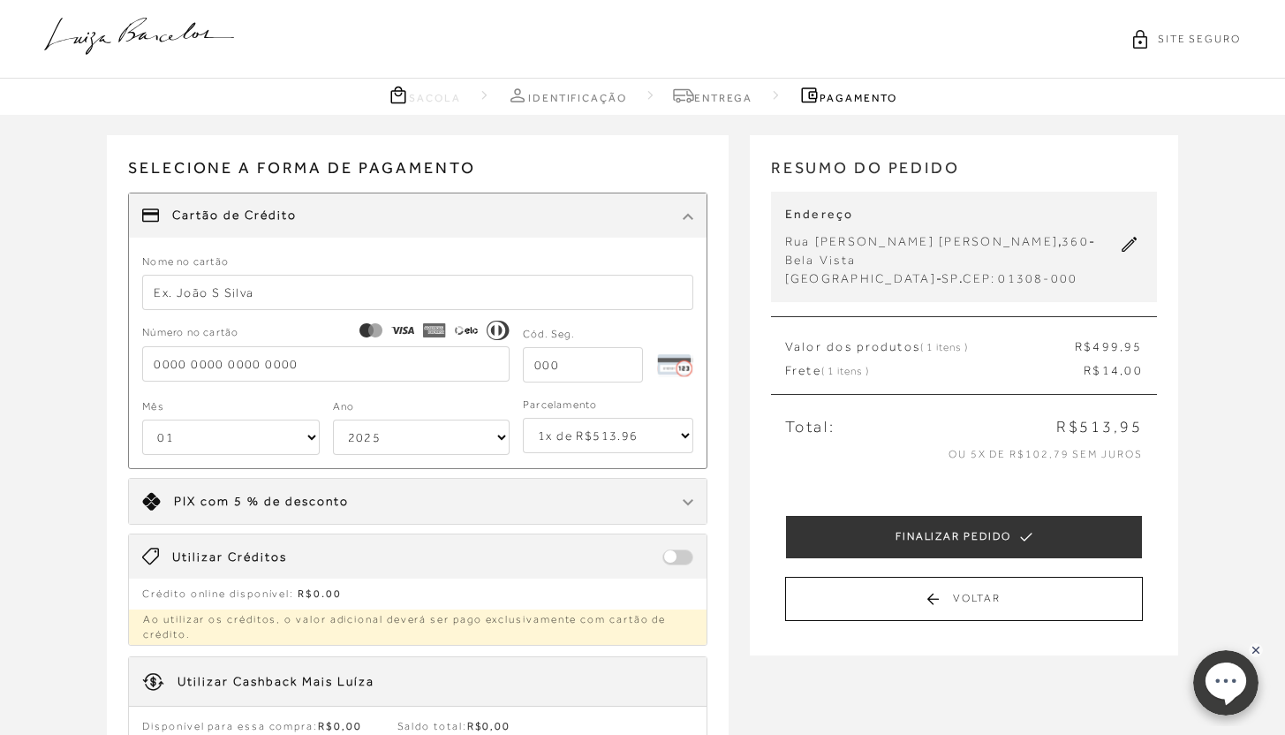
click at [180, 34] on icon at bounding box center [139, 36] width 190 height 37
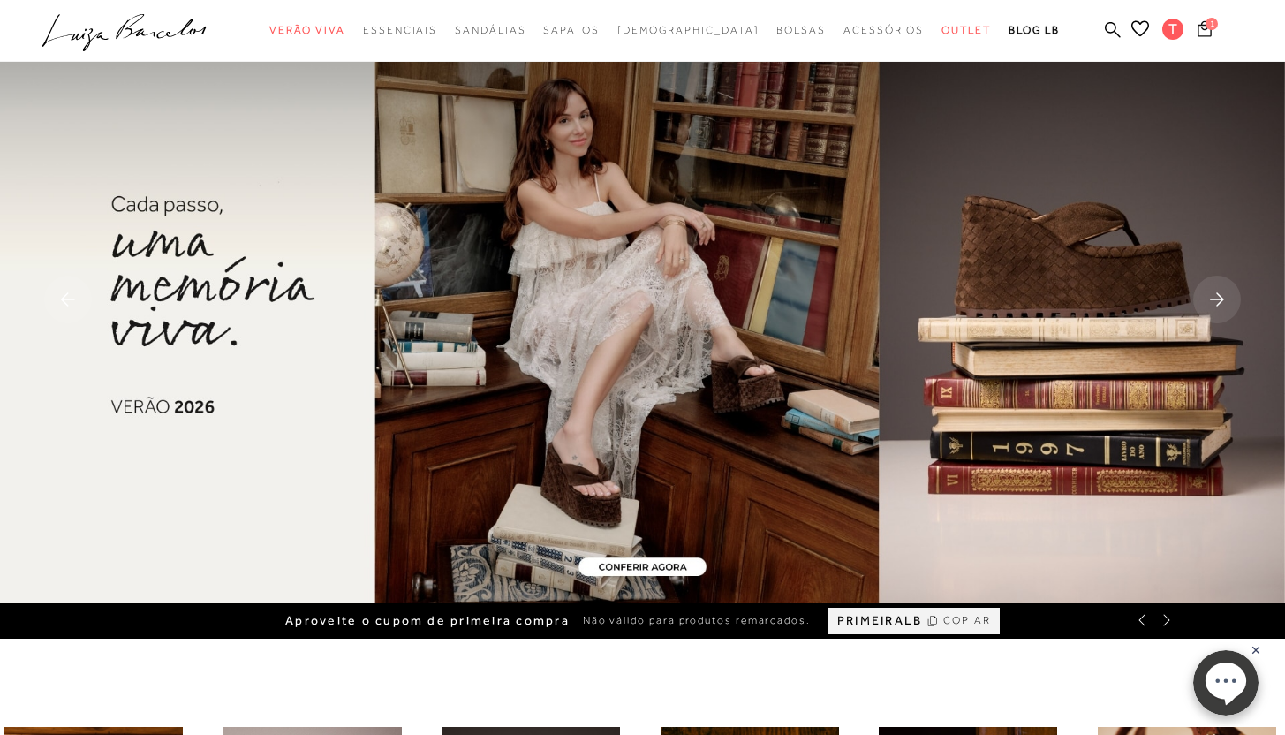
click at [1201, 34] on icon at bounding box center [1204, 28] width 14 height 17
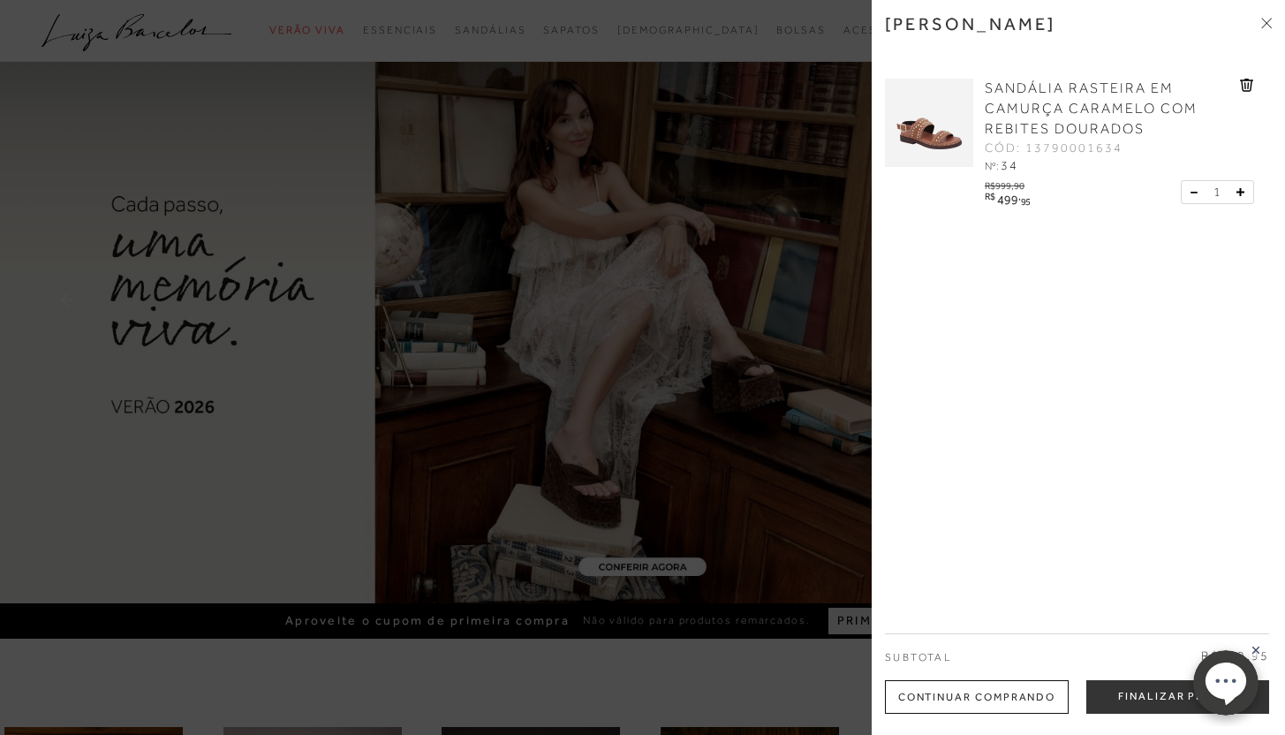
click at [1067, 133] on span "SANDÁLIA RASTEIRA EM CAMURÇA CARAMELO COM REBITES DOURADOS" at bounding box center [1090, 108] width 213 height 57
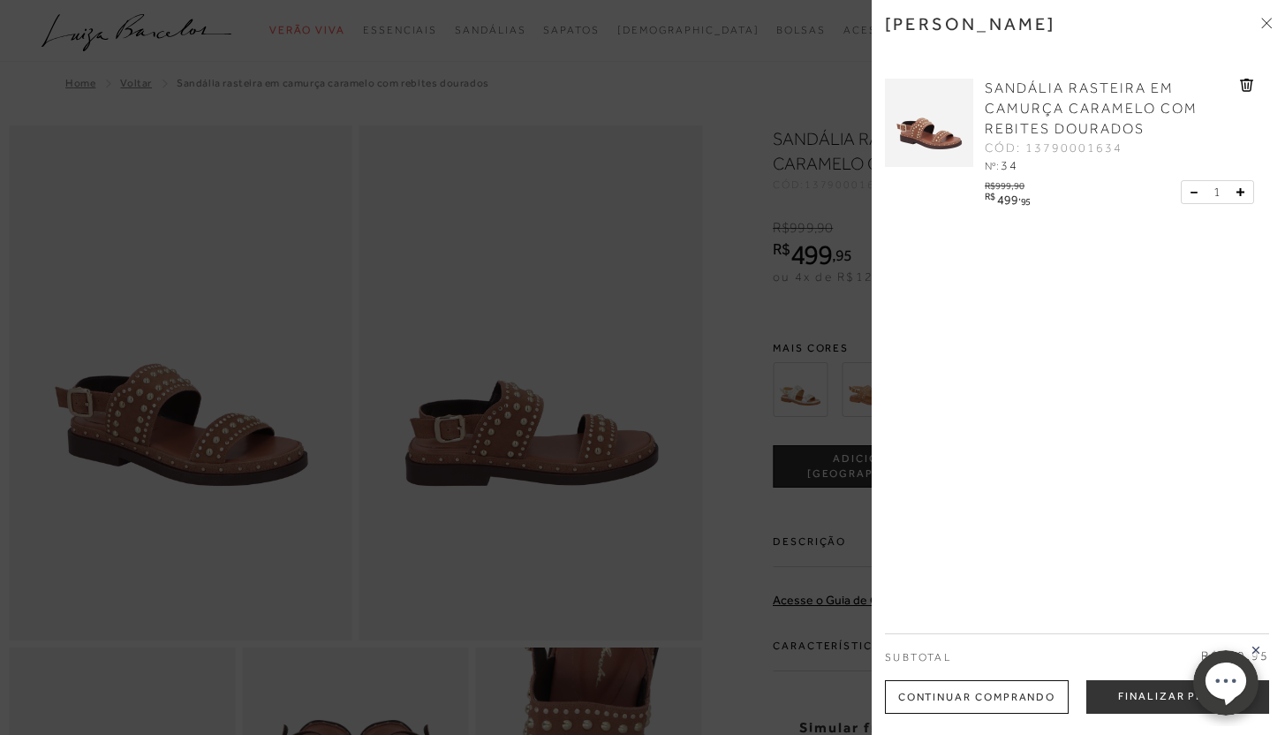
click at [641, 440] on div at bounding box center [642, 367] width 1285 height 735
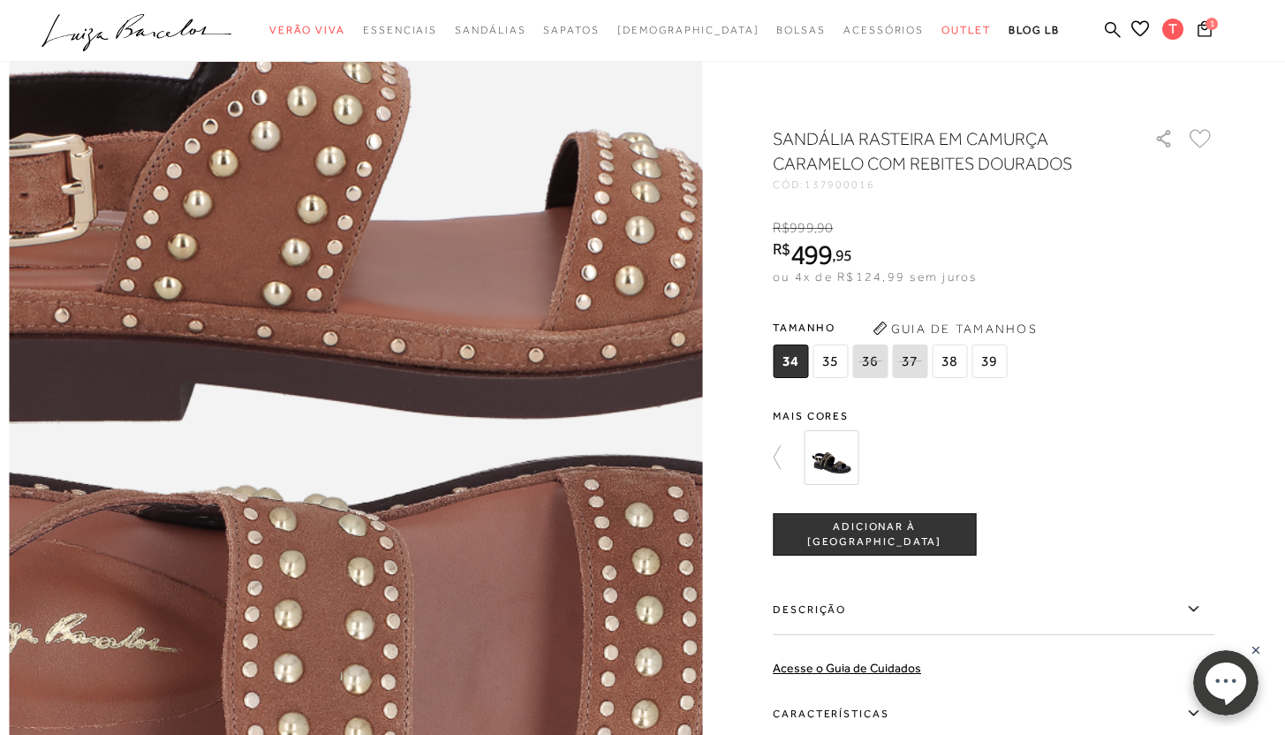
scroll to position [1039, 0]
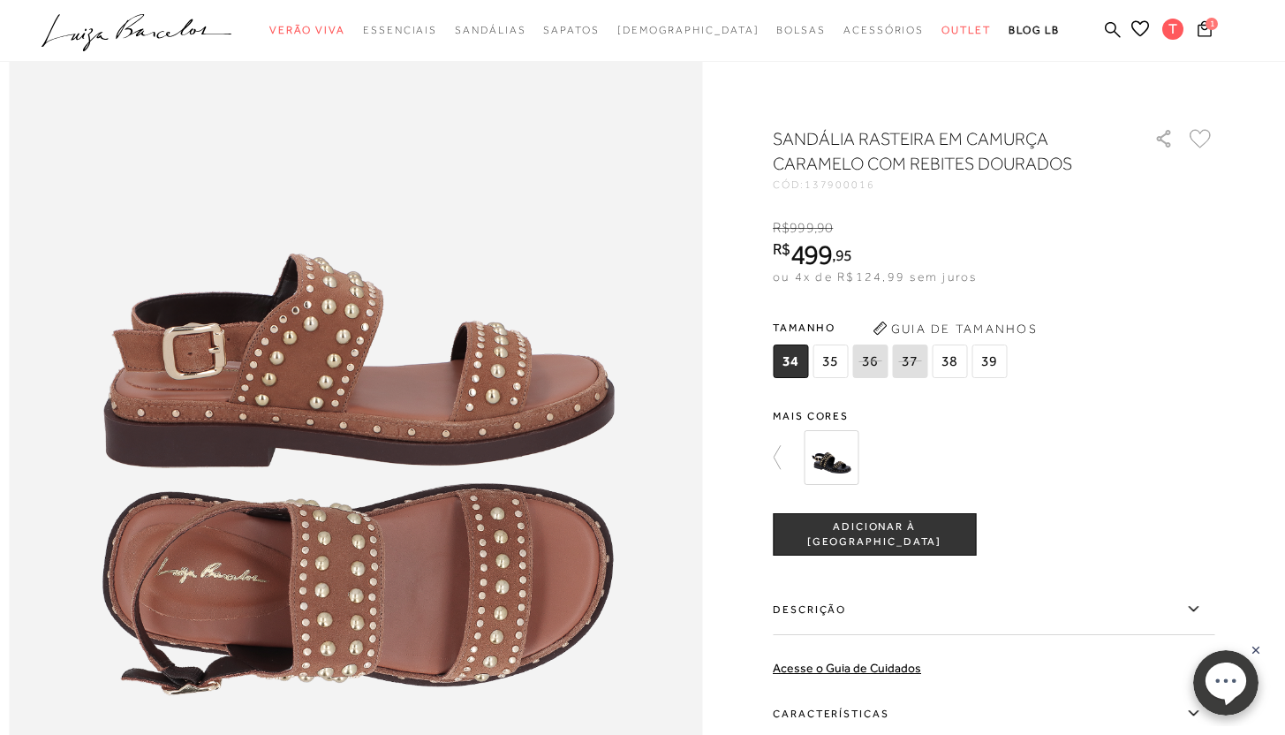
click at [992, 187] on div "CÓD: 137900016" at bounding box center [949, 184] width 353 height 11
click at [829, 455] on img at bounding box center [830, 457] width 55 height 55
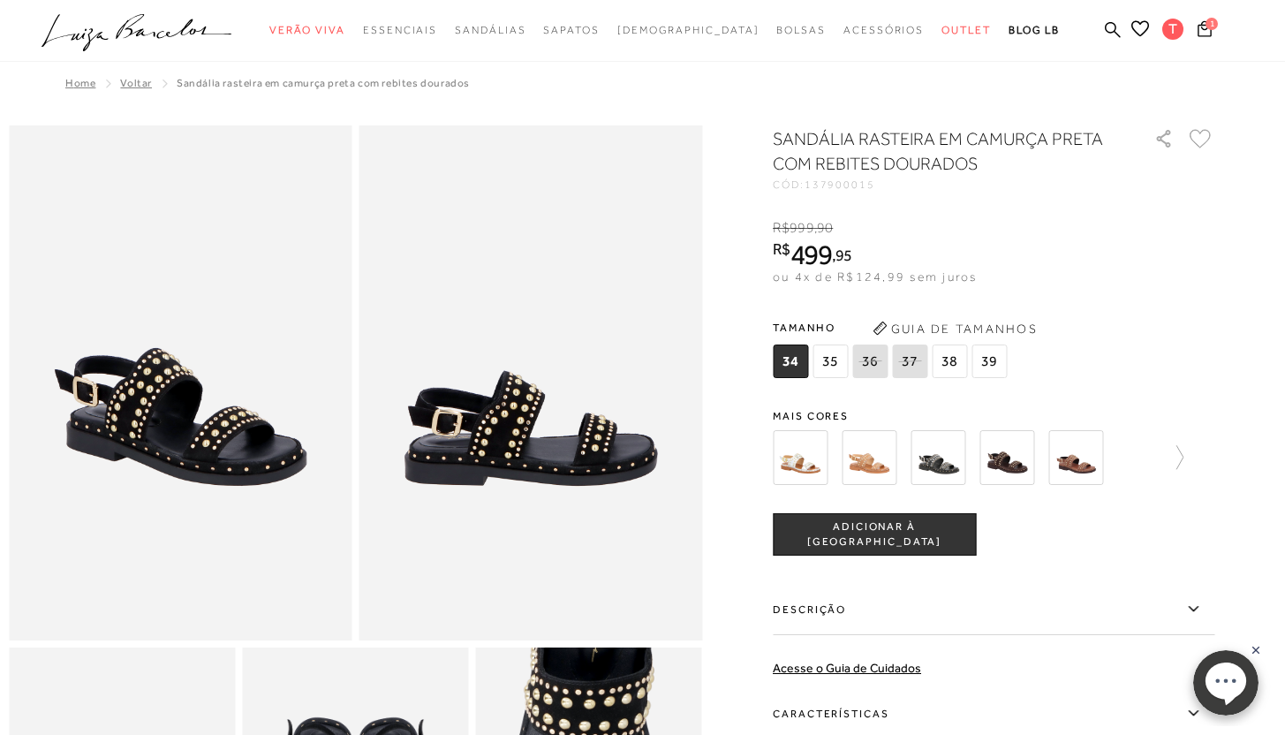
click at [1095, 455] on img at bounding box center [1075, 457] width 55 height 55
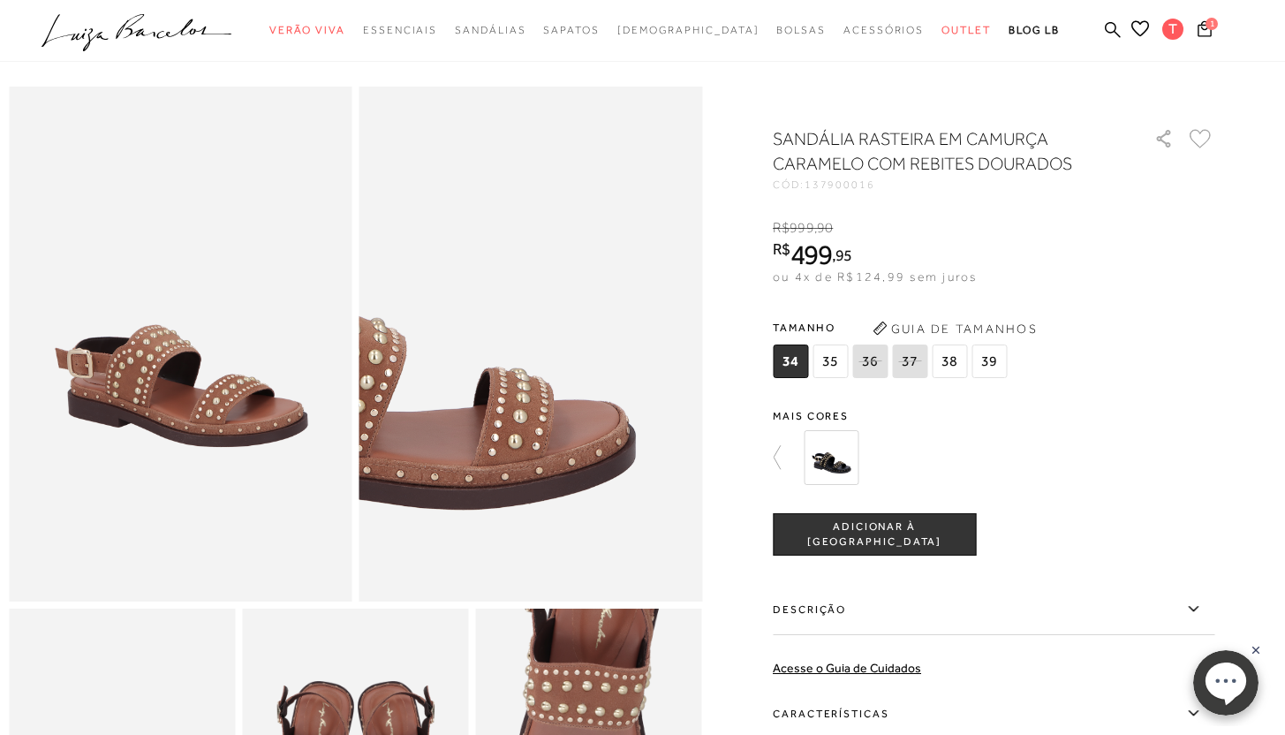
scroll to position [50, 0]
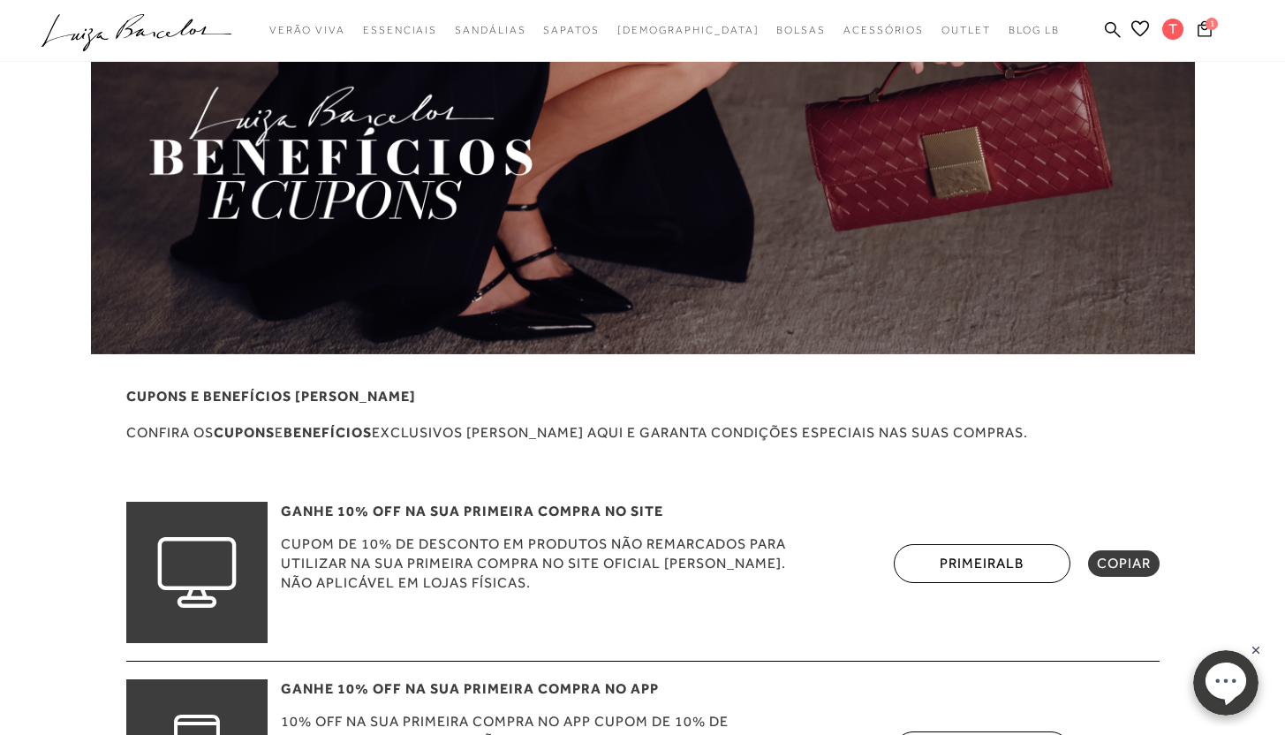
click at [1112, 553] on div "COPIAR" at bounding box center [1124, 563] width 72 height 26
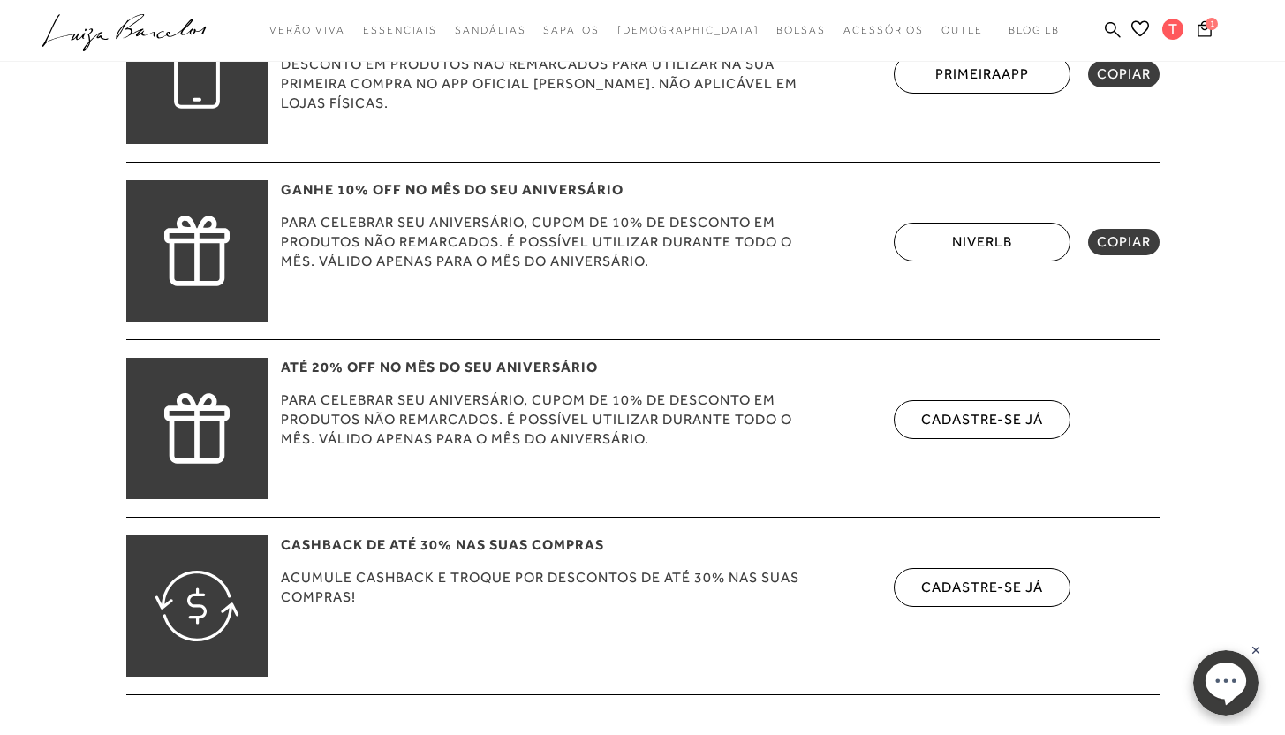
scroll to position [789, 0]
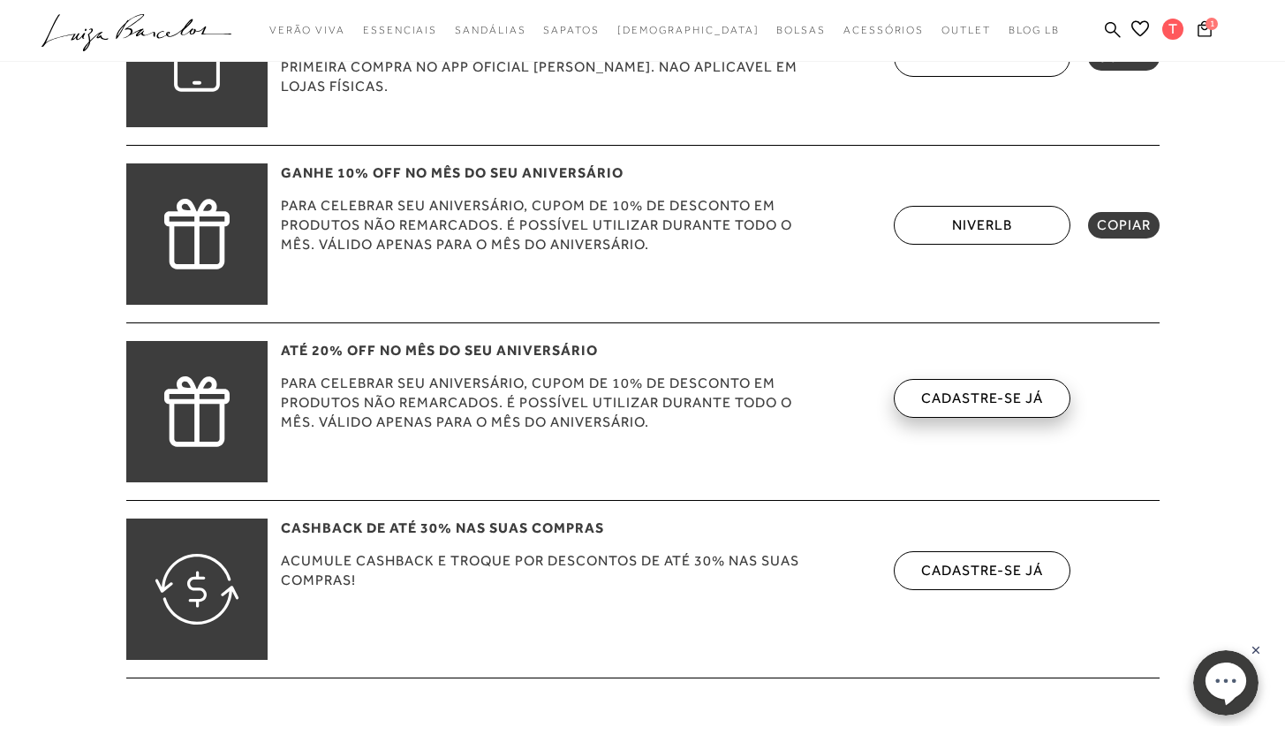
click at [976, 404] on link "cadastre-se já" at bounding box center [982, 397] width 122 height 17
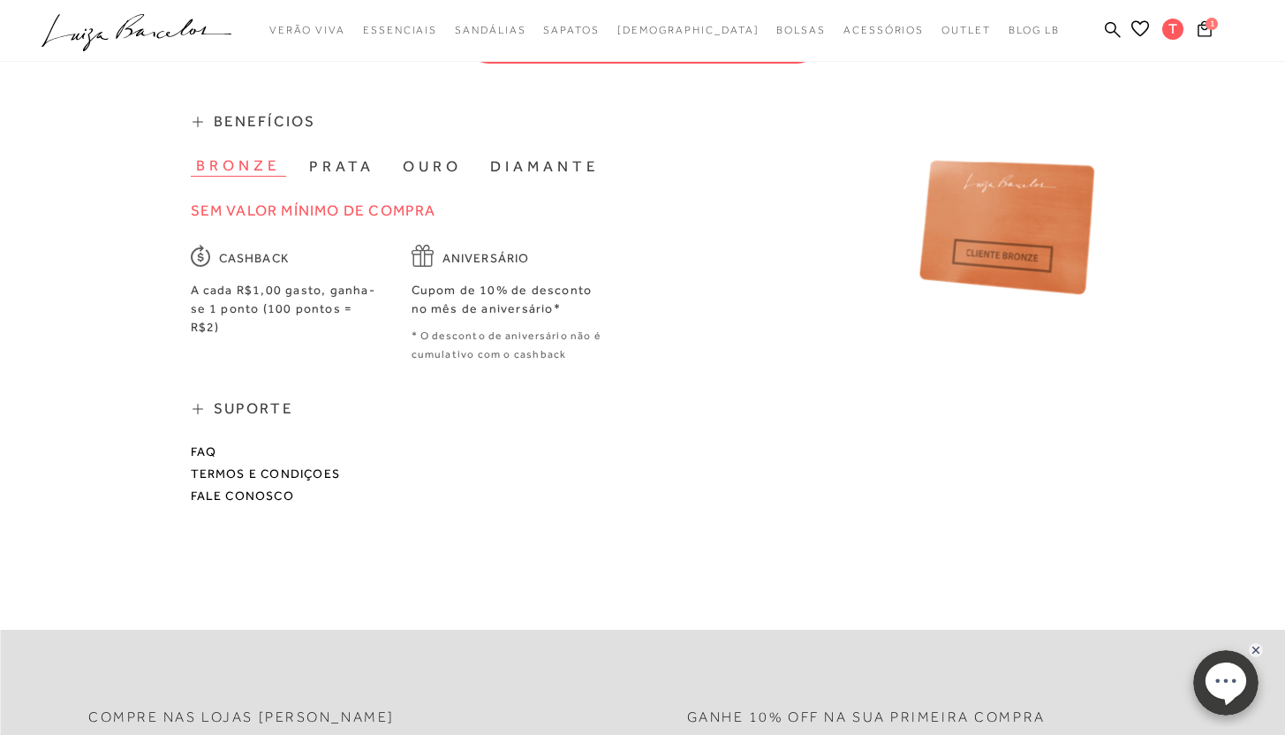
scroll to position [660, 0]
